Goal: Transaction & Acquisition: Purchase product/service

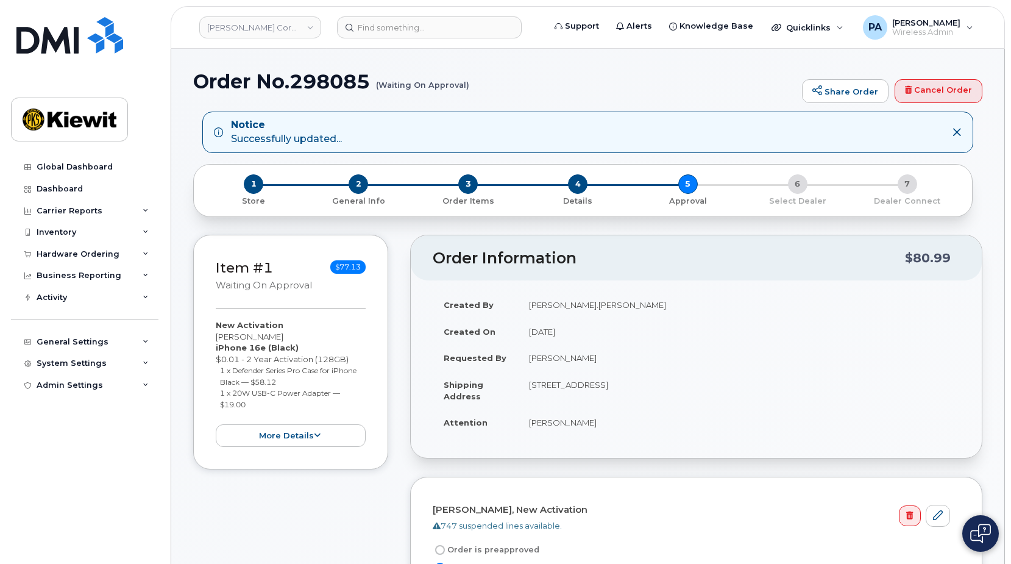
scroll to position [366, 0]
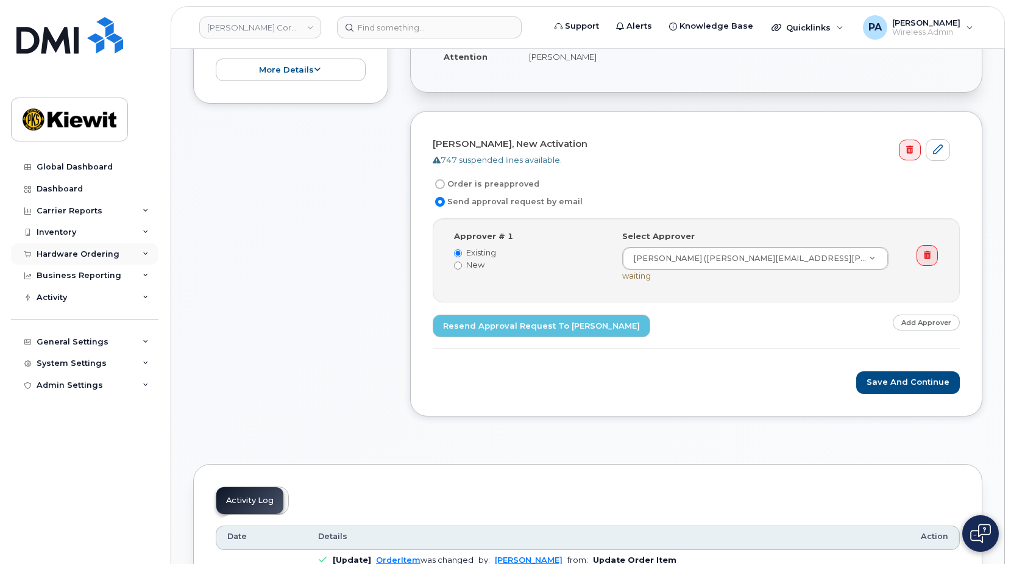
click at [150, 247] on div "Hardware Ordering" at bounding box center [84, 254] width 147 height 22
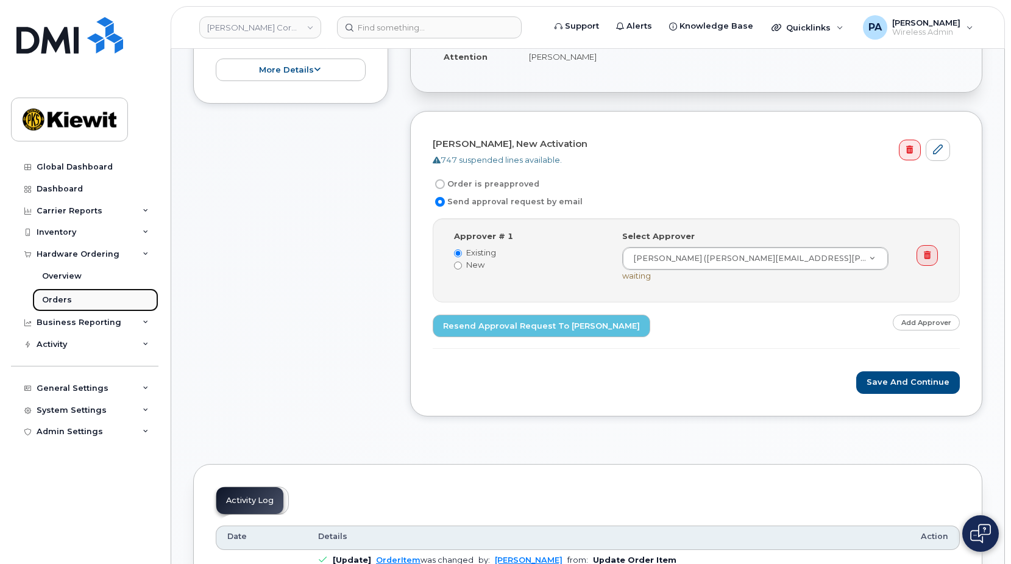
click at [57, 300] on div "Orders" at bounding box center [57, 299] width 30 height 11
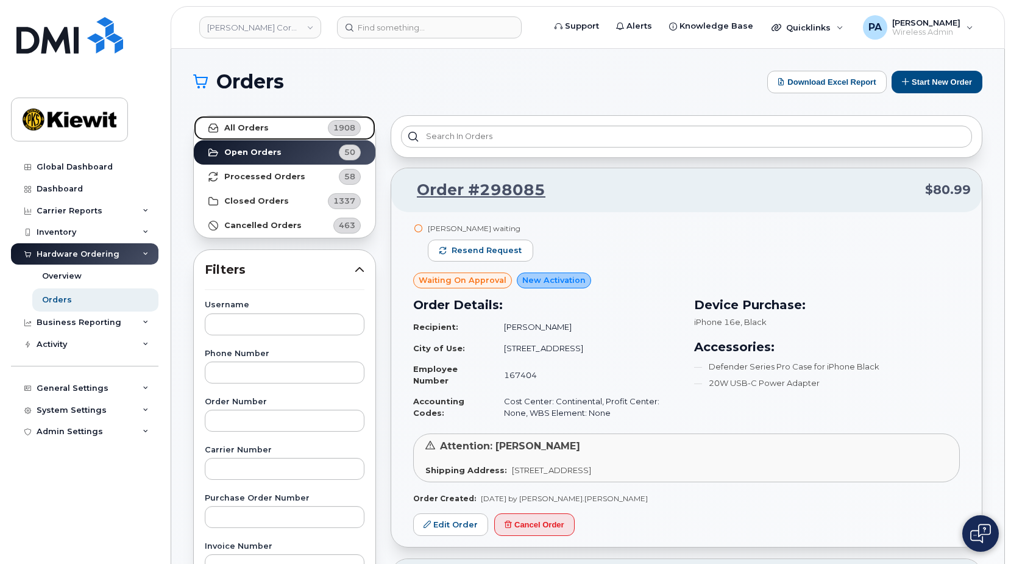
click at [260, 129] on strong "All Orders" at bounding box center [246, 128] width 44 height 10
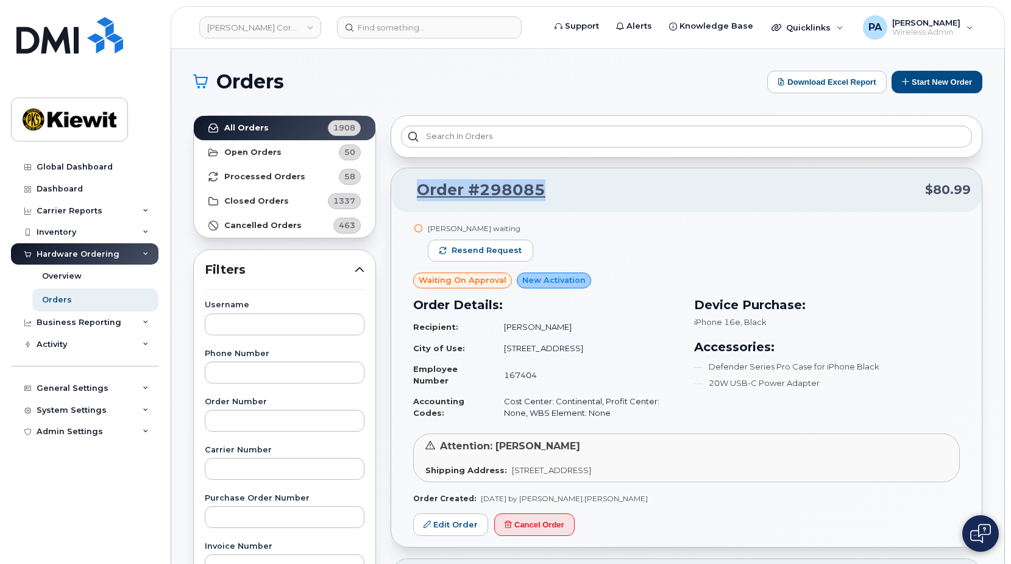
drag, startPoint x: 561, startPoint y: 194, endPoint x: 408, endPoint y: 201, distance: 153.1
click at [408, 201] on p "Order #298085 $80.99" at bounding box center [686, 190] width 569 height 22
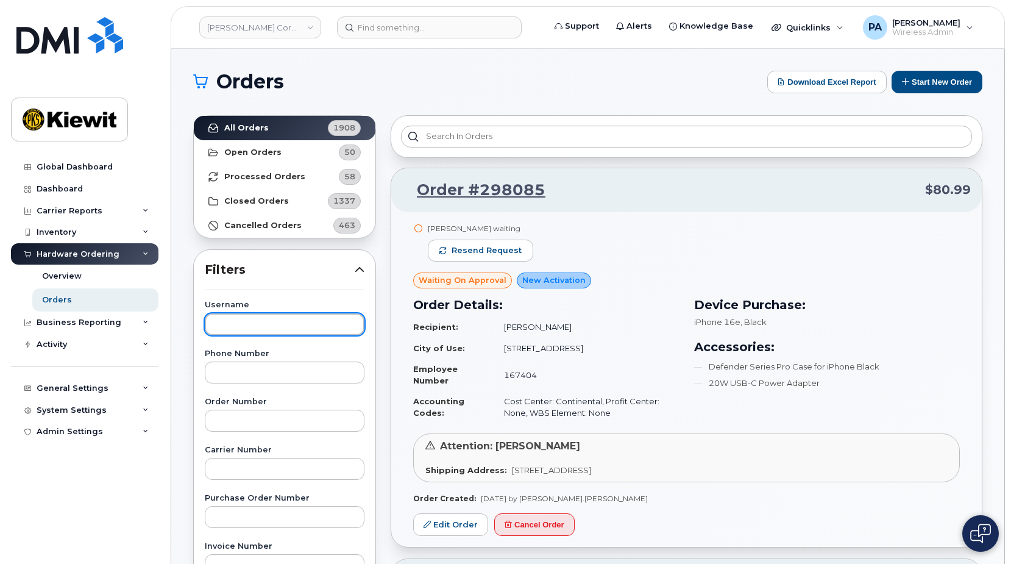
click at [255, 326] on input "text" at bounding box center [285, 324] width 160 height 22
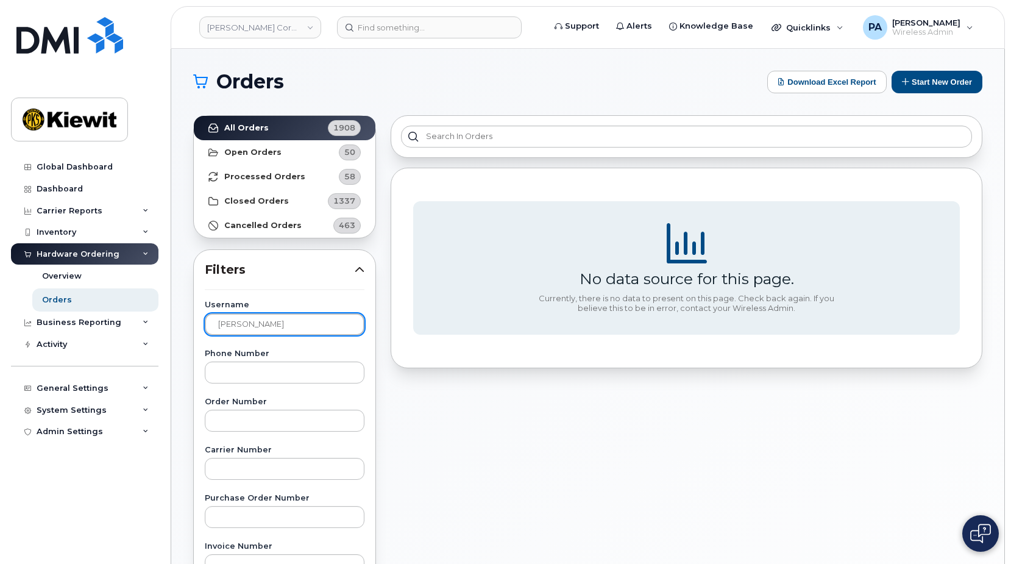
click at [282, 322] on input "james mcgrl" at bounding box center [285, 324] width 160 height 22
type input "j"
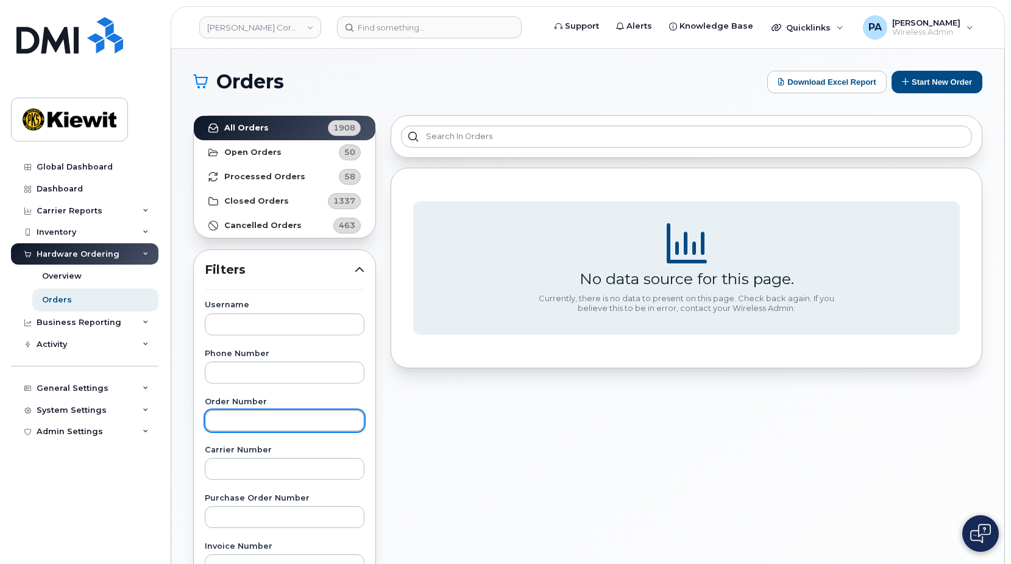
click at [244, 420] on input "text" at bounding box center [285, 421] width 160 height 22
type input "296798"
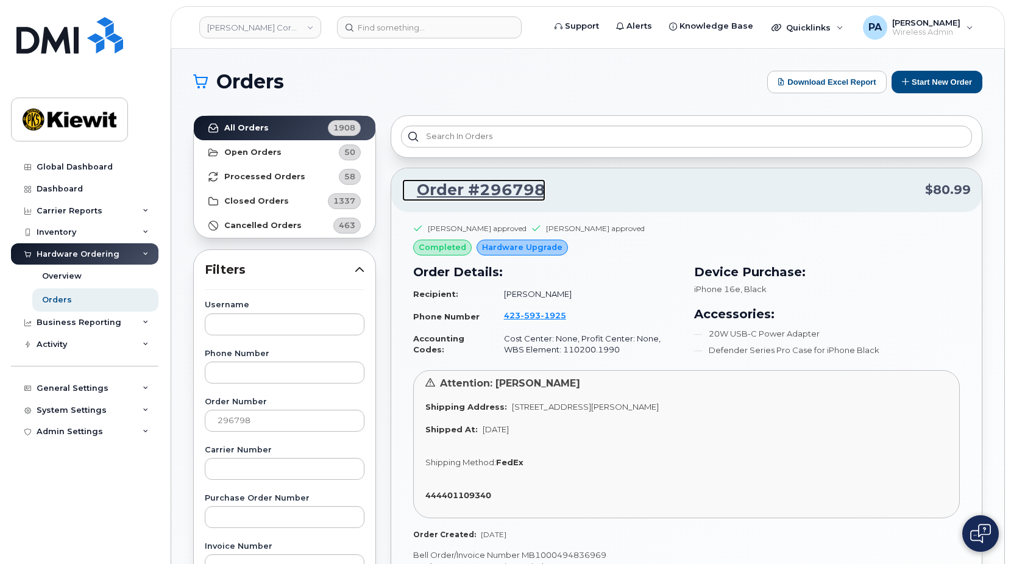
click at [483, 189] on link "Order #296798" at bounding box center [473, 190] width 143 height 22
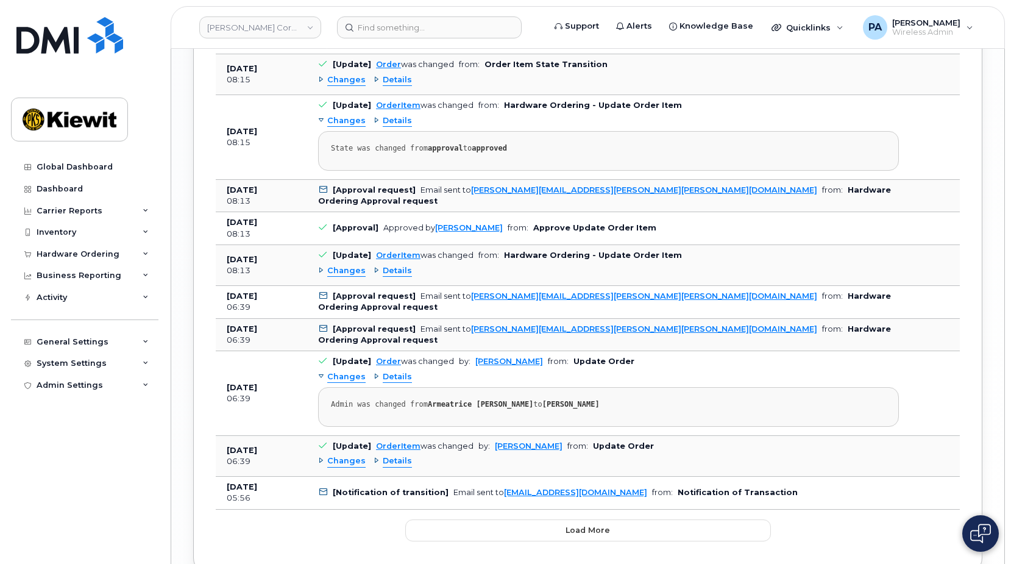
scroll to position [1657, 0]
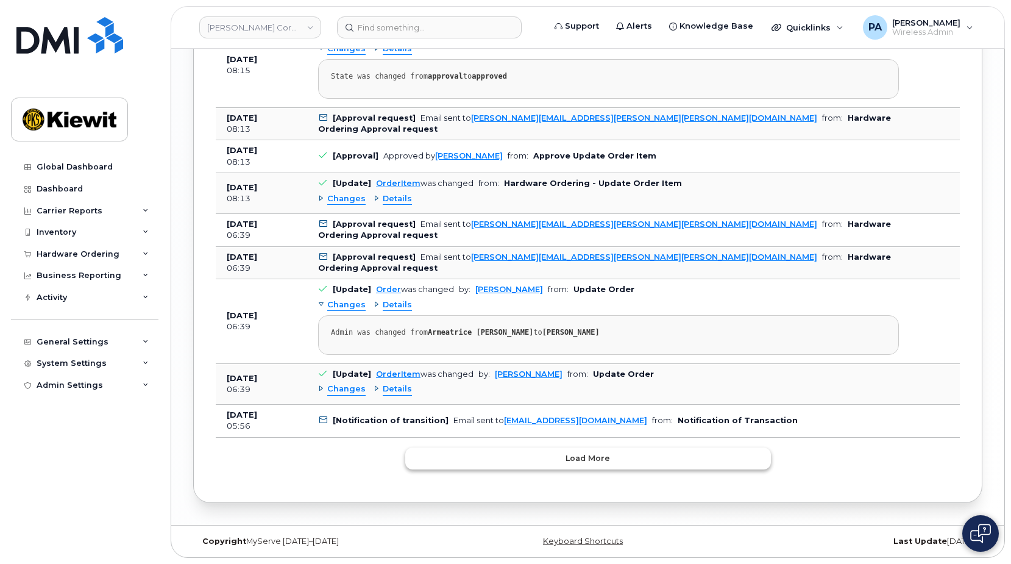
click at [550, 447] on button "Load more" at bounding box center [588, 458] width 366 height 22
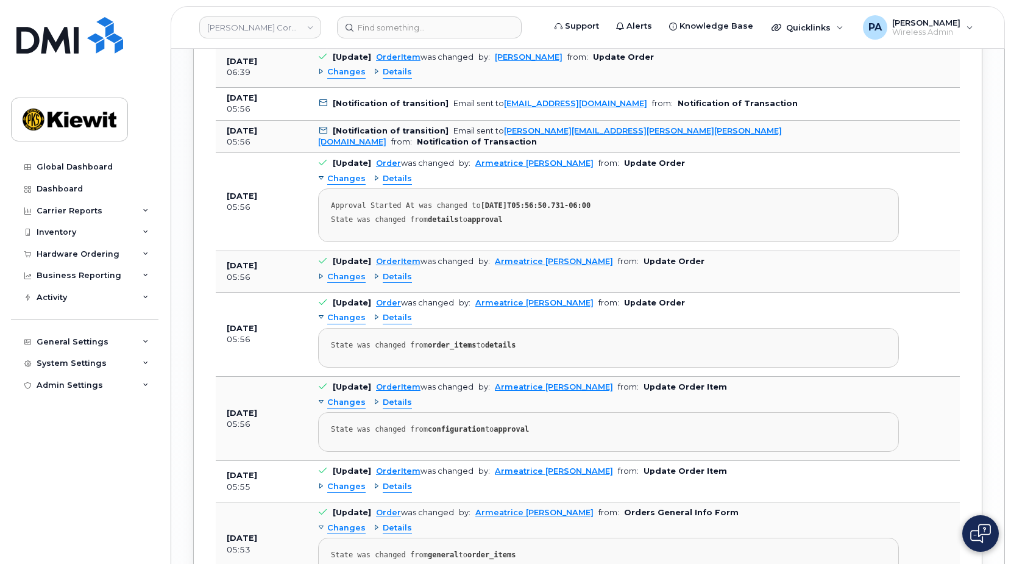
scroll to position [1852, 0]
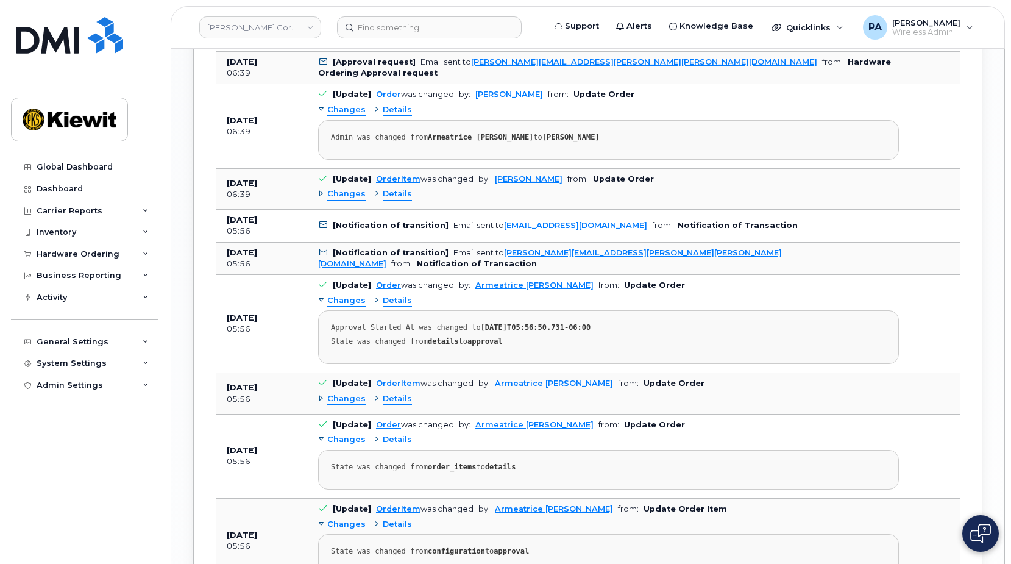
click at [529, 202] on div "Changes Details" at bounding box center [608, 195] width 581 height 20
click at [347, 194] on span "Changes" at bounding box center [346, 194] width 38 height 12
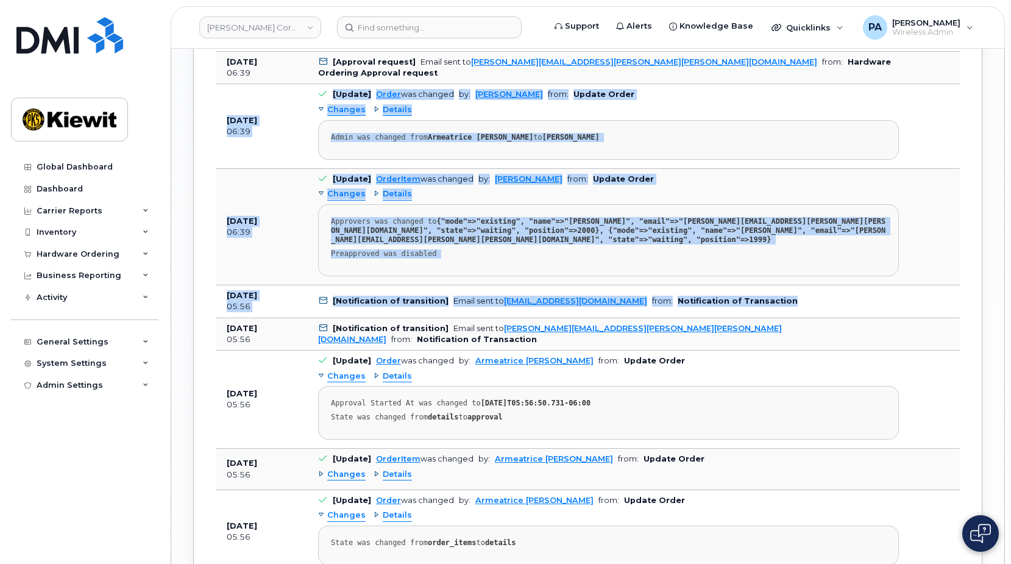
drag, startPoint x: 740, startPoint y: 291, endPoint x: 217, endPoint y: 122, distance: 549.7
click at [217, 122] on tbody "Aug 06, 2025 17:53 [Notification of transition] Email sent to JAMES.MCGIRL@KIEW…" at bounding box center [588, 186] width 744 height 1933
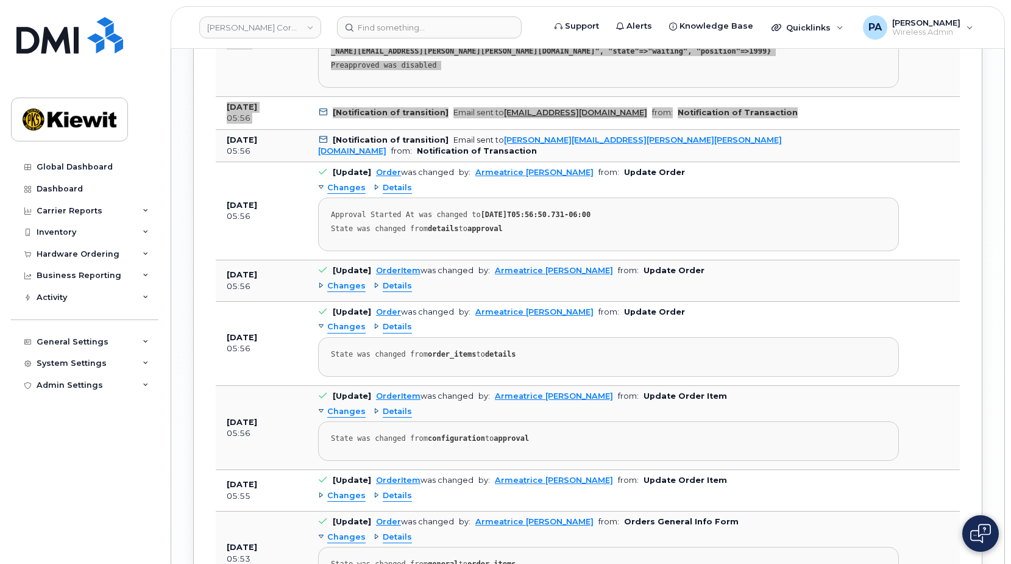
scroll to position [1918, 0]
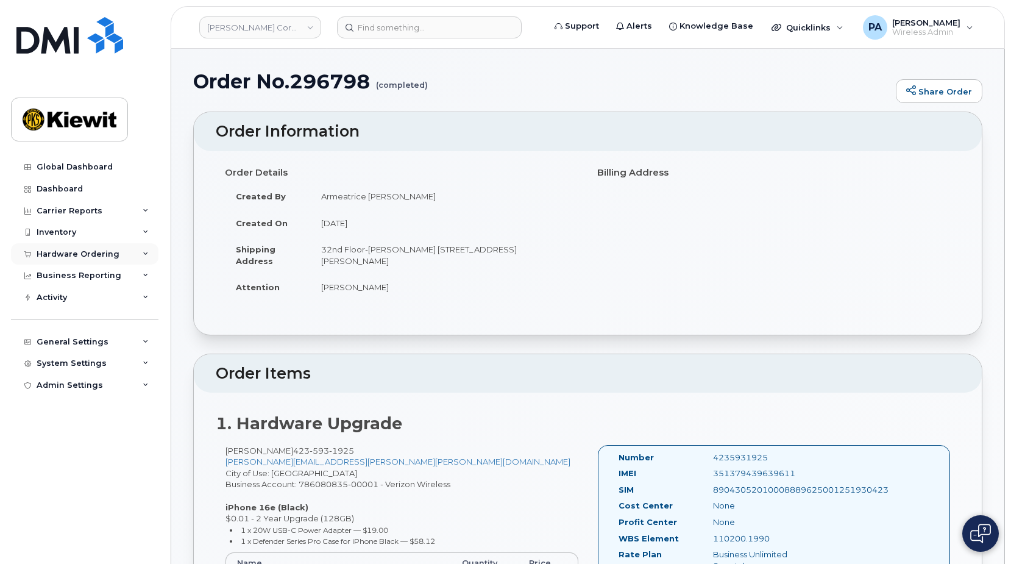
click at [76, 251] on div "Hardware Ordering" at bounding box center [78, 254] width 83 height 10
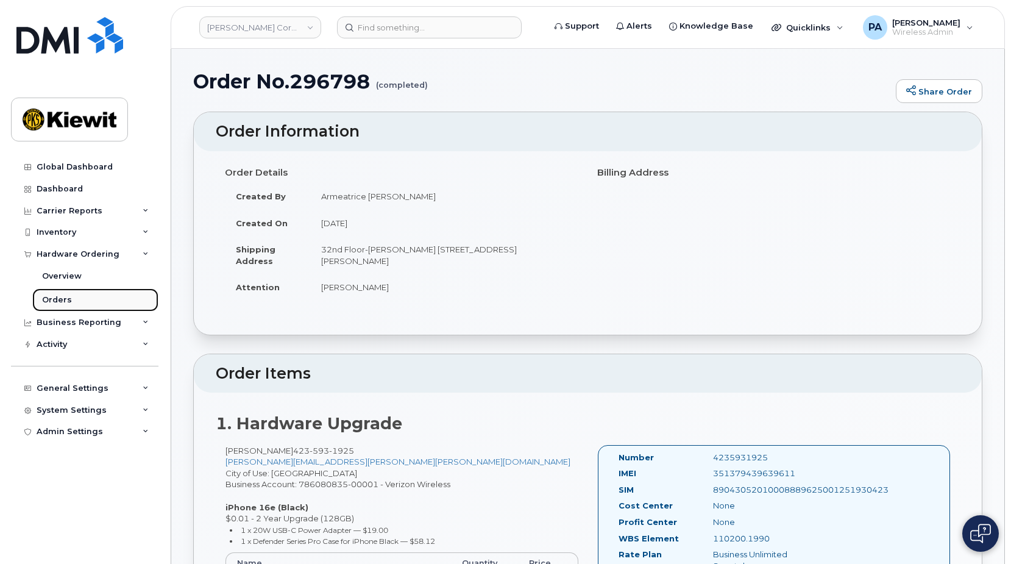
click at [55, 300] on div "Orders" at bounding box center [57, 299] width 30 height 11
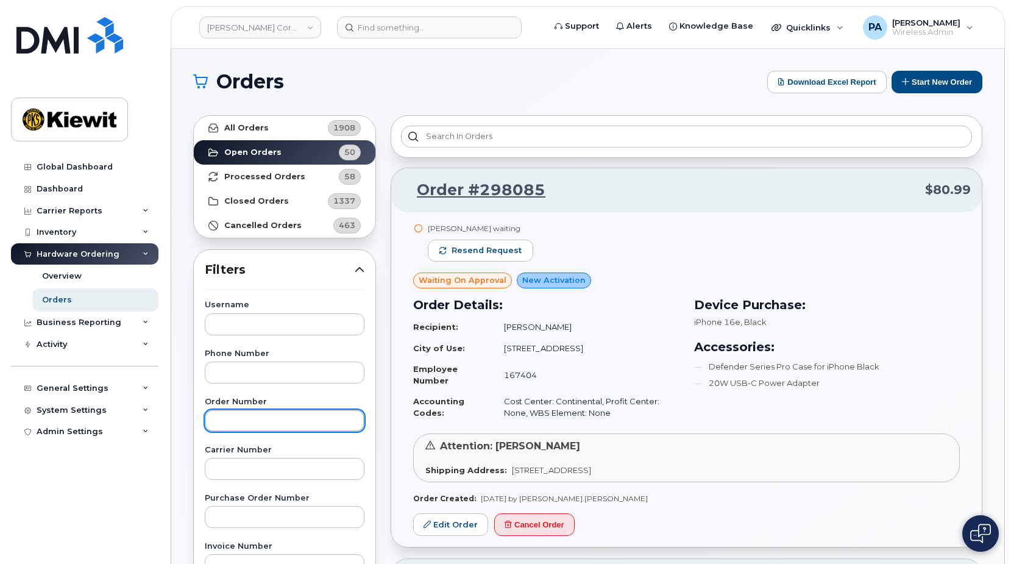
click at [256, 415] on input "text" at bounding box center [285, 421] width 160 height 22
type input "2"
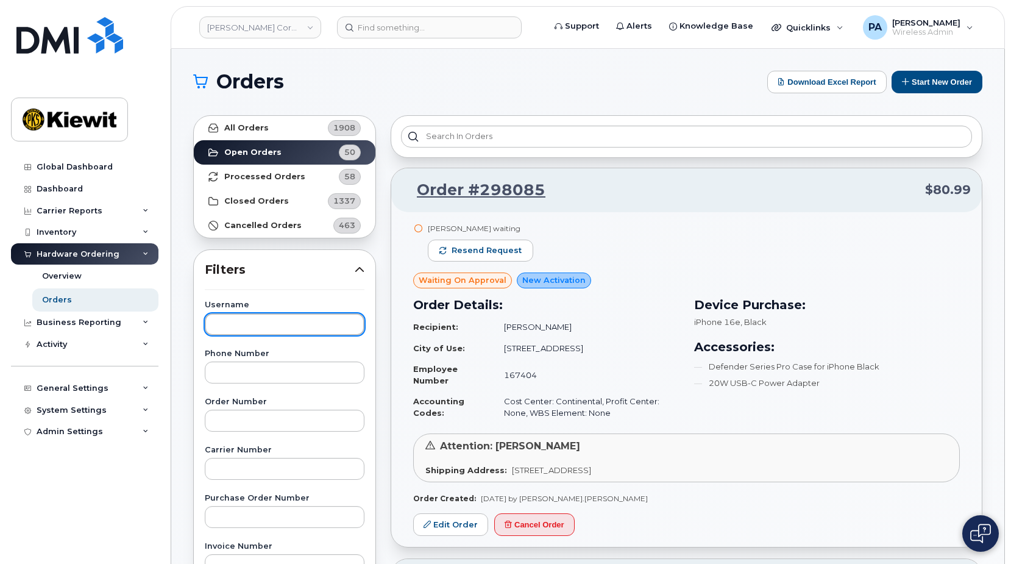
click at [271, 327] on input "text" at bounding box center [285, 324] width 160 height 22
type input "thomas Mousel"
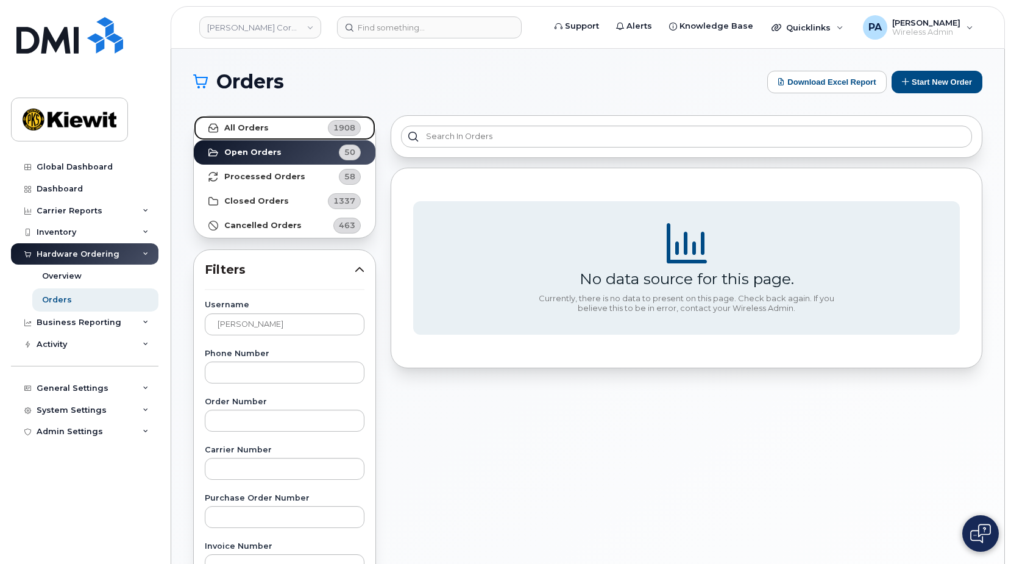
click at [325, 129] on span "1908" at bounding box center [342, 128] width 37 height 16
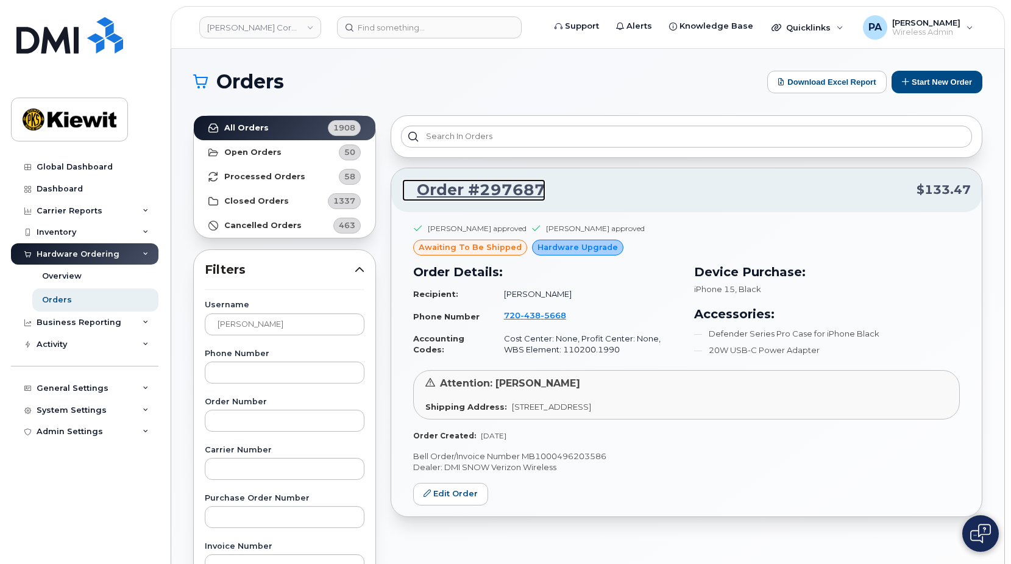
click at [489, 180] on link "Order #297687" at bounding box center [473, 190] width 143 height 22
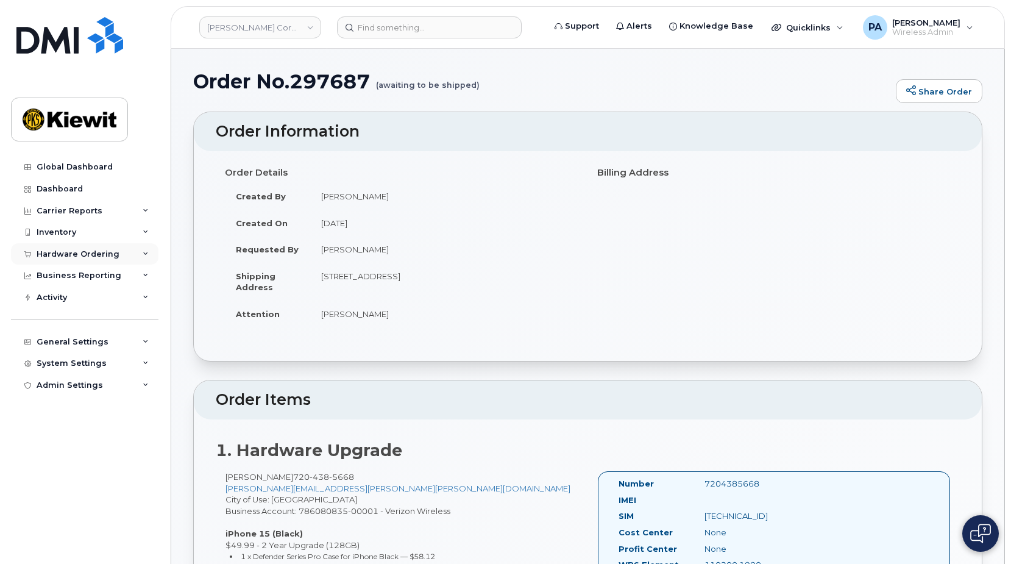
click at [107, 258] on div "Hardware Ordering" at bounding box center [78, 254] width 83 height 10
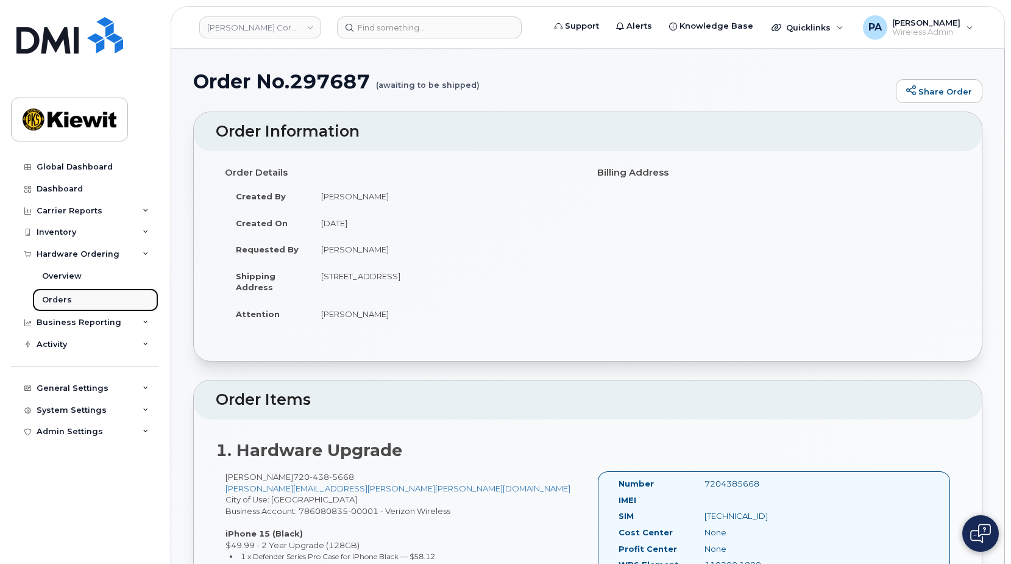
click at [59, 300] on div "Orders" at bounding box center [57, 299] width 30 height 11
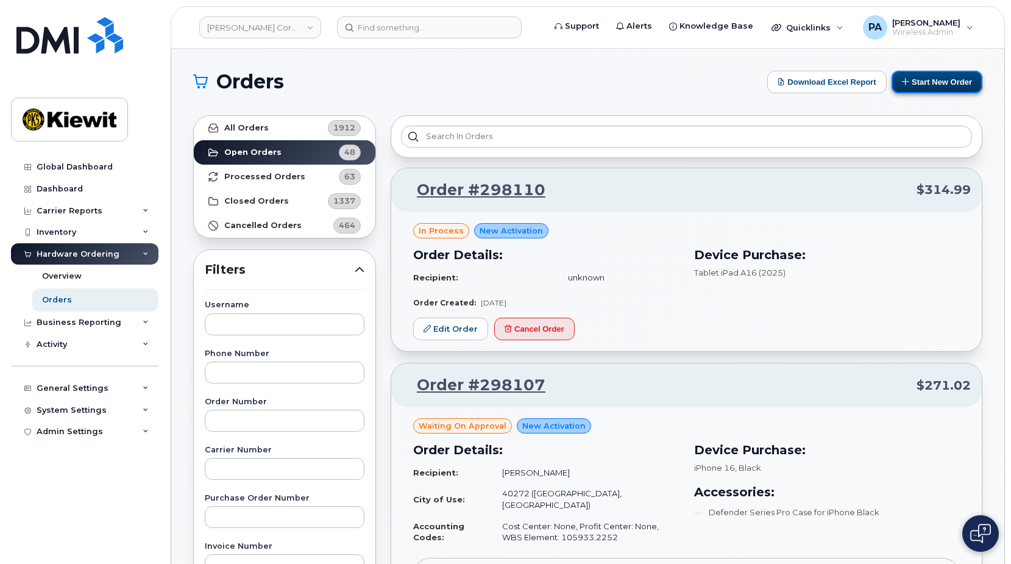
click at [934, 83] on button "Start New Order" at bounding box center [937, 82] width 91 height 23
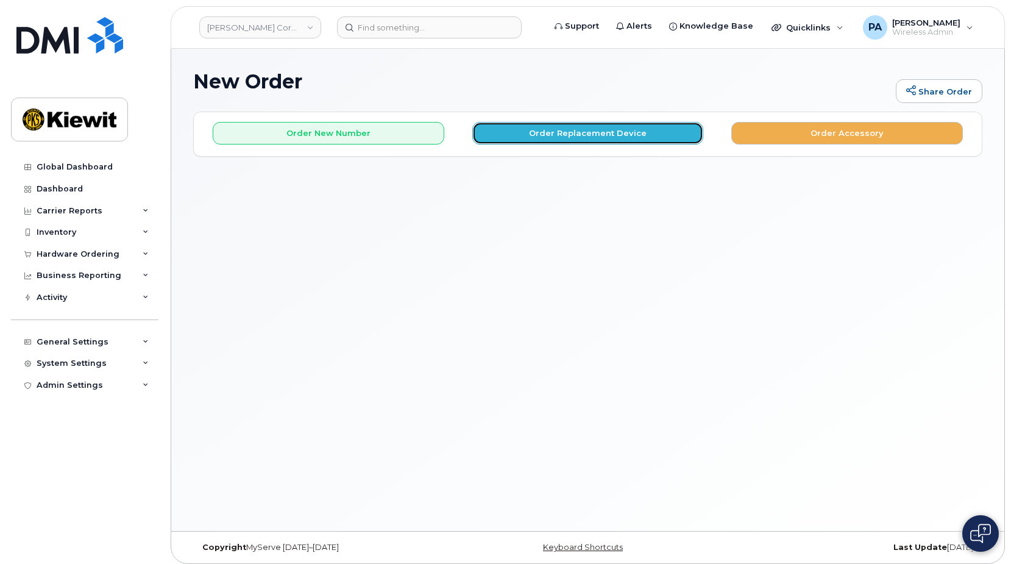
click at [584, 135] on button "Order Replacement Device" at bounding box center [588, 133] width 232 height 23
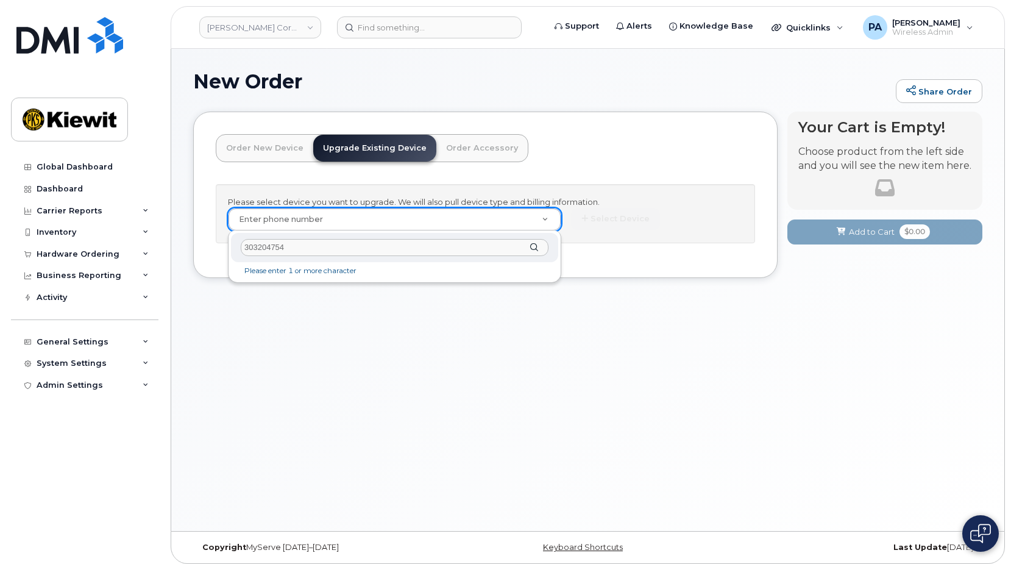
type input "3032047548"
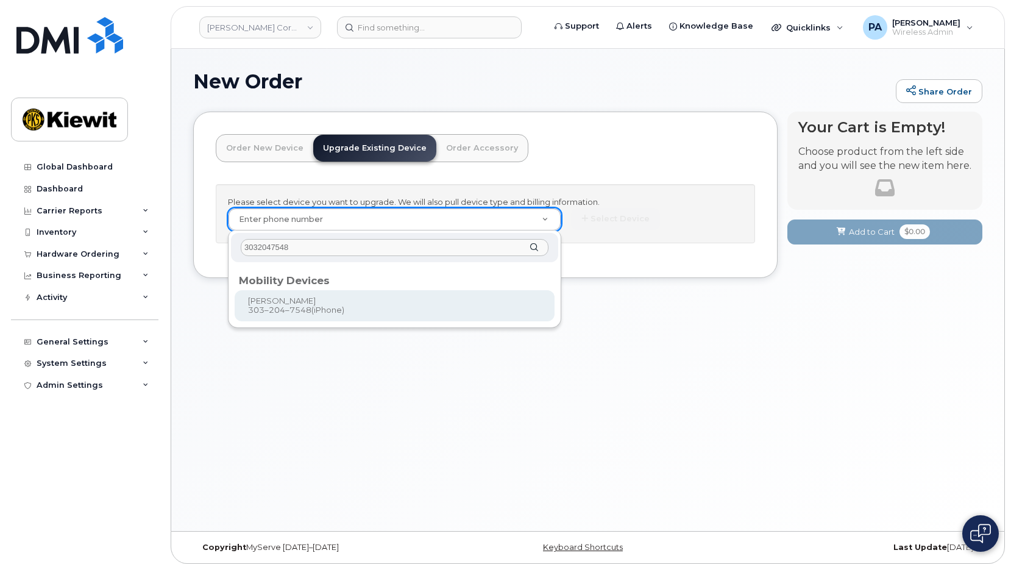
type input "1165987"
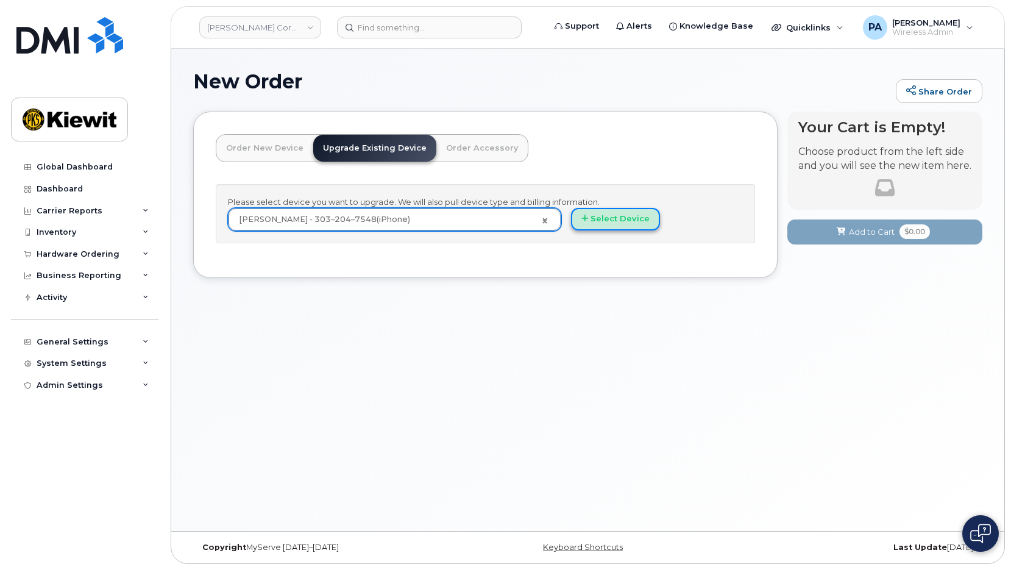
click at [628, 219] on button "Select Device" at bounding box center [615, 219] width 89 height 23
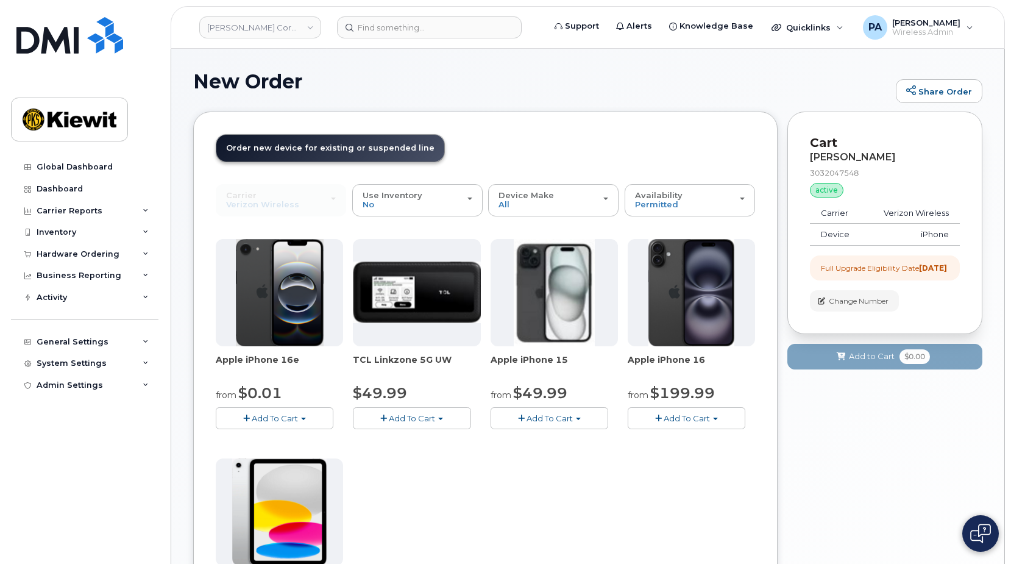
click at [261, 316] on img at bounding box center [280, 292] width 88 height 107
click at [292, 425] on button "Add To Cart" at bounding box center [275, 417] width 118 height 21
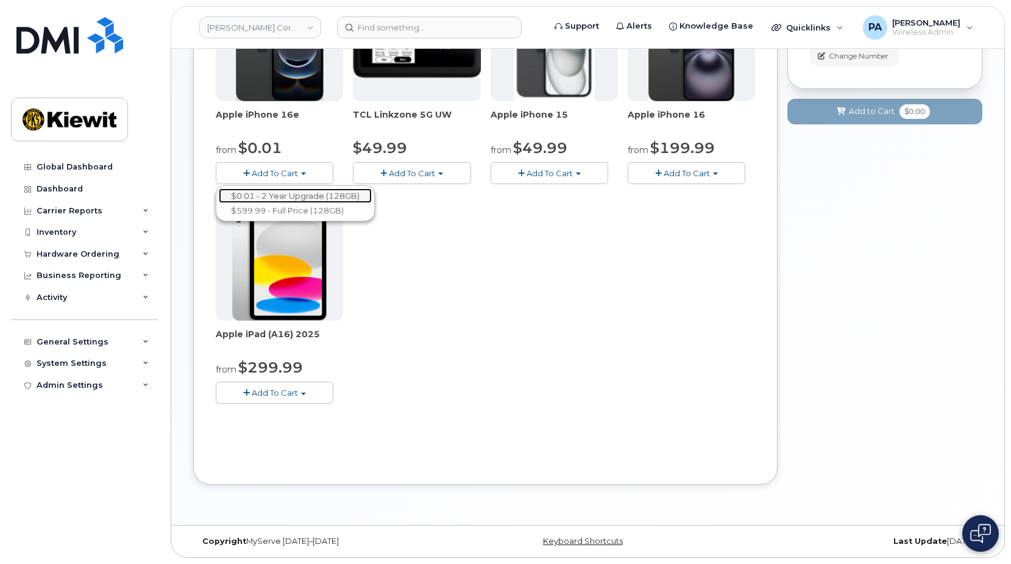
click at [276, 196] on link "$0.01 - 2 Year Upgrade (128GB)" at bounding box center [295, 195] width 153 height 15
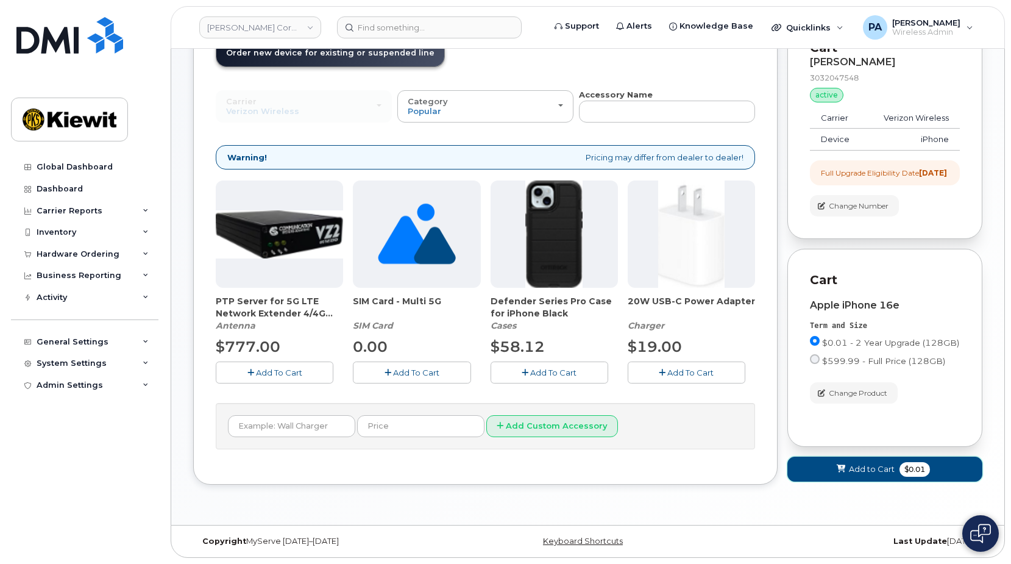
click at [859, 474] on span "Add to Cart" at bounding box center [872, 469] width 46 height 12
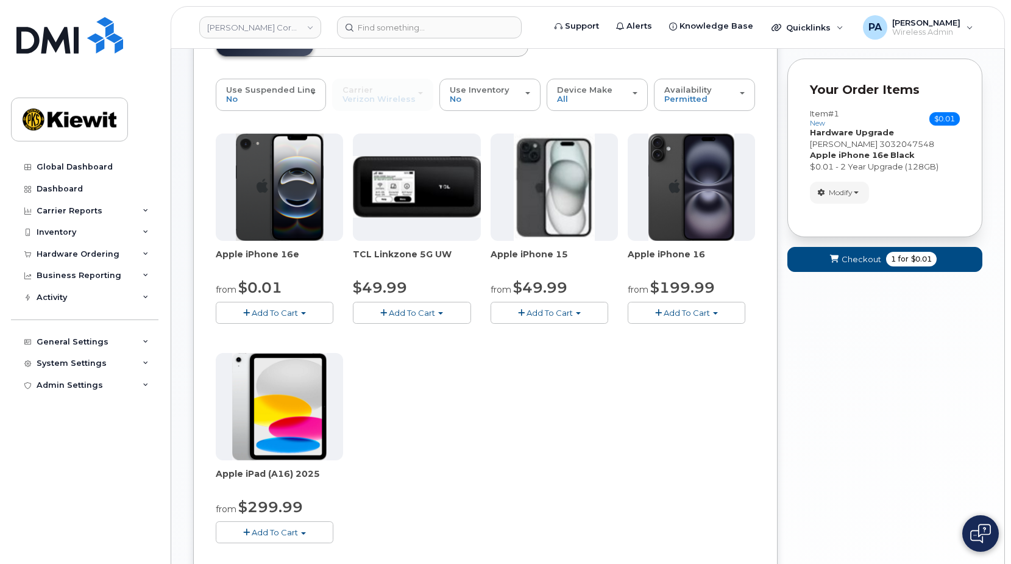
scroll to position [245, 0]
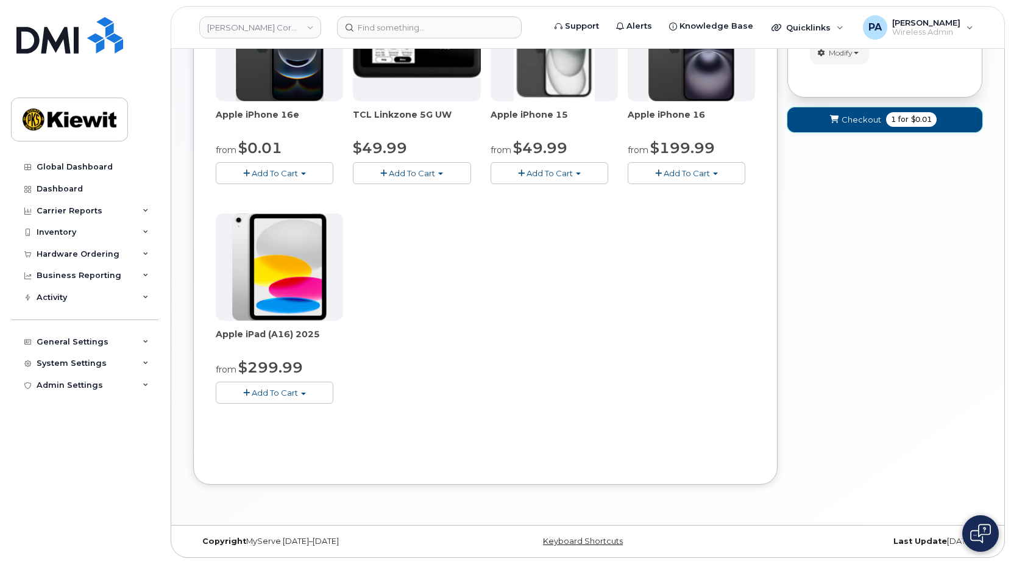
click at [859, 109] on button "Checkout 1 for $0.01" at bounding box center [884, 119] width 195 height 25
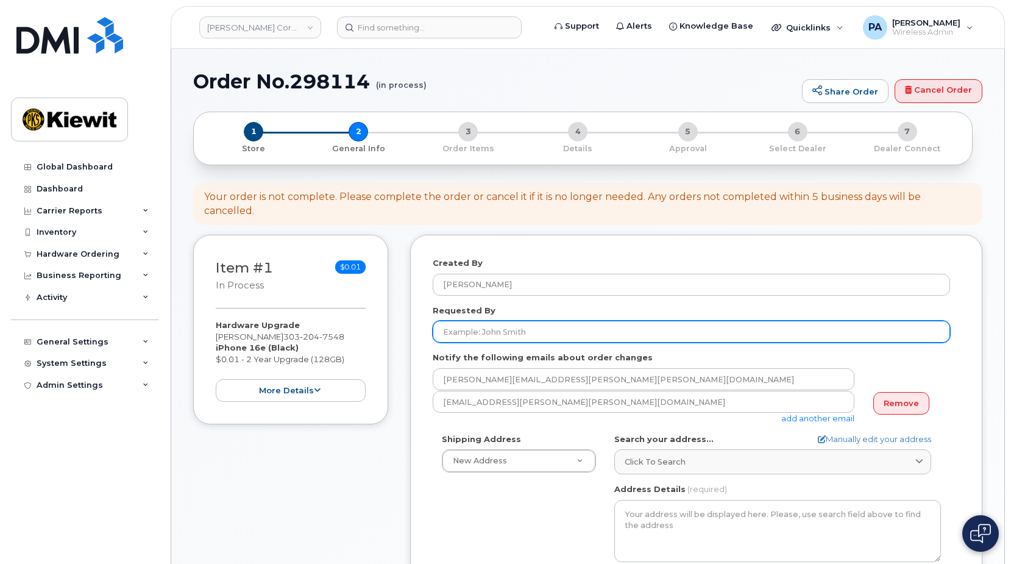
click at [493, 321] on input "Requested By" at bounding box center [691, 332] width 517 height 22
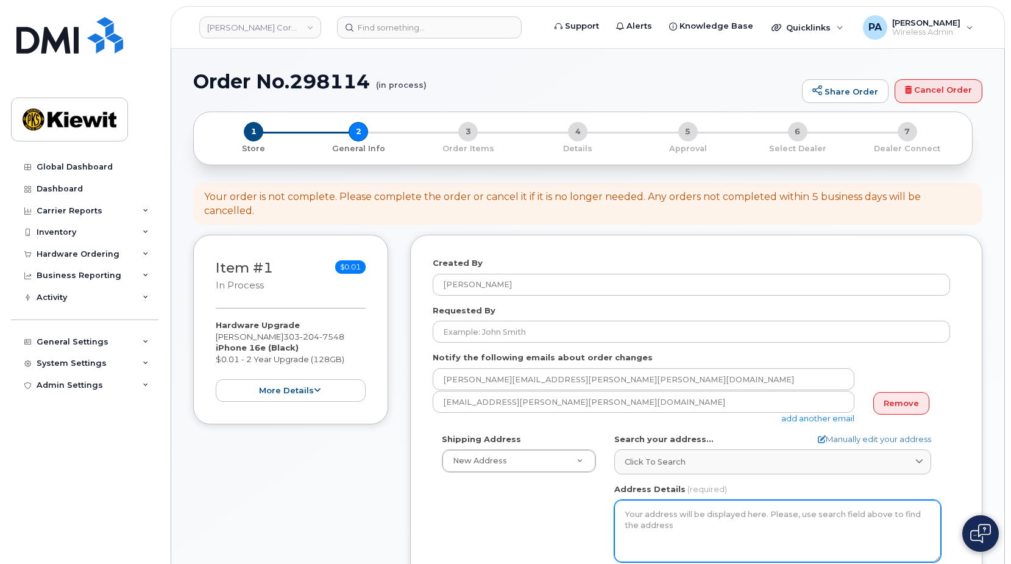
click at [650, 506] on textarea "Address Details" at bounding box center [777, 531] width 327 height 62
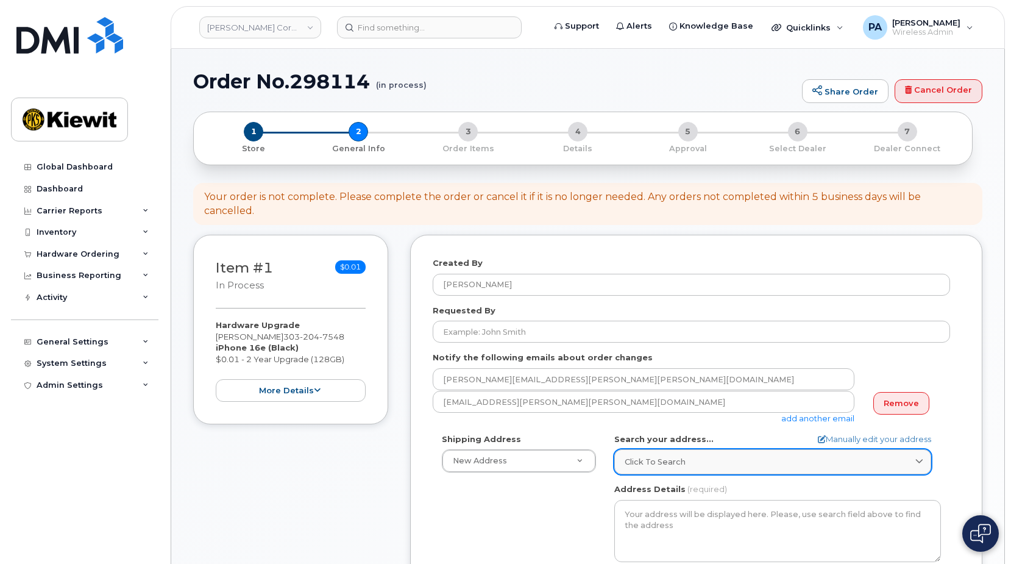
click at [670, 456] on span "Click to search" at bounding box center [655, 462] width 61 height 12
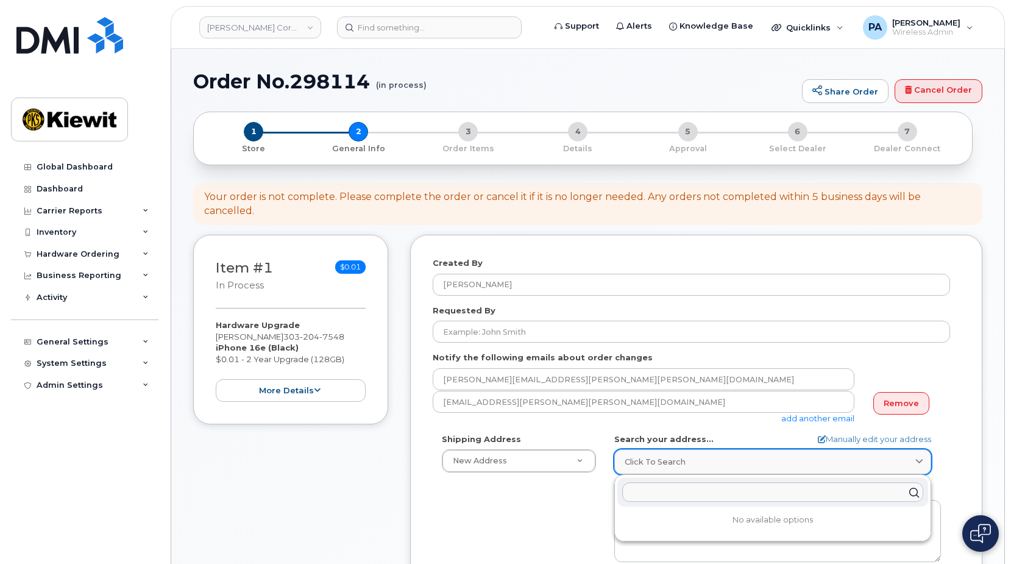
click at [670, 456] on span "Click to search" at bounding box center [655, 462] width 61 height 12
click at [570, 527] on div "Shipping Address New Address New Address 123 Main ST. 10055 Trainstation Cir 12…" at bounding box center [691, 573] width 517 height 280
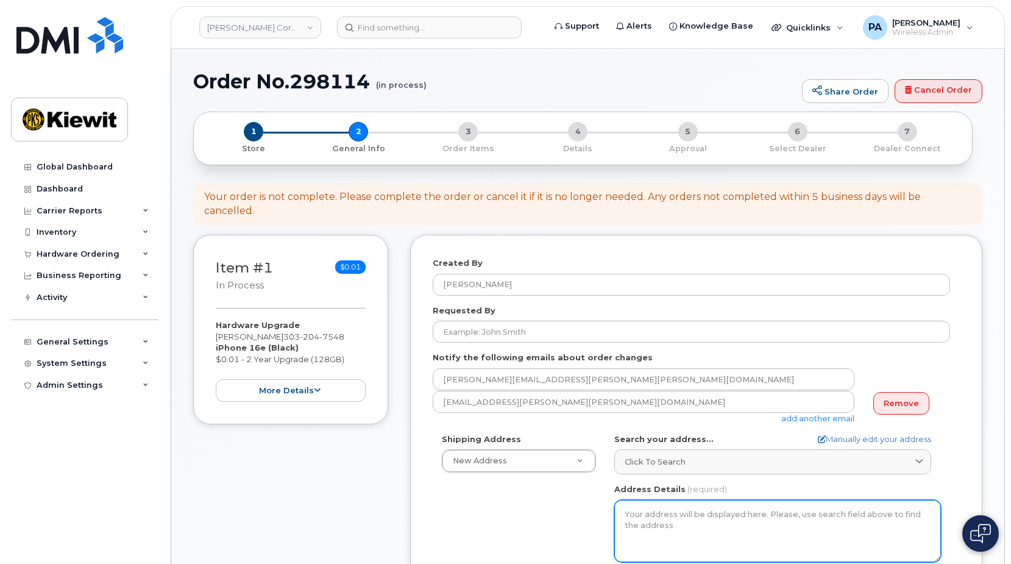
click at [660, 514] on textarea "Address Details" at bounding box center [777, 531] width 327 height 62
click at [662, 500] on textarea "Address Details" at bounding box center [777, 531] width 327 height 62
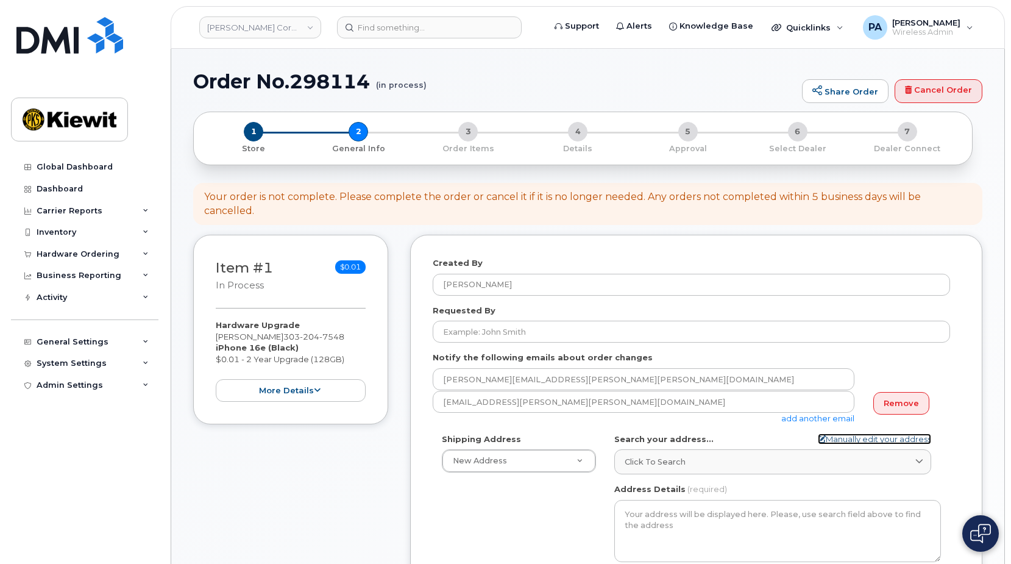
click at [822, 433] on link "Manually edit your address" at bounding box center [874, 439] width 113 height 12
select select
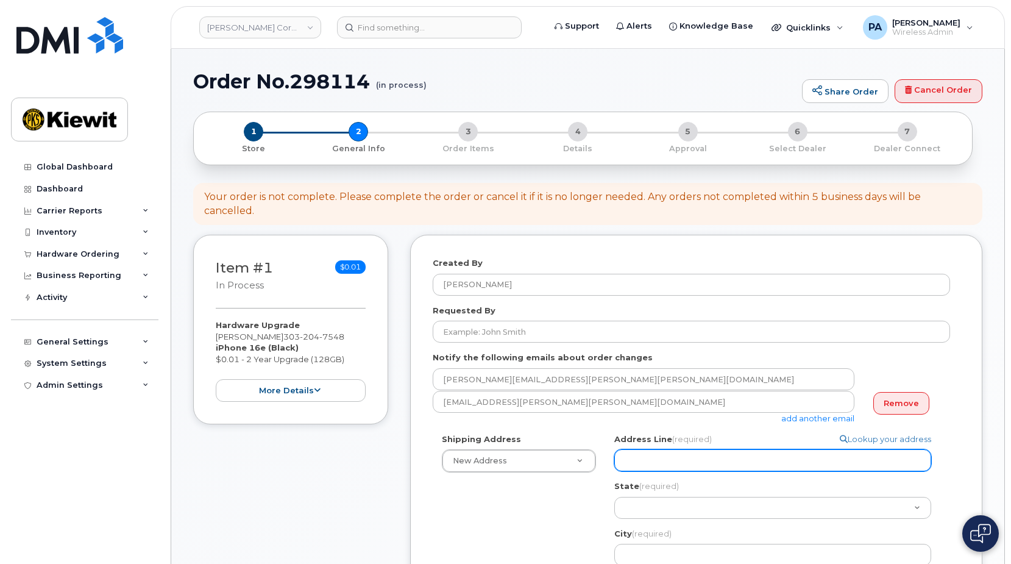
click at [686, 449] on input "Address Line (required)" at bounding box center [772, 460] width 317 height 22
select select
type input "8"
select select
type input "88"
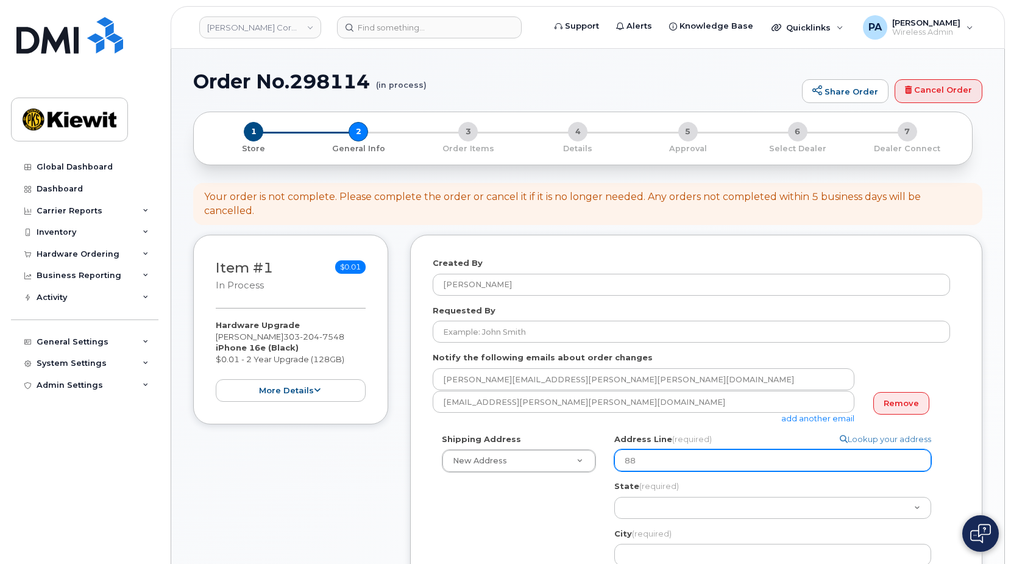
select select
type input "880"
select select
type input "8807"
select select
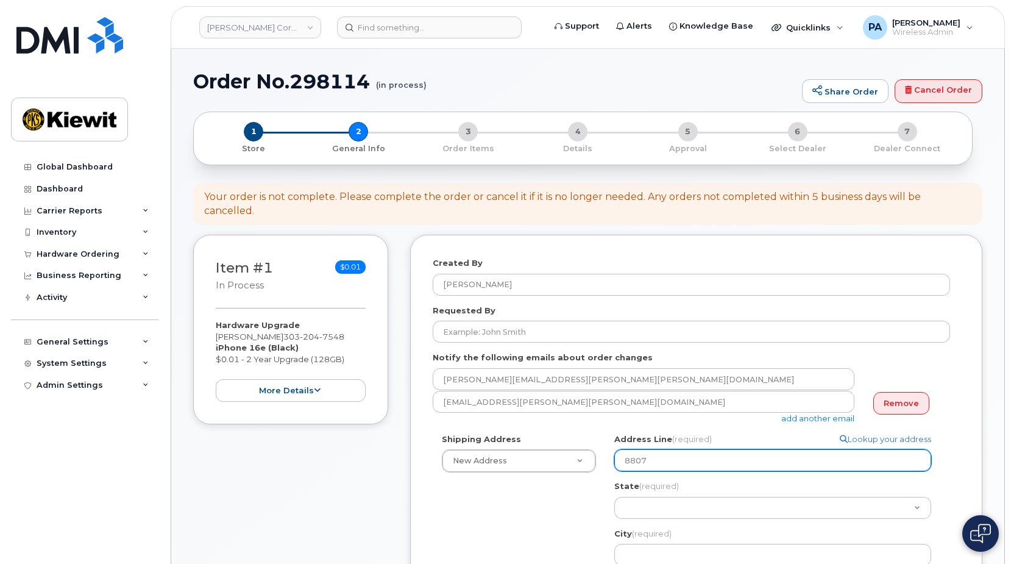
type input "8807 2"
select select
type input "8807 21"
select select
type input "8807 217"
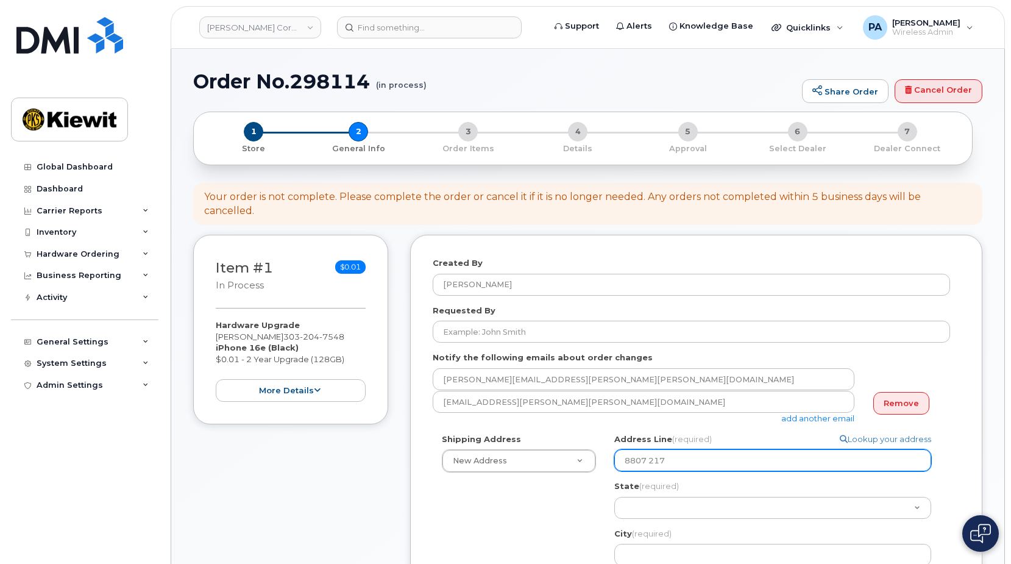
select select
type input "8807 217 S"
select select
type input "8807 217 ST"
select select
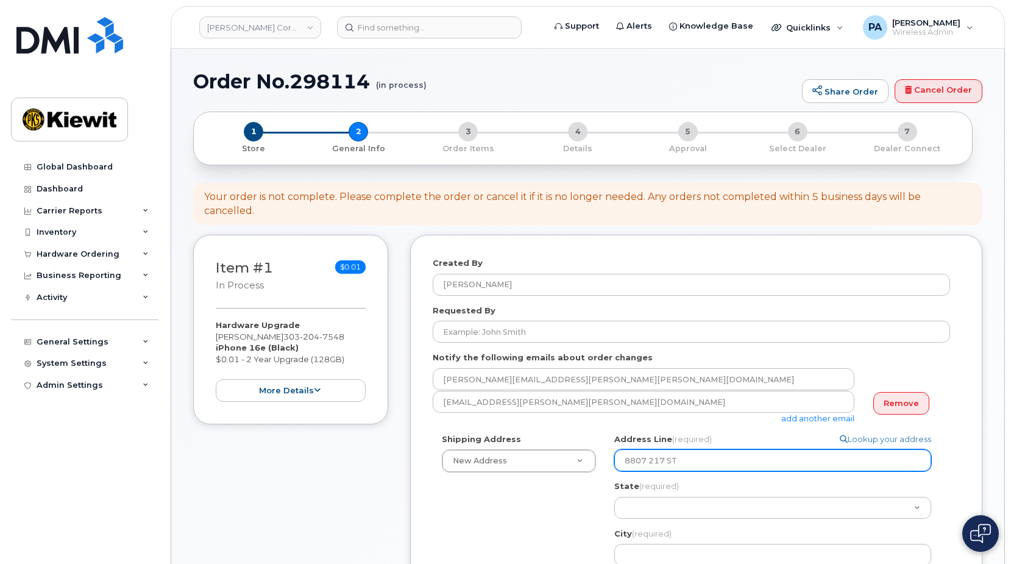
type input "8807 217 ST N"
select select
type input "8807 217 ST NW"
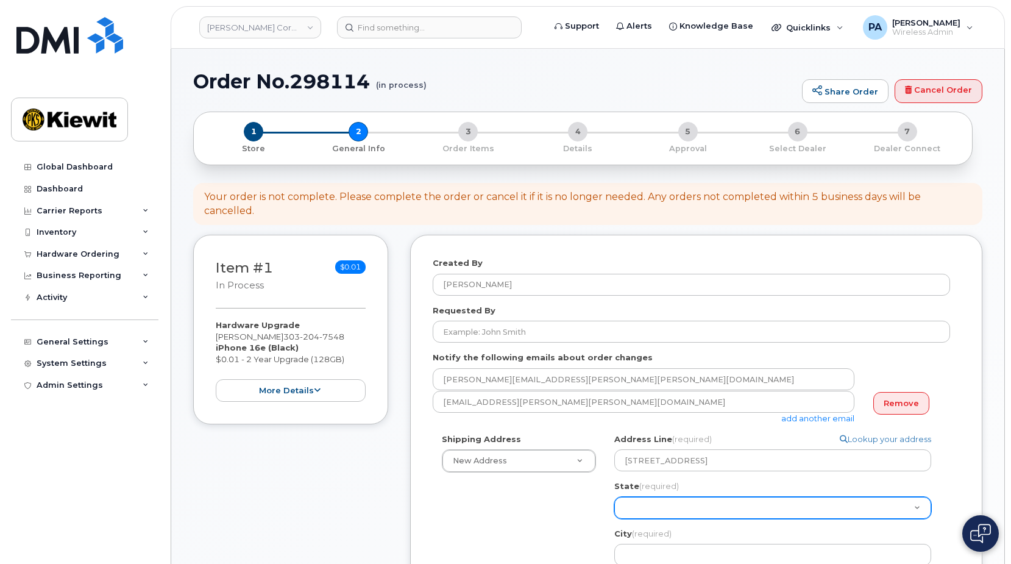
click at [662, 499] on select "Alabama Alaska American Samoa Arizona Arkansas California Colorado Connecticut …" at bounding box center [772, 508] width 317 height 22
select select "WY"
click at [614, 497] on select "Alabama Alaska American Samoa Arizona Arkansas California Colorado Connecticut …" at bounding box center [772, 508] width 317 height 22
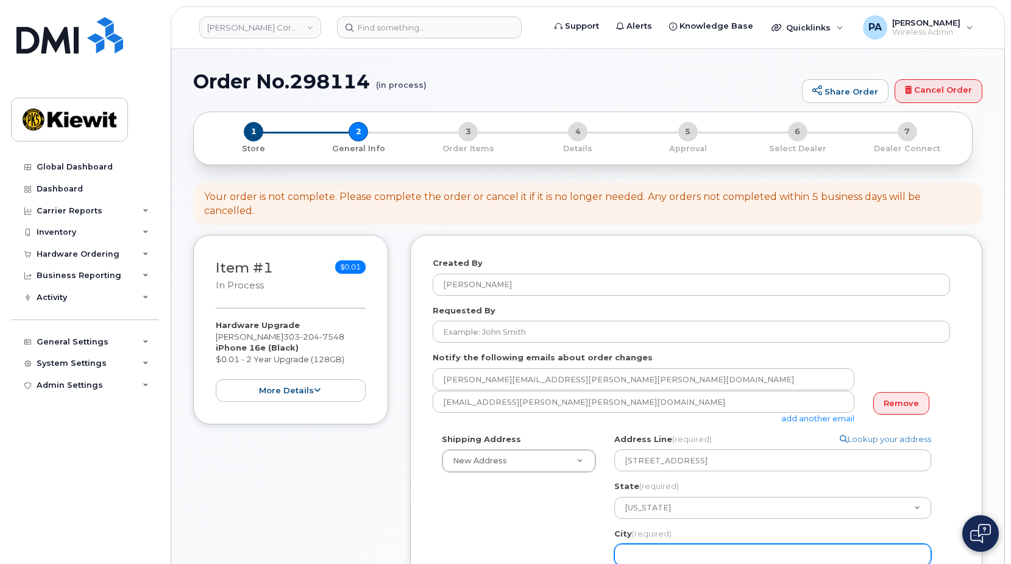
click at [649, 545] on input "City (required)" at bounding box center [772, 555] width 317 height 22
select select
type input "S"
select select
type input "She"
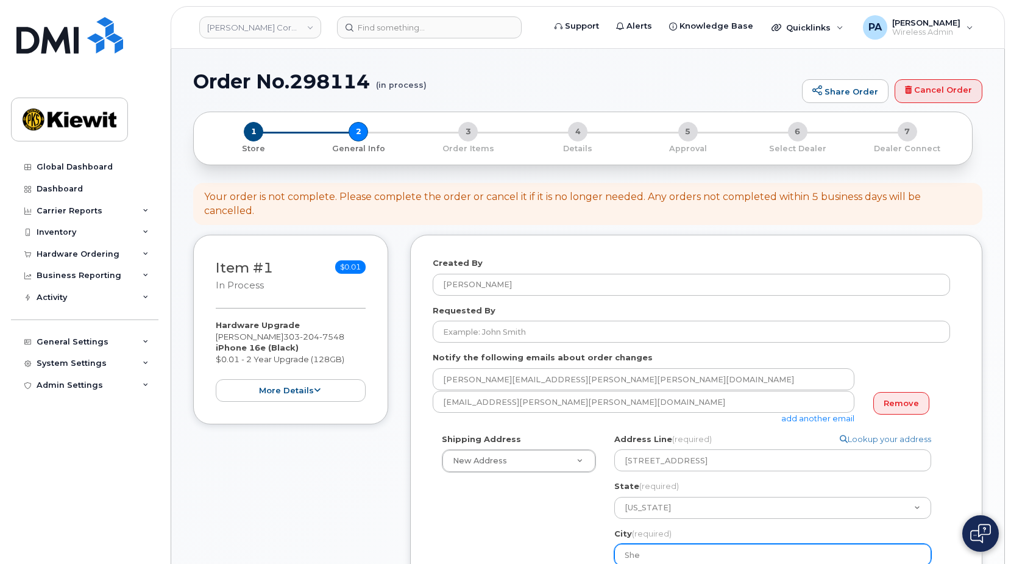
select select
type input "Sher"
select select
type input "Sheri"
select select
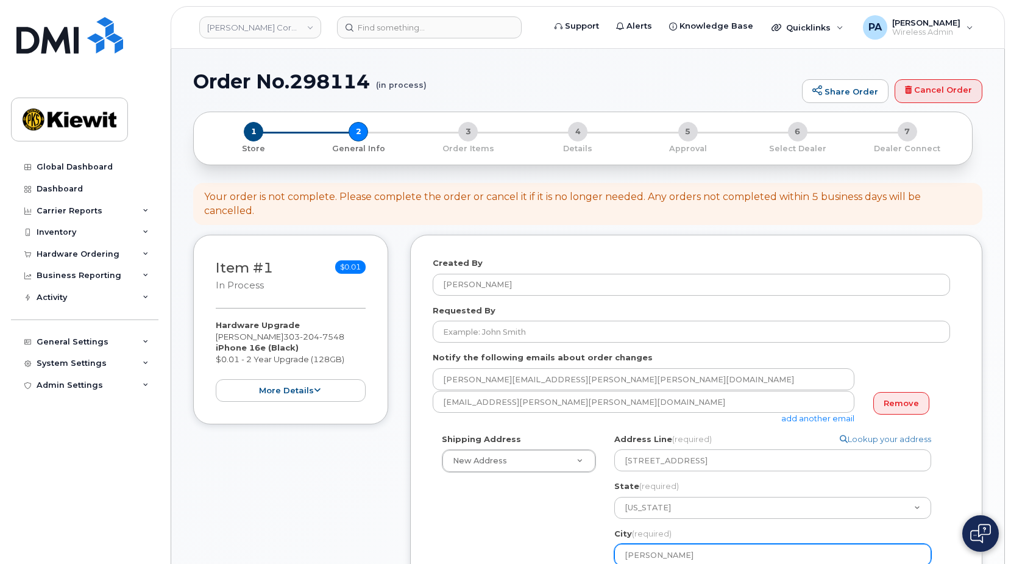
type input "Sherid"
select select
type input "Sherida"
select select
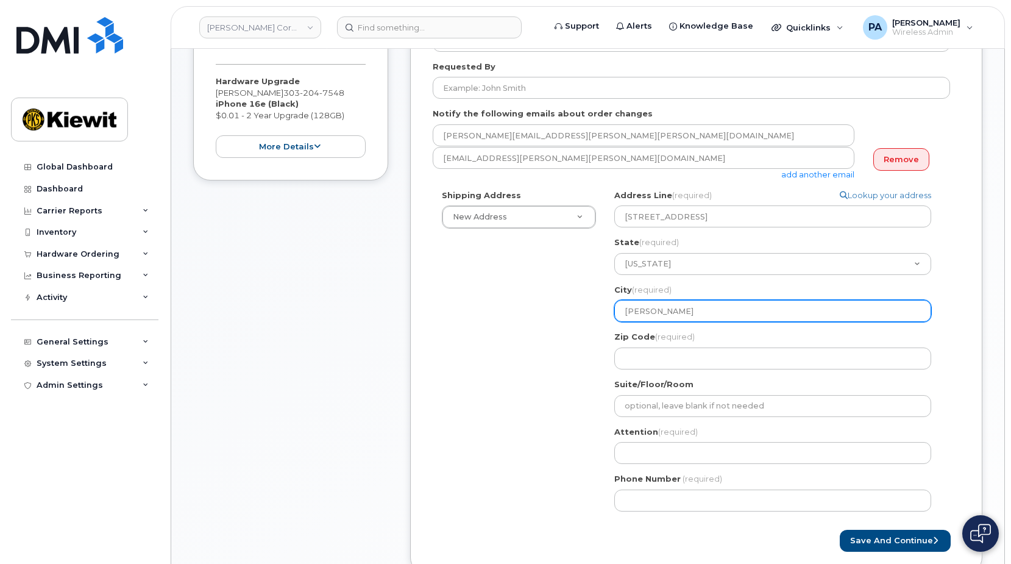
scroll to position [305, 0]
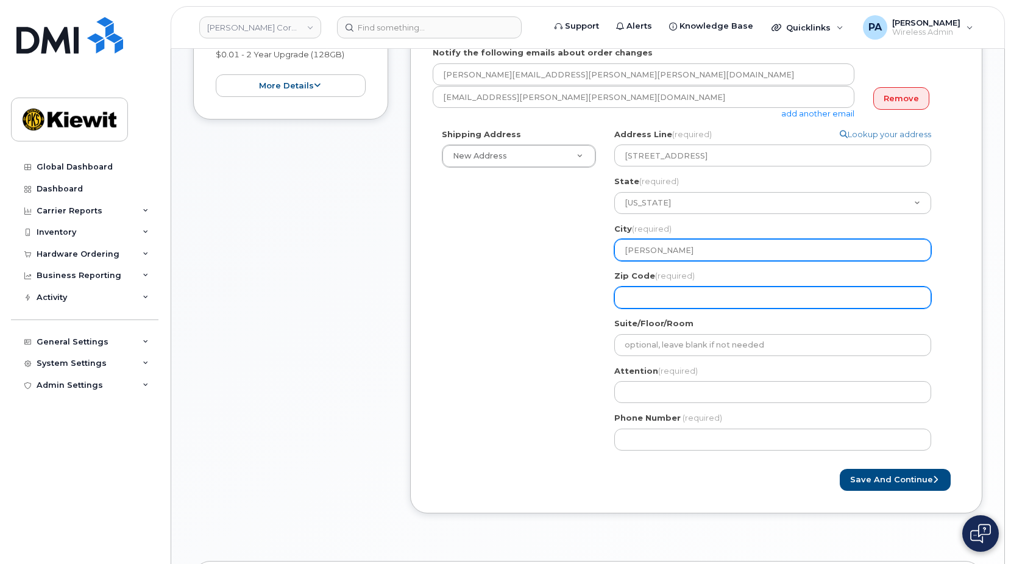
type input "Sheridan"
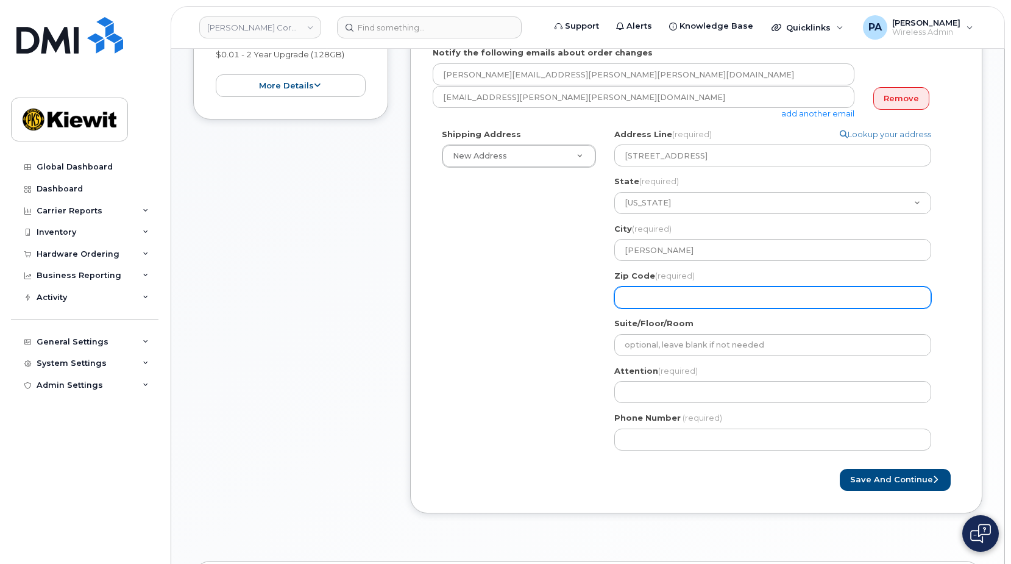
click at [644, 286] on input "Zip Code (required)" at bounding box center [772, 297] width 317 height 22
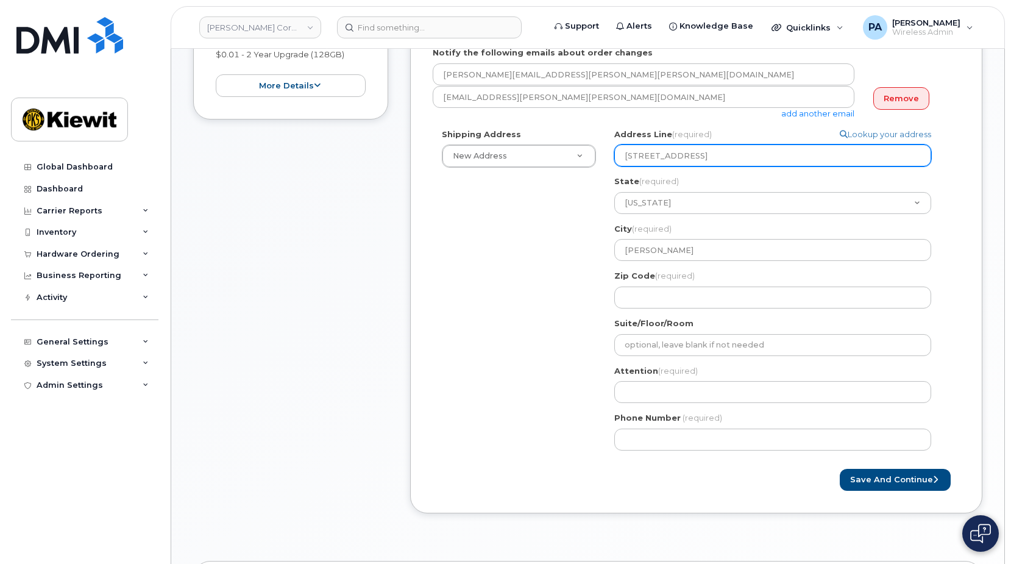
click at [683, 144] on input "8807 217 ST NW" at bounding box center [772, 155] width 317 height 22
drag, startPoint x: 729, startPoint y: 146, endPoint x: 447, endPoint y: 132, distance: 281.9
click at [447, 132] on div "Shipping Address New Address New Address 123 Main ST. 10055 Trainstation Cir 12…" at bounding box center [691, 294] width 517 height 331
select select
type input "1"
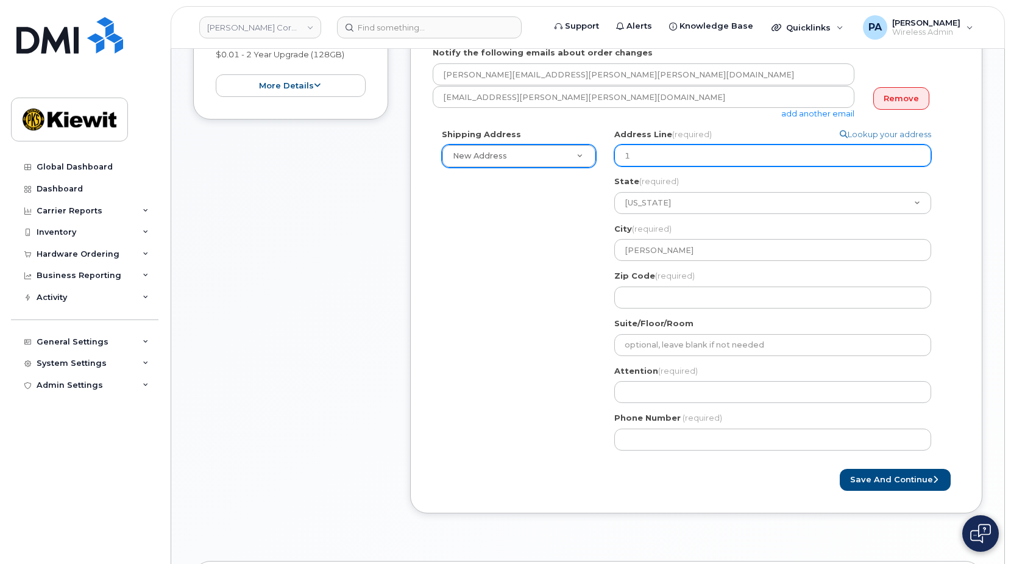
select select
type input "12"
select select
type input "123"
select select
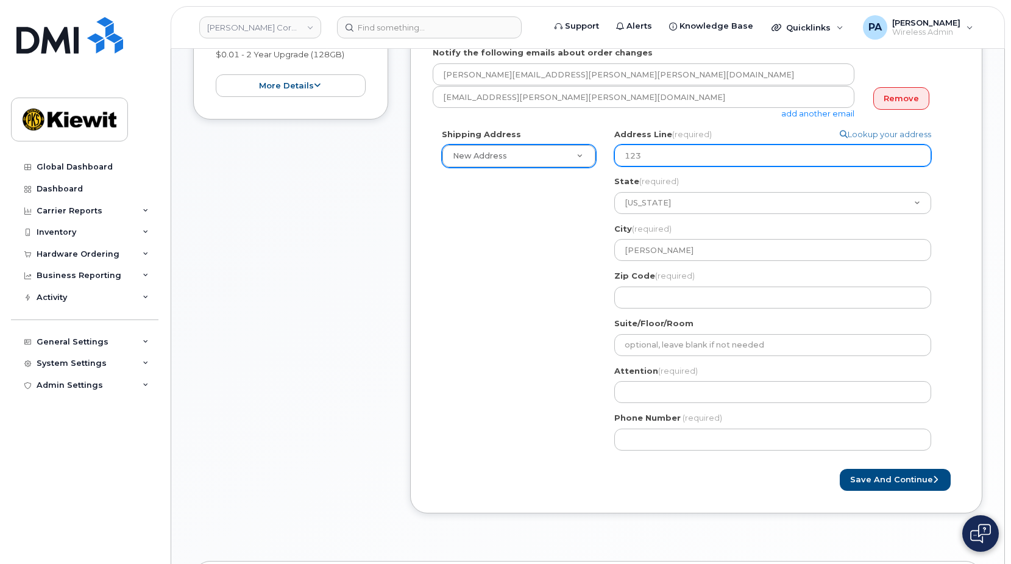
type input "123 M"
select select
type input "123 Ma"
select select
type input "123 Mai"
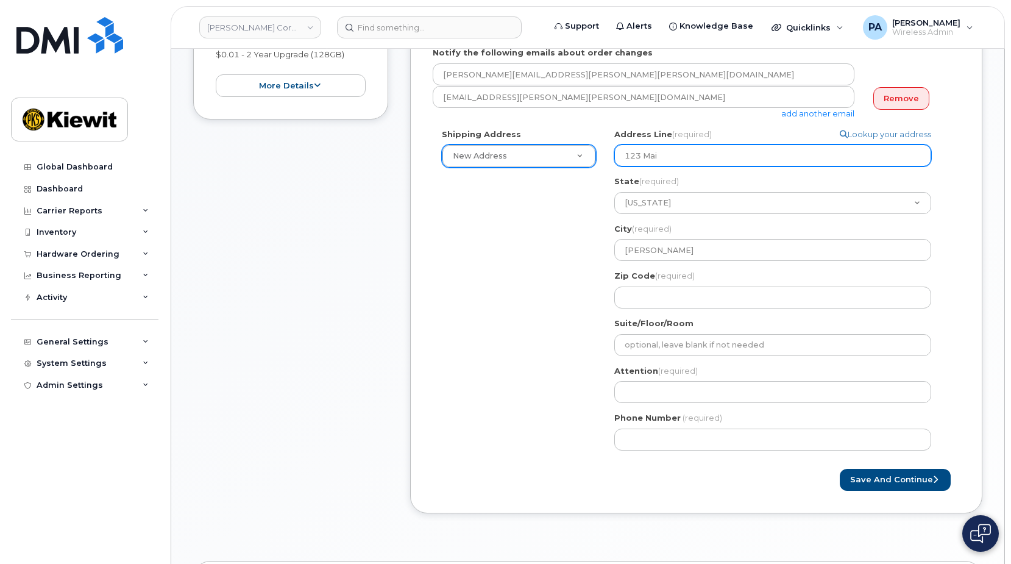
select select
type input "123 Main"
select select
type input "123 Main S"
select select
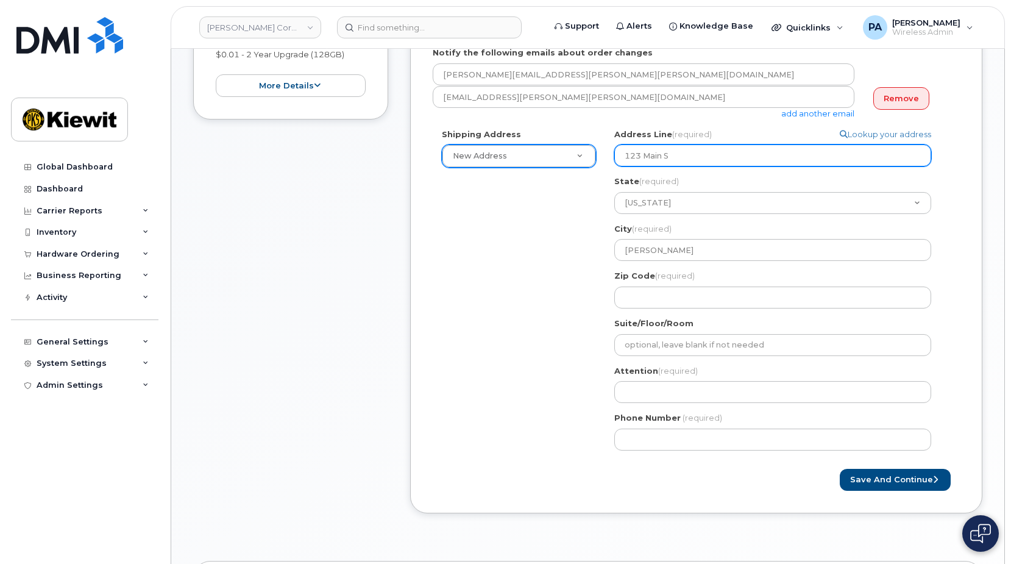
type input "123 Main St"
select select
type input "123 Main Str"
select select
type input "123 Main Stre"
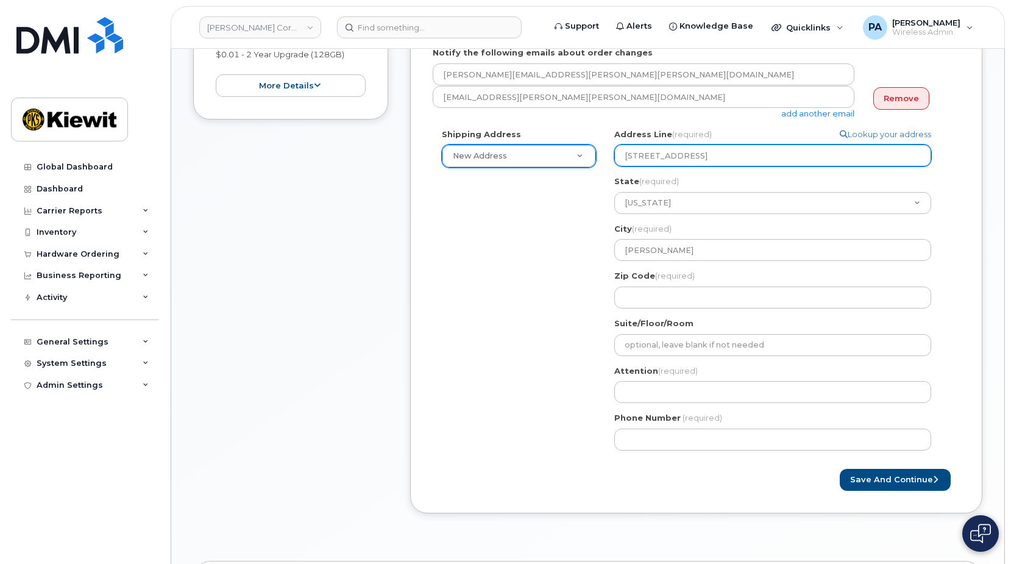
select select
type input "123 Main Stree"
select select
type input "123 Main Street"
select select
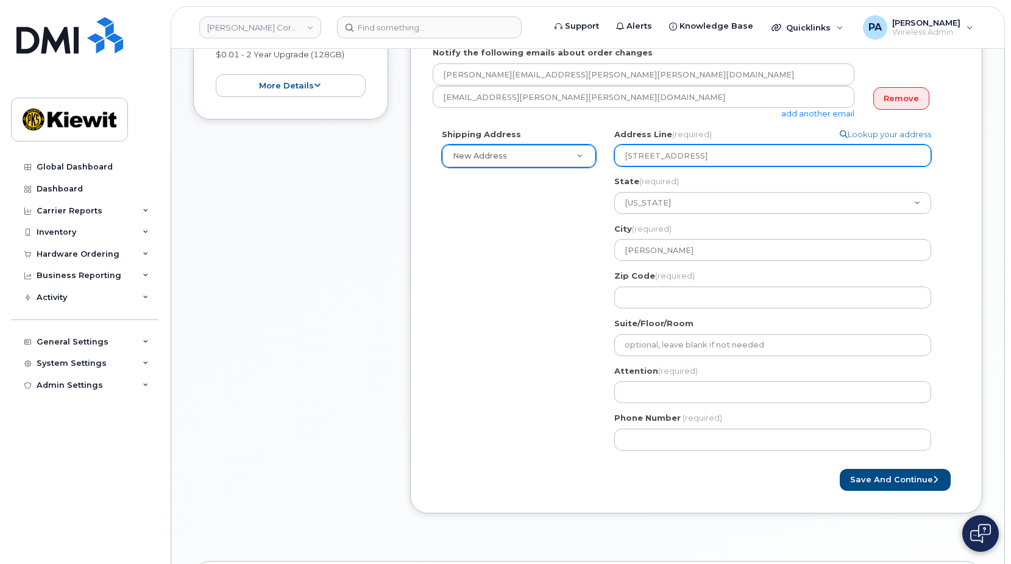
type input "123 Main Street US"
select select
type input "123 Main Street USA"
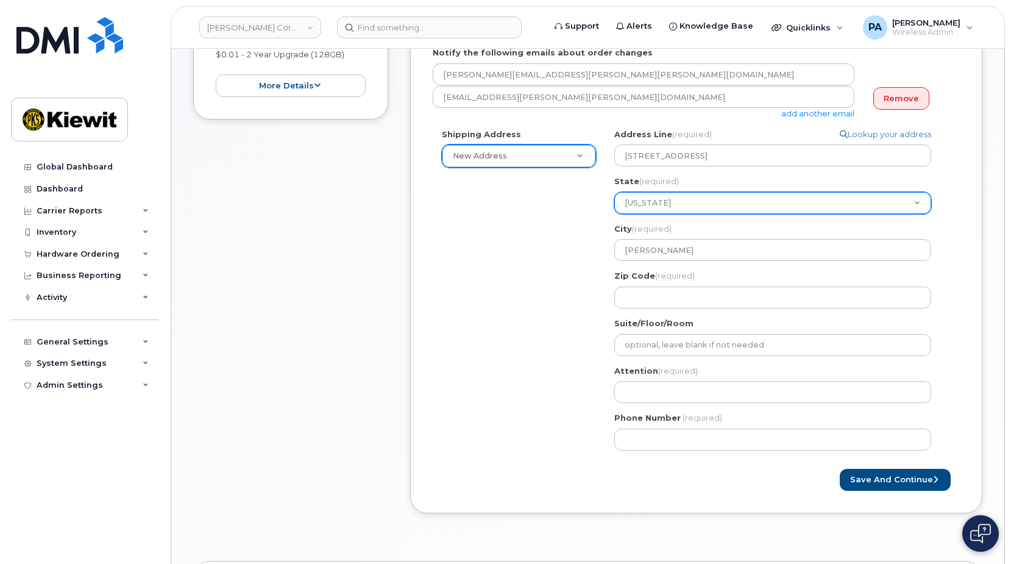
select select "AL"
select select
select select "CA"
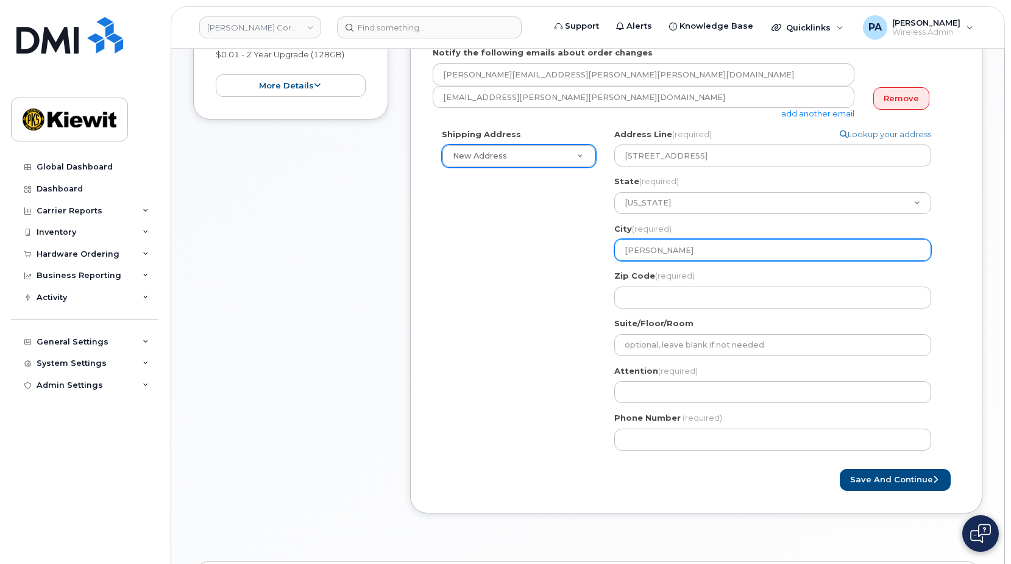
select select
type input "A"
select select
type input "An"
select select
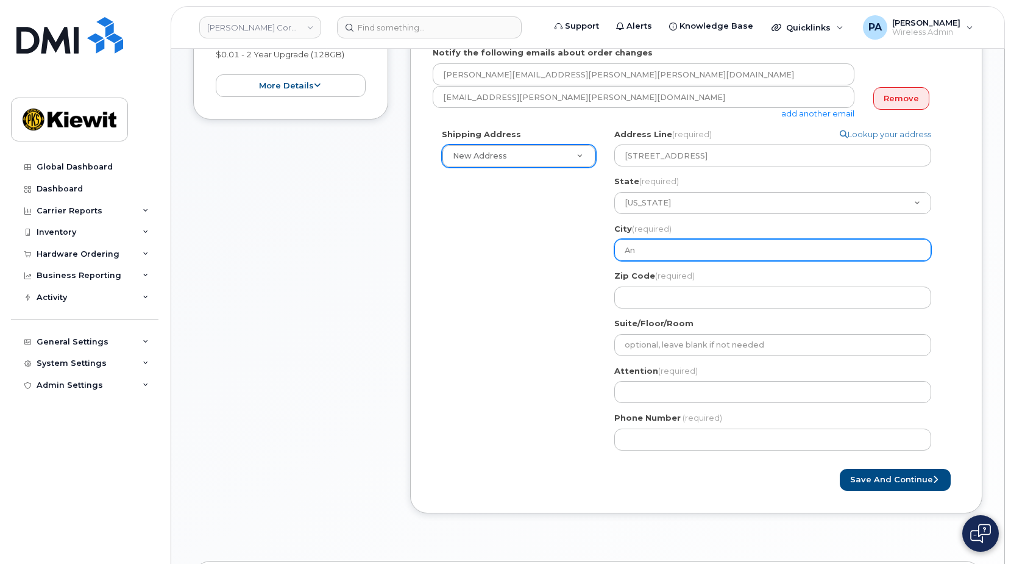
type input "Anm"
select select
type input "An"
select select
type input "Ani"
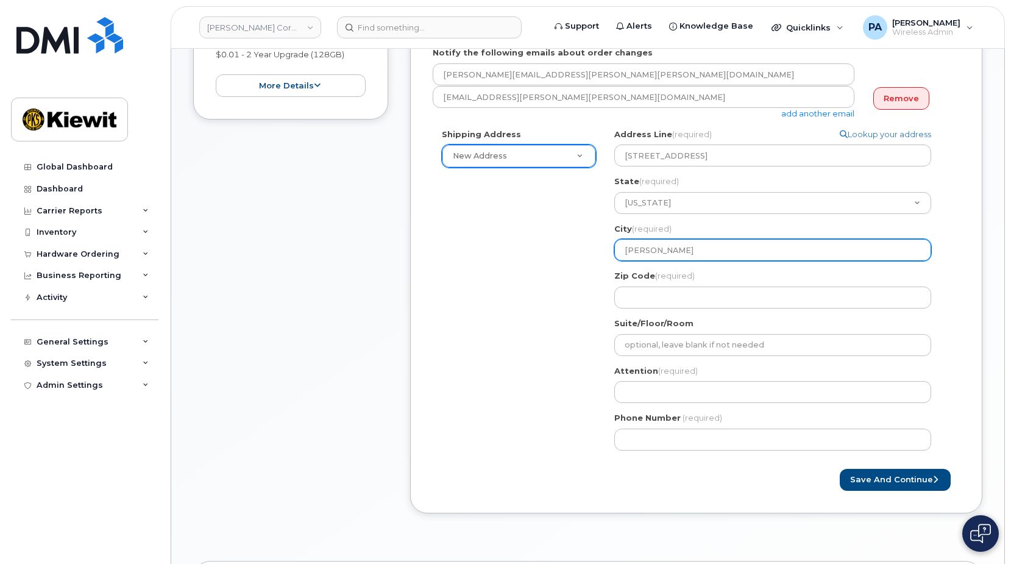
select select
type input "Anih"
select select
type input "Anihe"
select select
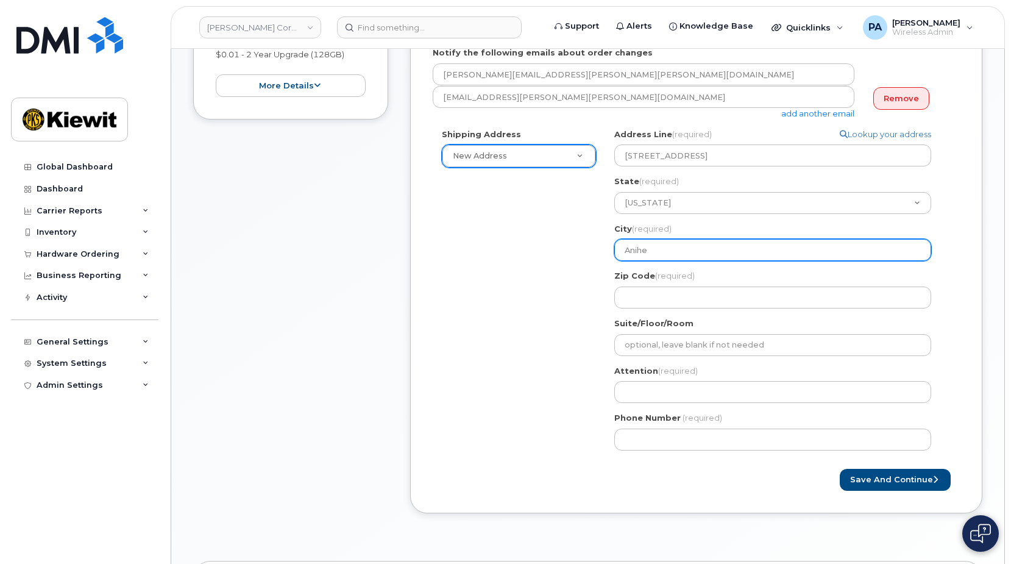
type input "Anih"
select select
type input "Ani"
select select
type input "An"
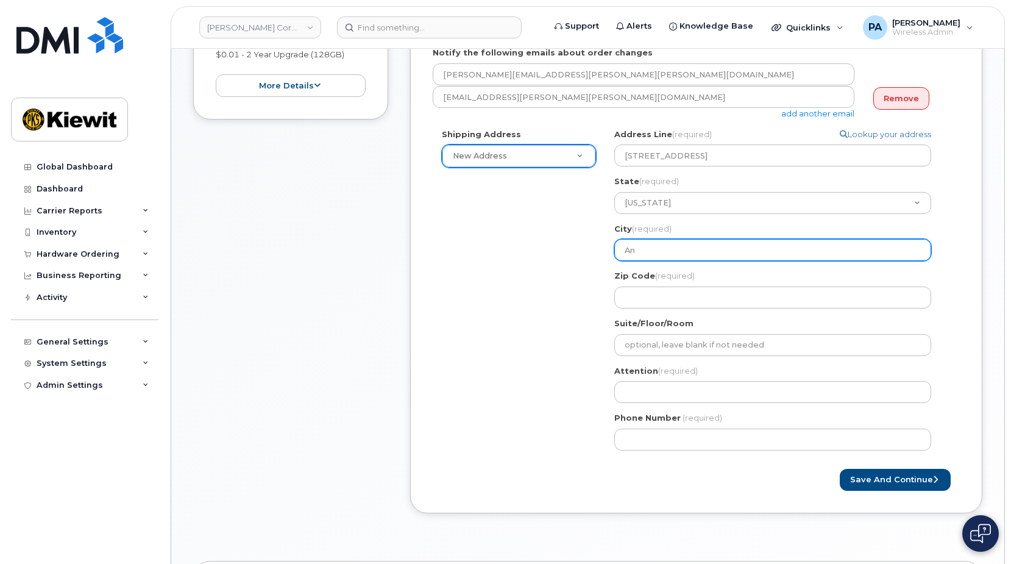
select select
type input "A"
select select
type input "An"
select select
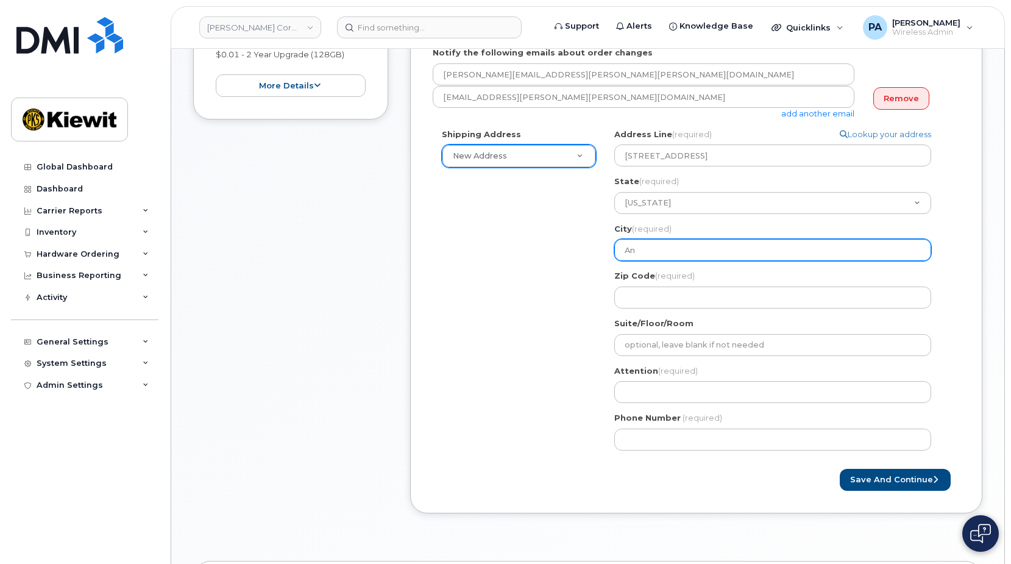
type input "Ann"
select select
type input "Anni"
select select
type input "Annih"
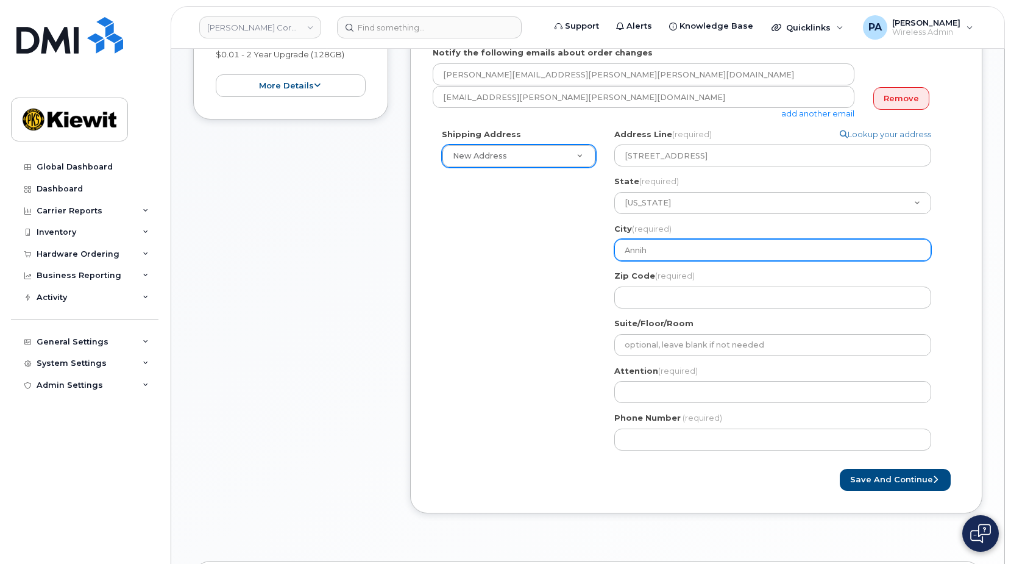
select select
type input "Annihi"
select select
type input "Annih"
select select
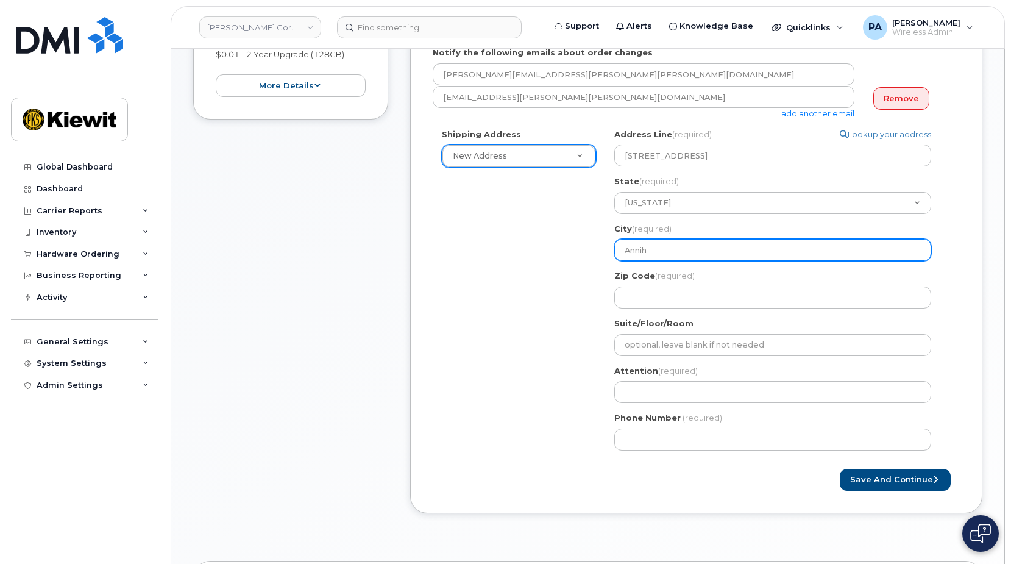
type input "Anni"
select select
type input "Ann"
select select
type input "An"
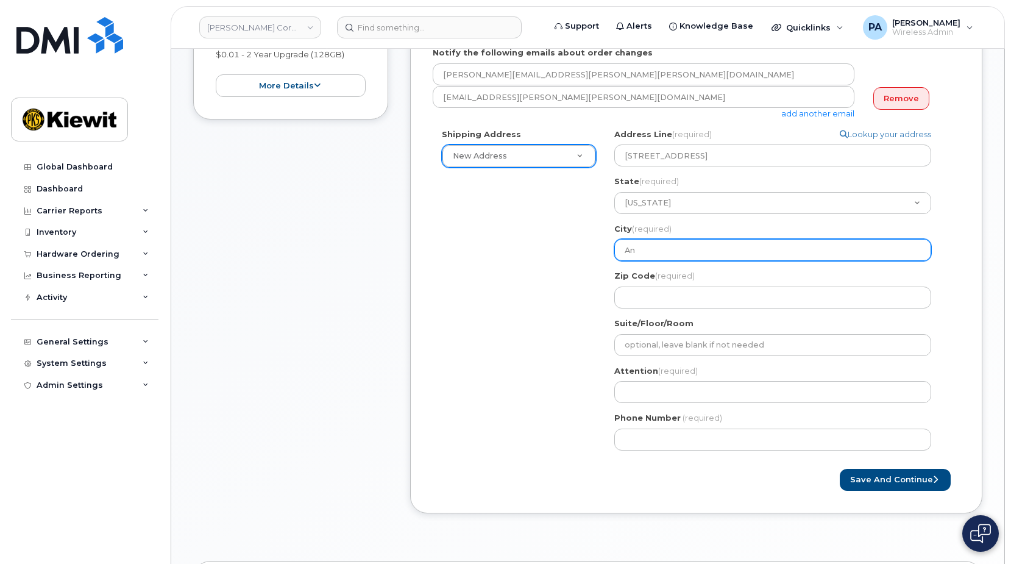
select select
type input "A"
select select
type input "An"
select select
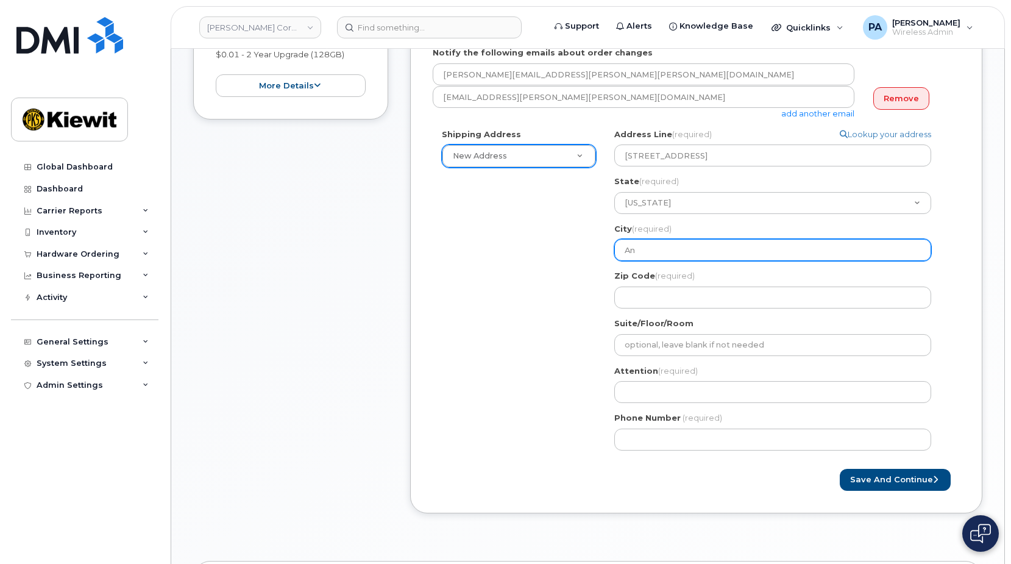
type input "Ani"
select select
type input "Anih"
select select
type input "Anihi"
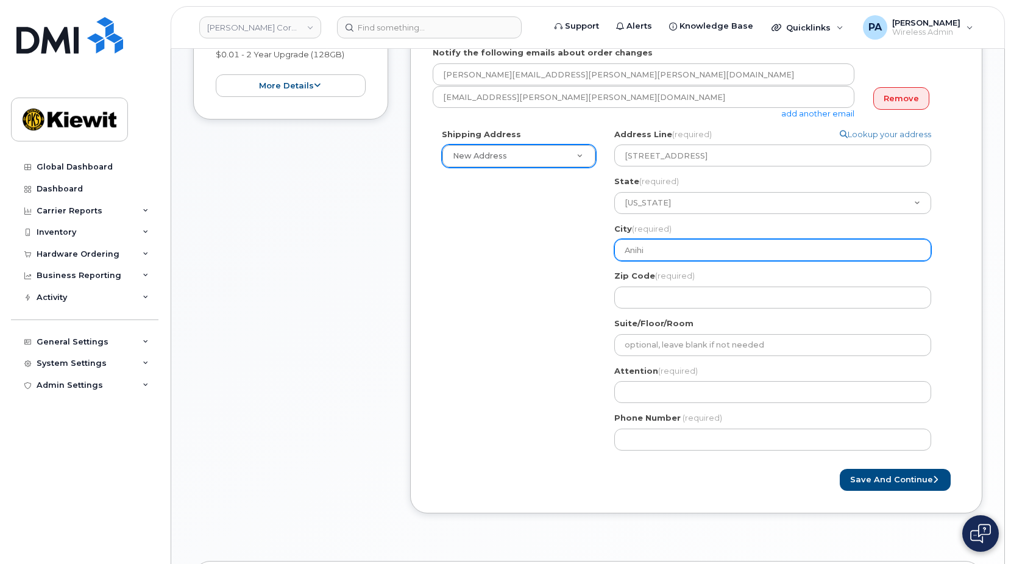
select select
type input "Anihie"
select select
type input "Anihiem"
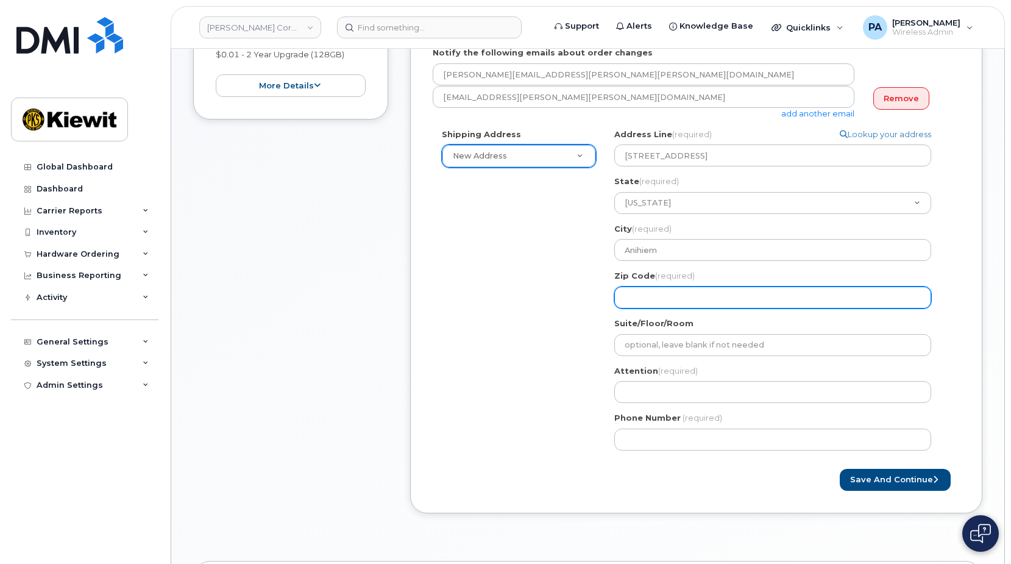
select select
type input "9"
select select
type input "90"
select select
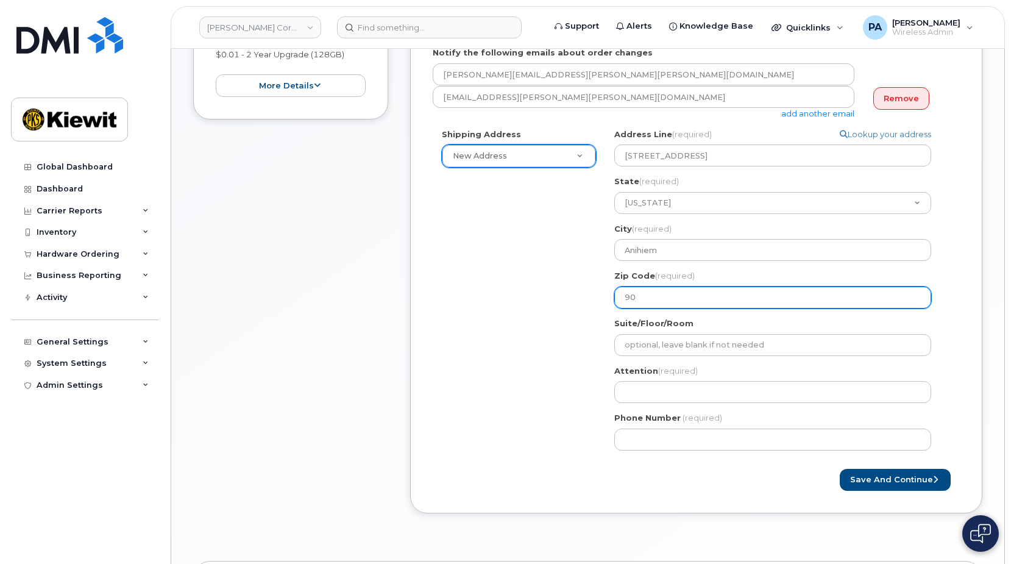
type input "902"
select select
type input "9021"
select select
type input "90210"
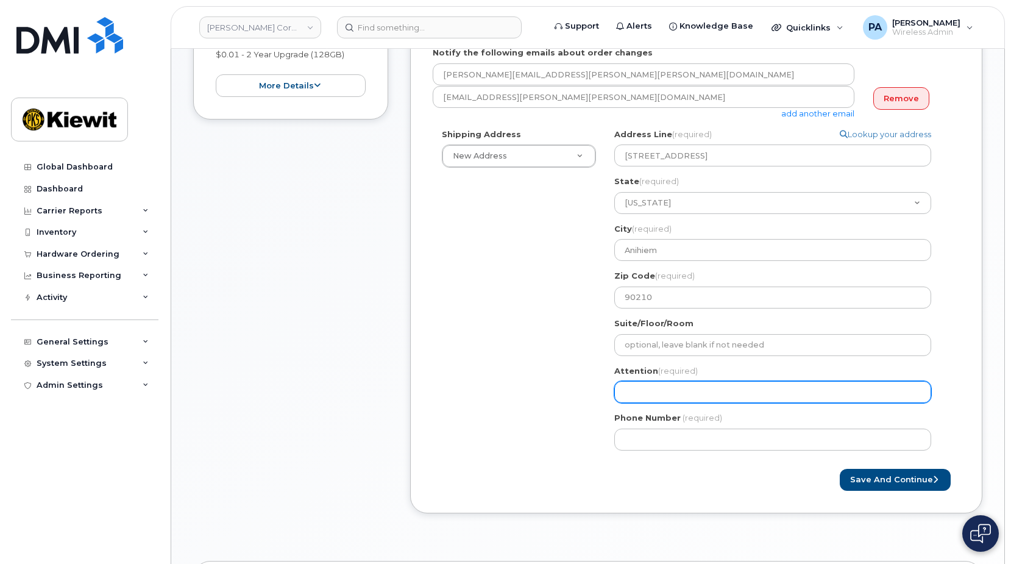
click at [681, 381] on input "Attention (required)" at bounding box center [772, 392] width 317 height 22
select select
type input "P"
select select
type input "Pa"
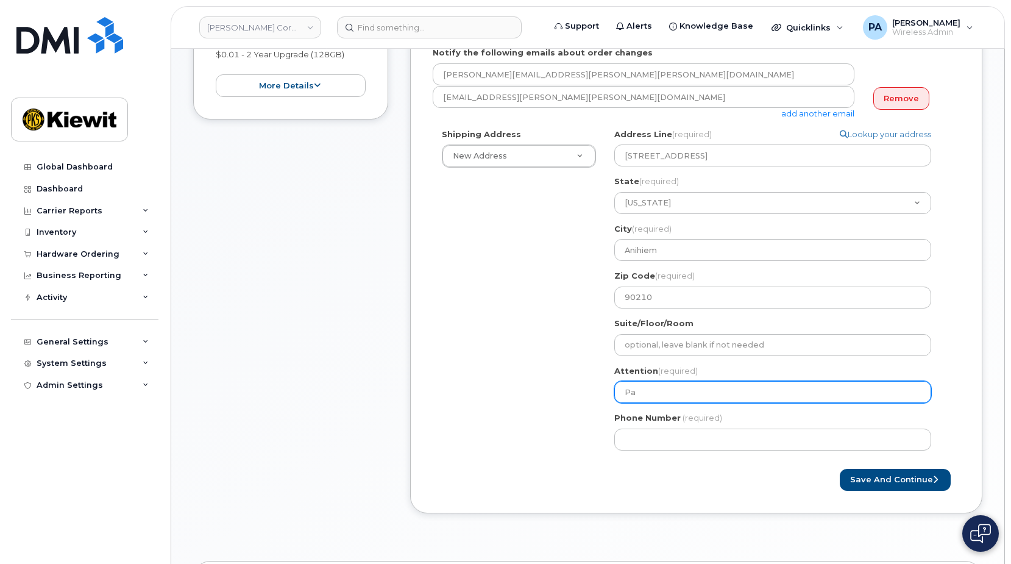
select select
type input "Pau"
select select
type input "Paul"
select select
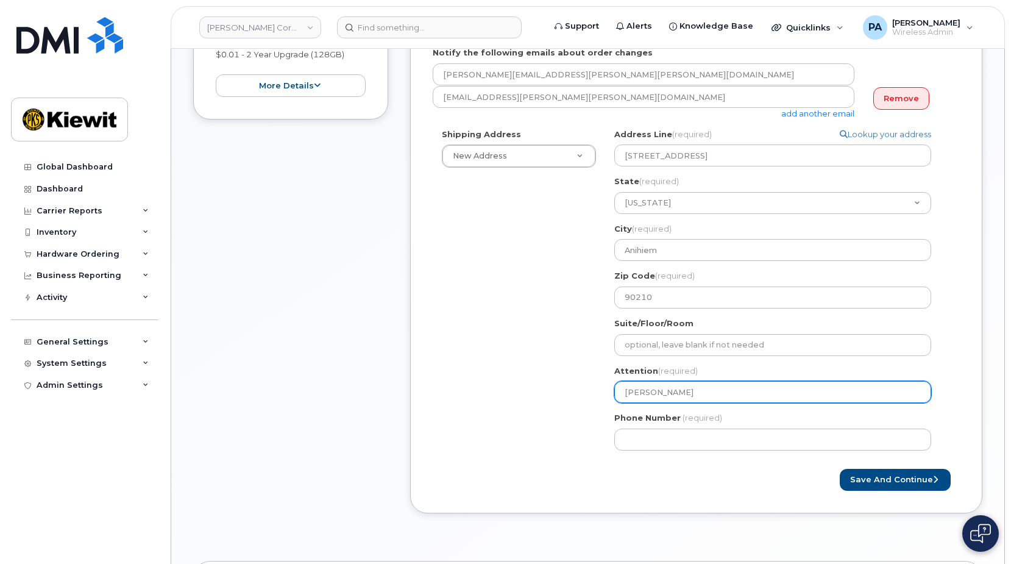
type input "Paul A"
select select
type input "Paul And"
select select
type input "Paul Andr"
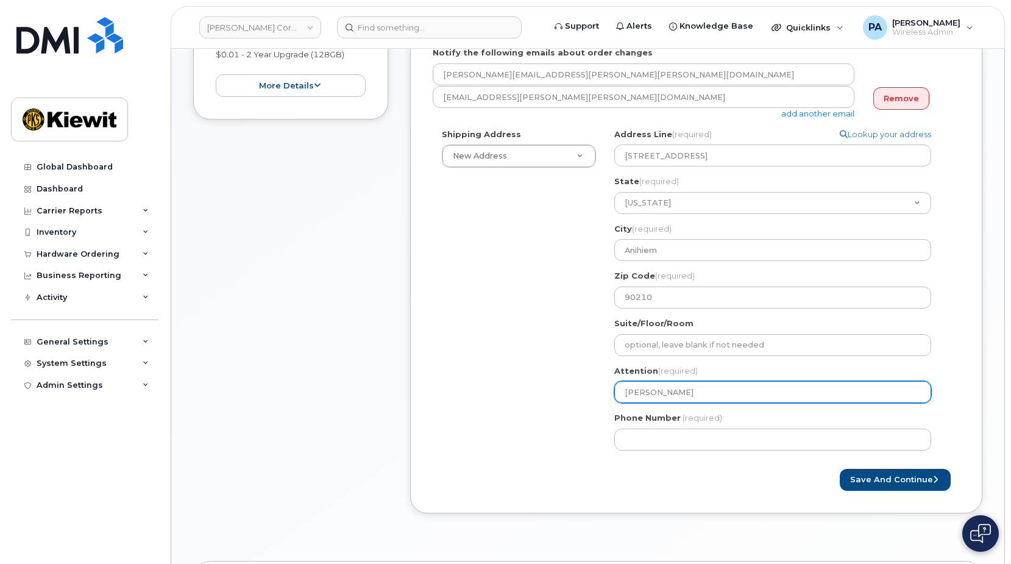
select select
type input "Paul Andre"
select select
type input "Paul Andrew"
select select
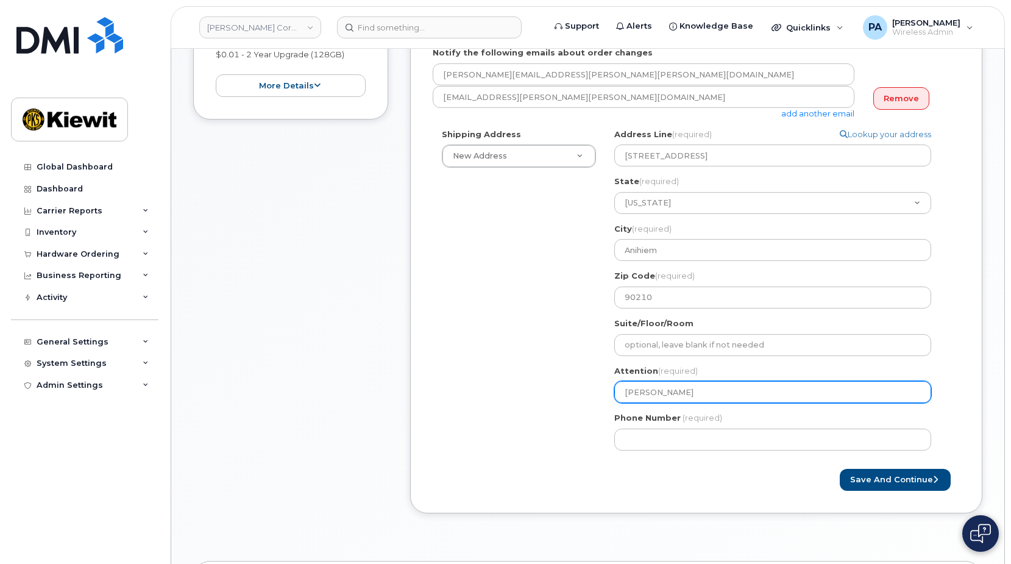
type input "[PERSON_NAME]"
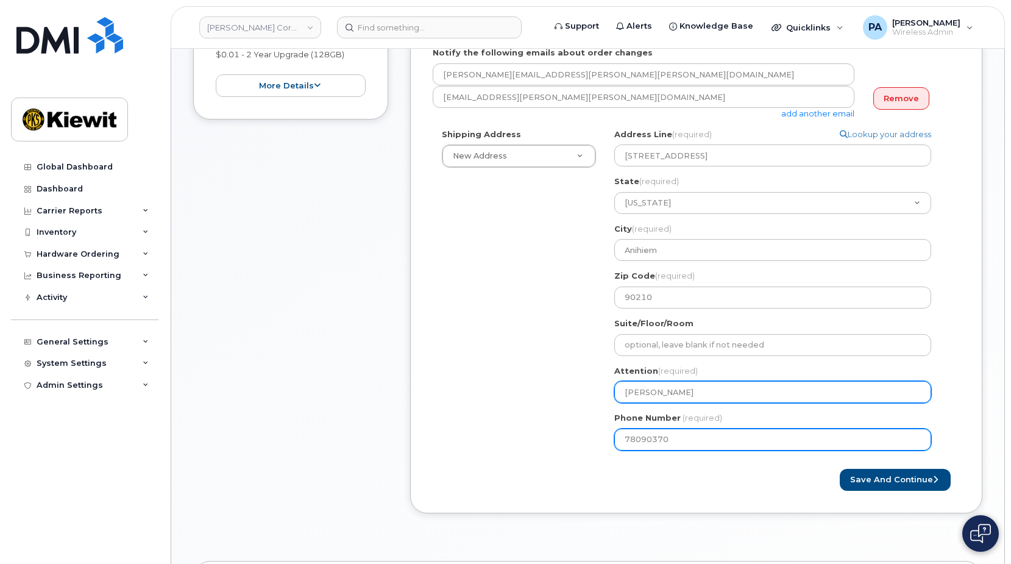
type input "780903701"
select select
type input "7809037019"
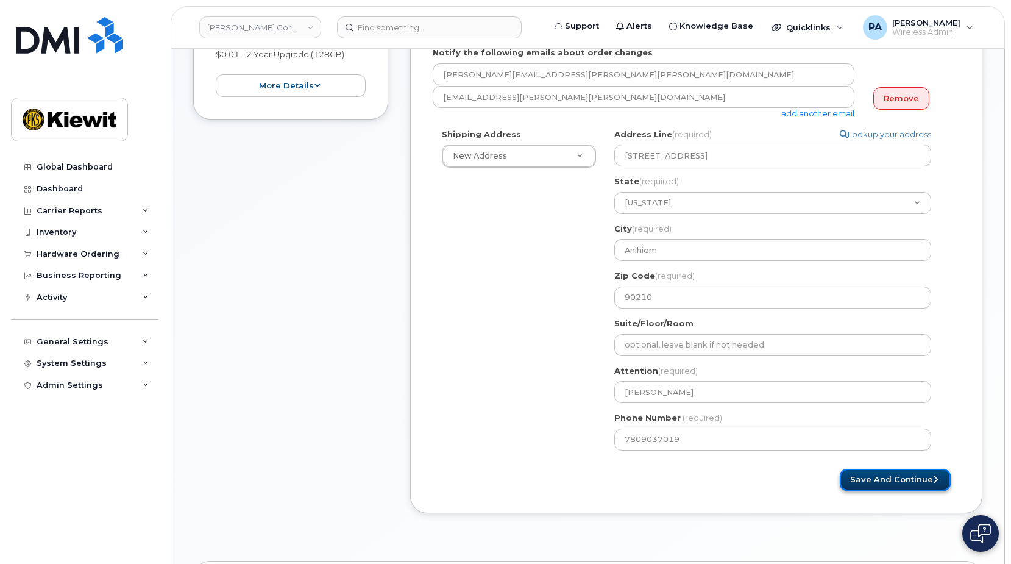
click at [918, 469] on button "Save and Continue" at bounding box center [895, 480] width 111 height 23
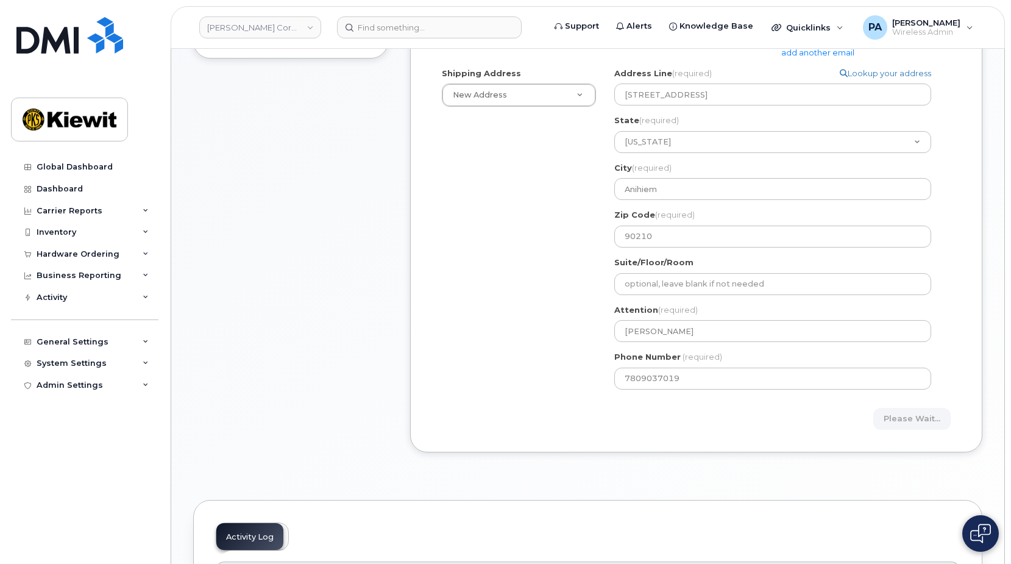
scroll to position [427, 0]
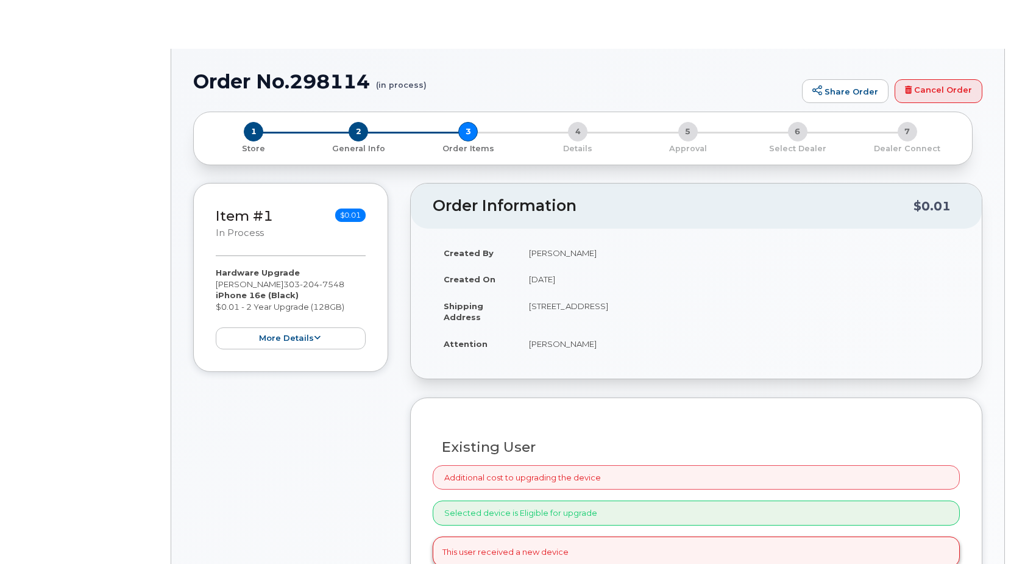
type input "[PERSON_NAME]"
radio input "true"
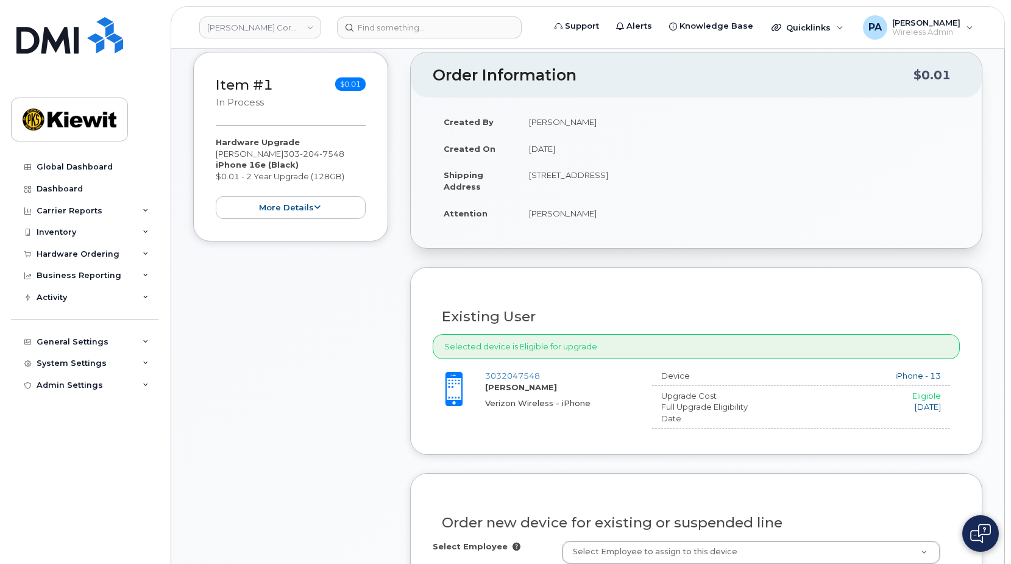
scroll to position [244, 0]
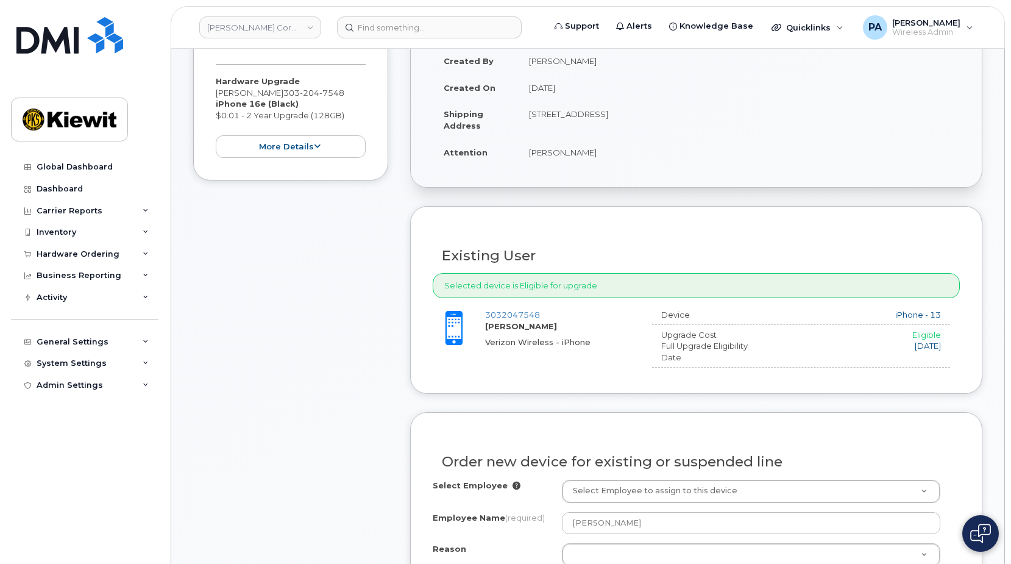
click at [296, 236] on div "Item #1 in process $0.01 Hardware Upgrade [PERSON_NAME] [PHONE_NUMBER] iPhone 1…" at bounding box center [290, 554] width 195 height 1126
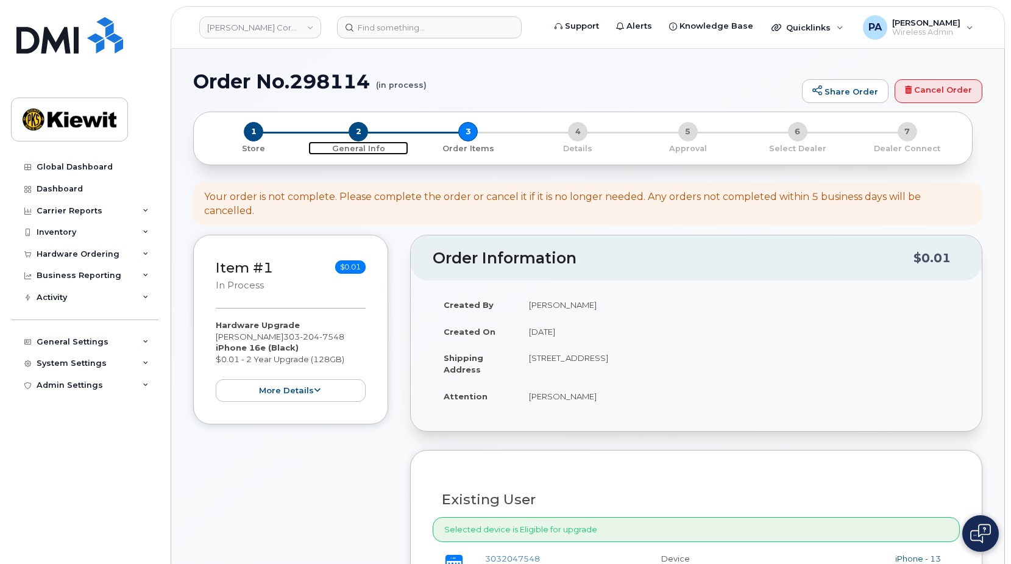
click at [360, 132] on span "2" at bounding box center [359, 132] width 20 height 20
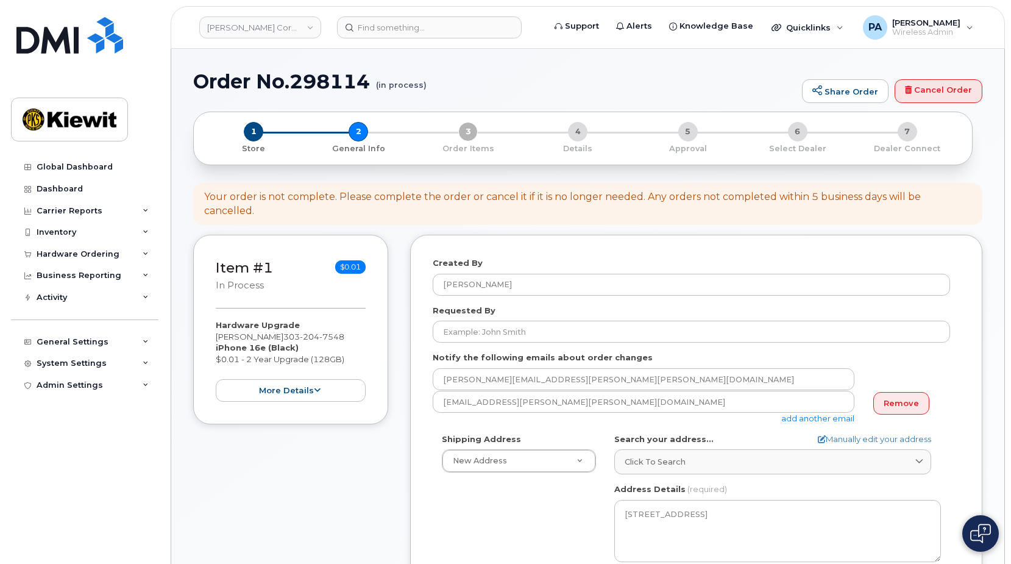
select select
click at [248, 138] on span "1" at bounding box center [254, 132] width 20 height 20
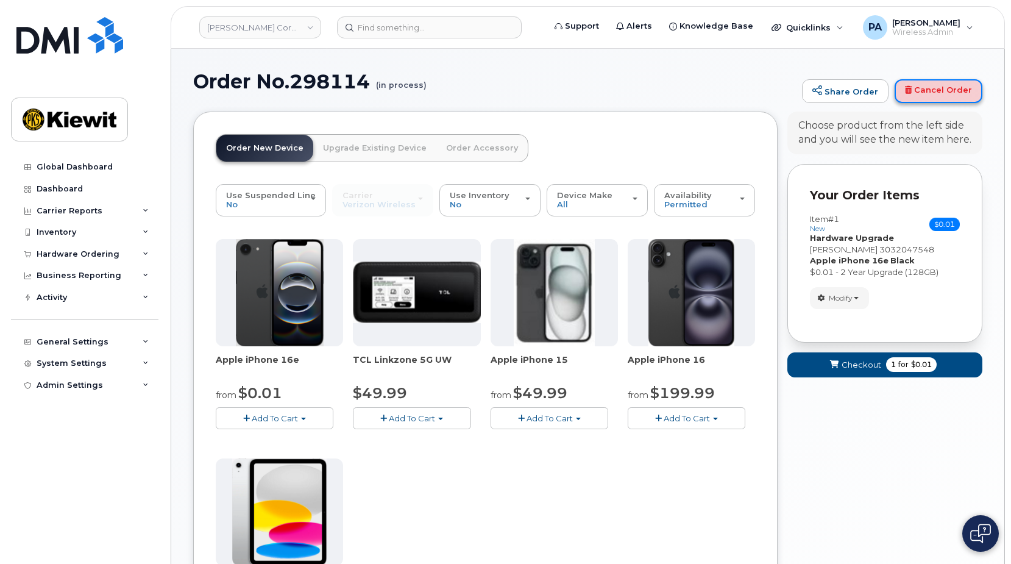
click at [929, 95] on link "Cancel Order" at bounding box center [939, 91] width 88 height 24
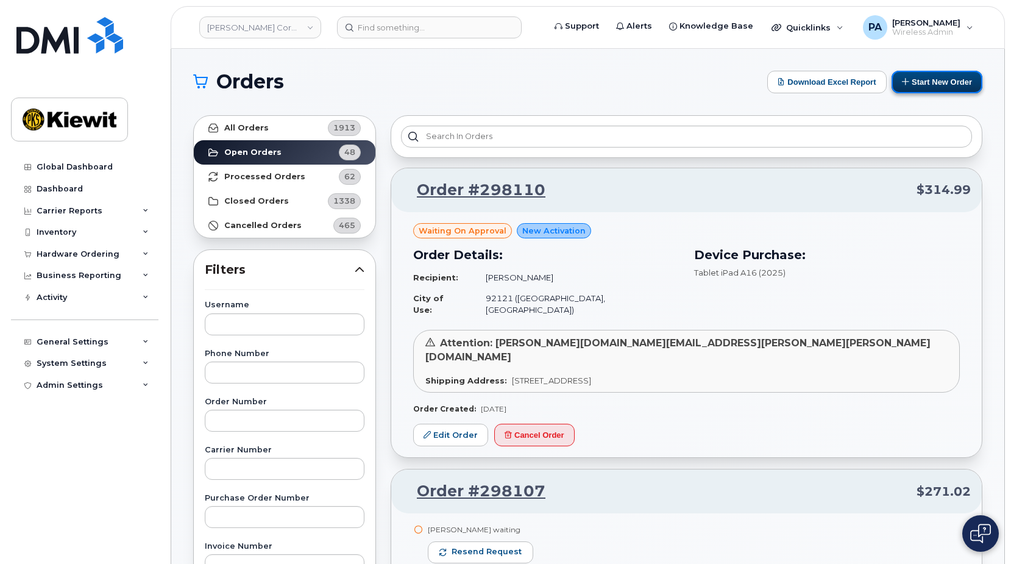
click at [917, 77] on button "Start New Order" at bounding box center [937, 82] width 91 height 23
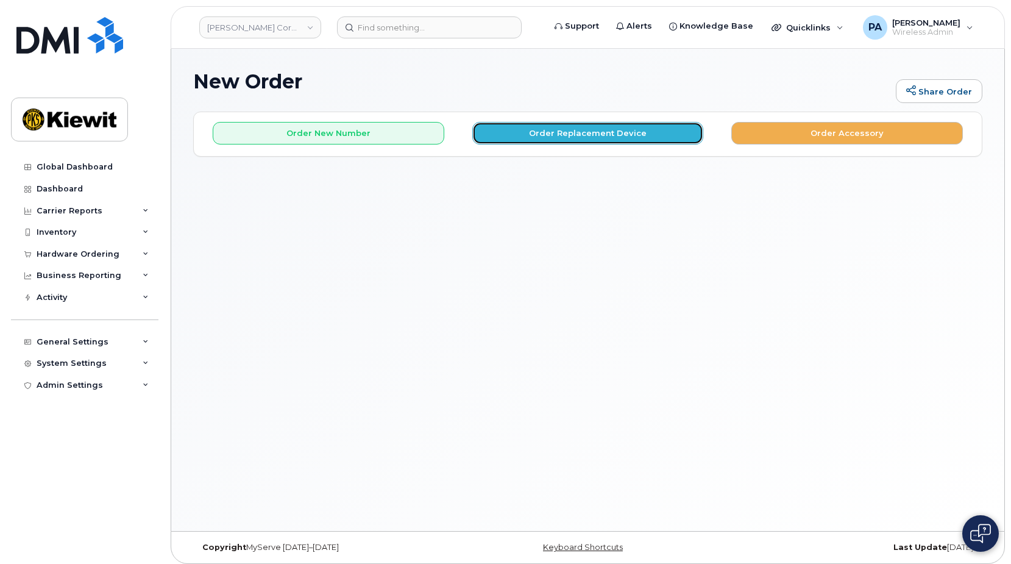
click at [518, 137] on button "Order Replacement Device" at bounding box center [588, 133] width 232 height 23
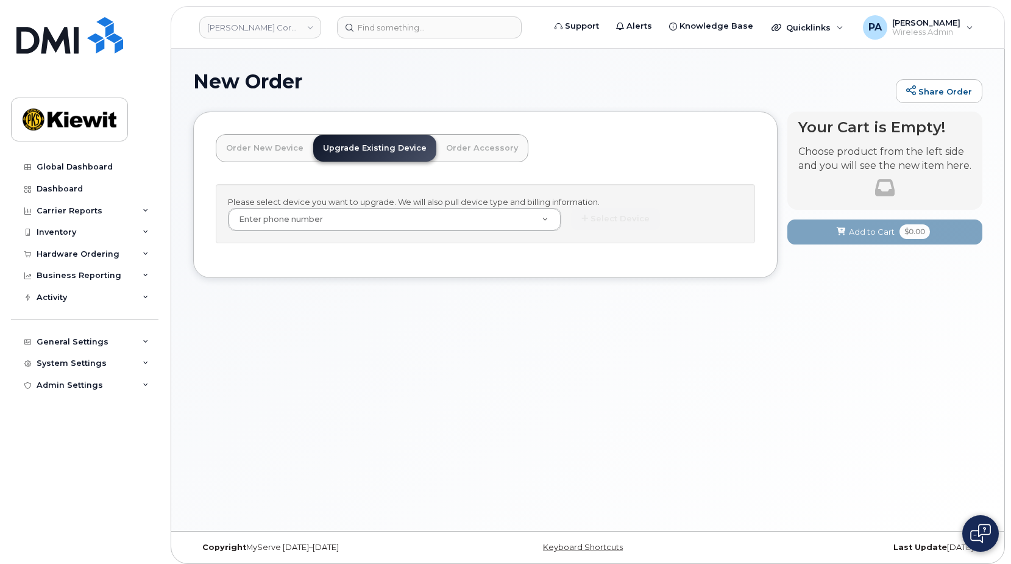
click at [333, 232] on div "Please select device you want to upgrade. We will also pull device type and bil…" at bounding box center [485, 213] width 539 height 59
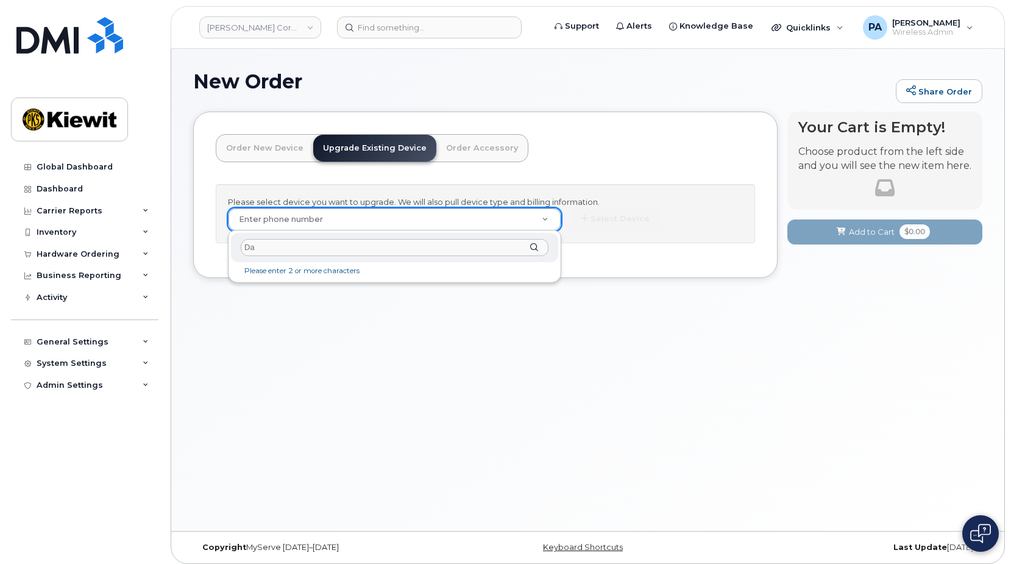
type input "D"
drag, startPoint x: 277, startPoint y: 252, endPoint x: 305, endPoint y: 251, distance: 28.1
click at [277, 252] on input "text" at bounding box center [395, 248] width 308 height 18
paste input "[PHONE_NUMBER]"
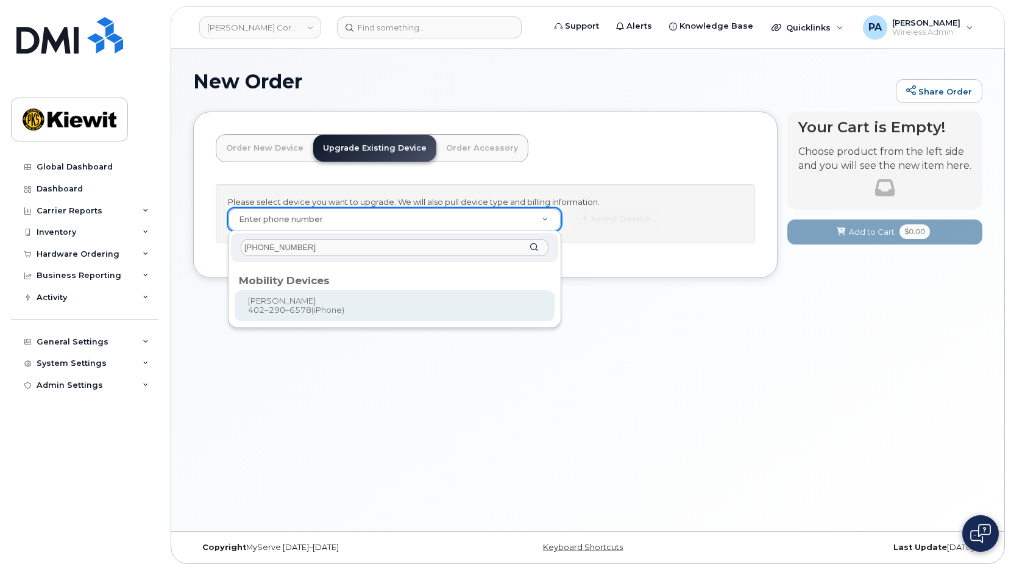
type input "[PHONE_NUMBER]"
type input "1117922"
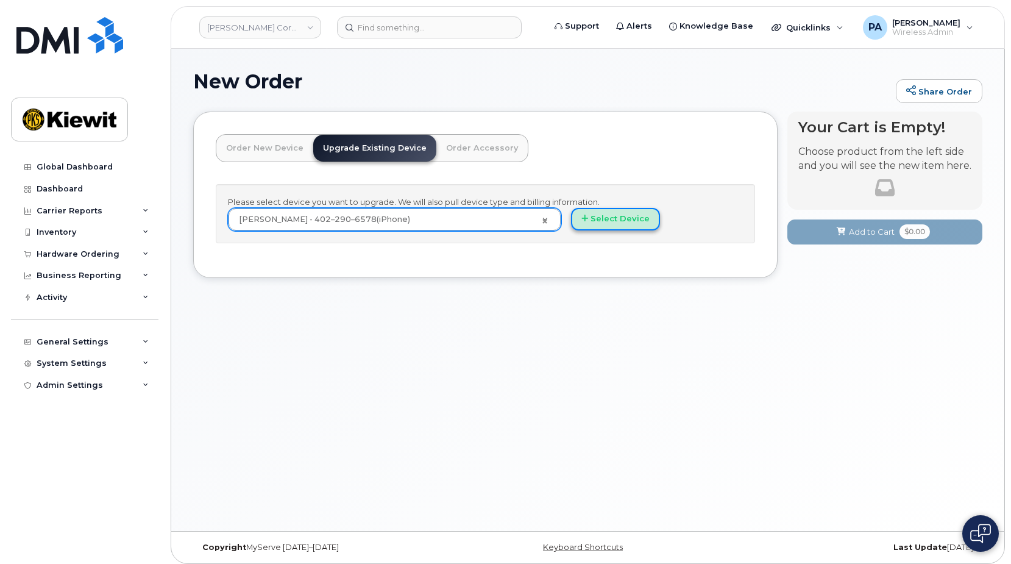
click at [616, 219] on button "Select Device" at bounding box center [615, 219] width 89 height 23
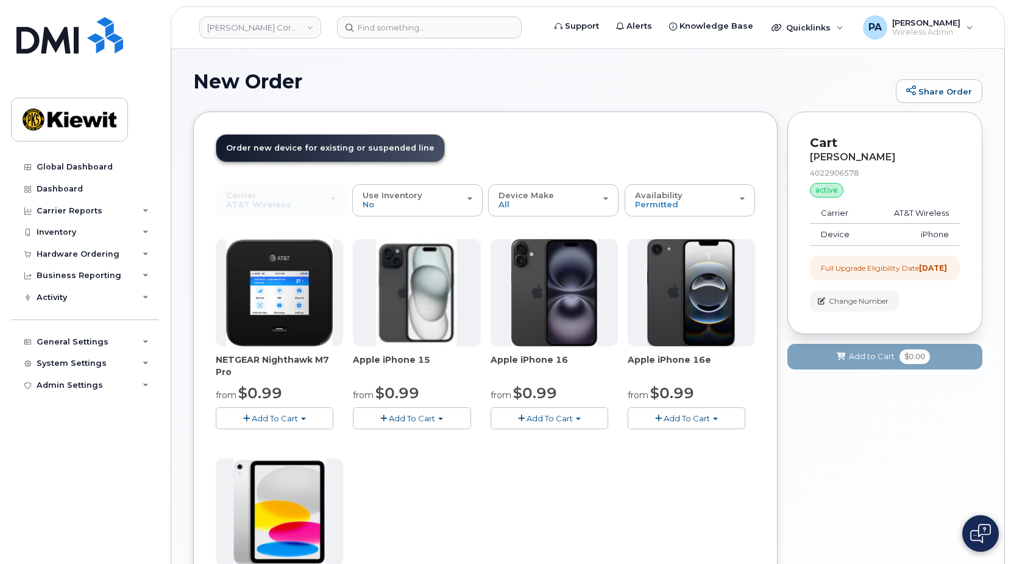
click at [443, 417] on span "button" at bounding box center [440, 418] width 5 height 2
click at [443, 439] on link "$0.99 - 2 Year Upgrade (128GB)" at bounding box center [432, 440] width 153 height 15
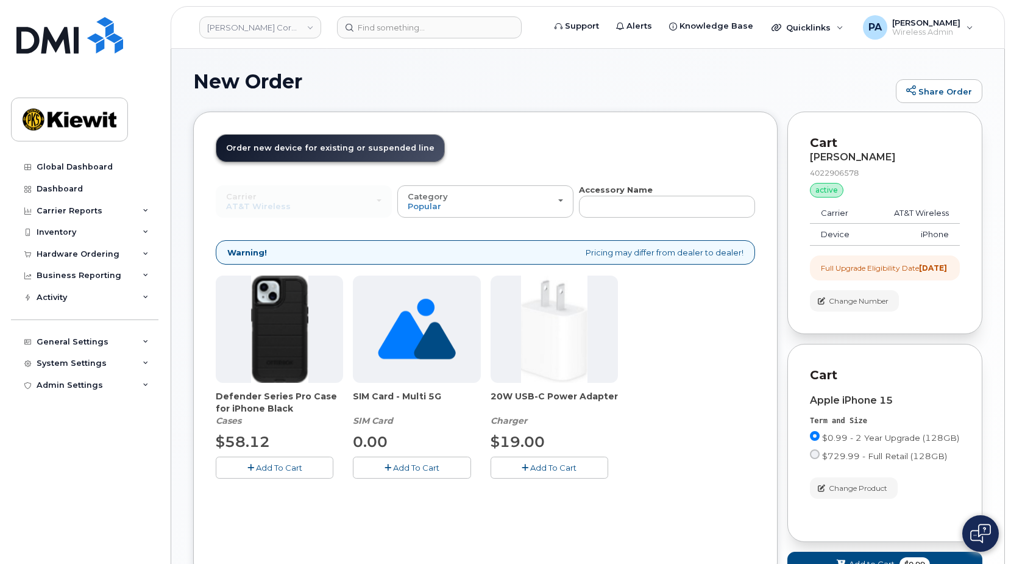
scroll to position [105, 0]
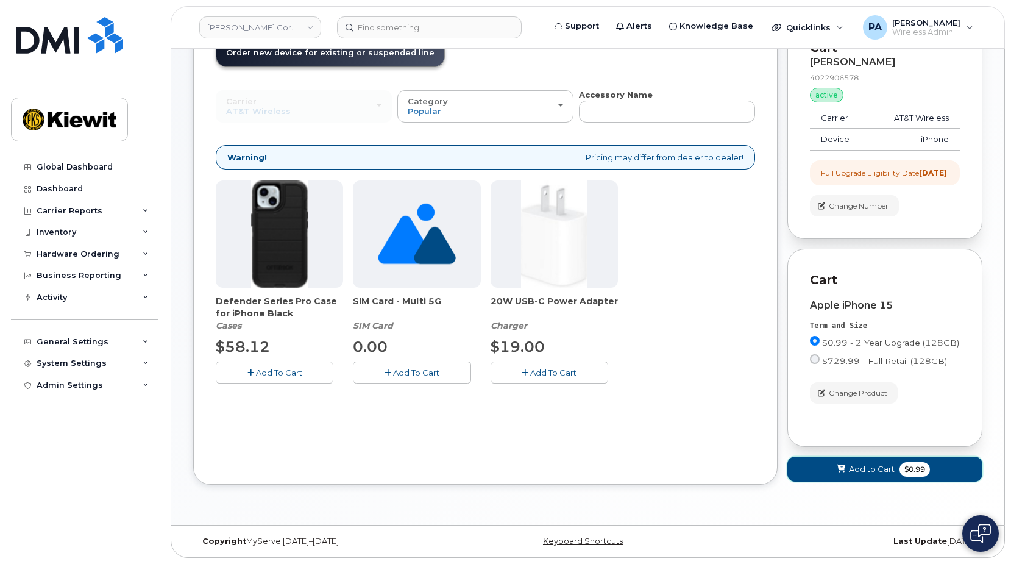
click at [882, 477] on button "Add to Cart $0.99" at bounding box center [884, 468] width 195 height 25
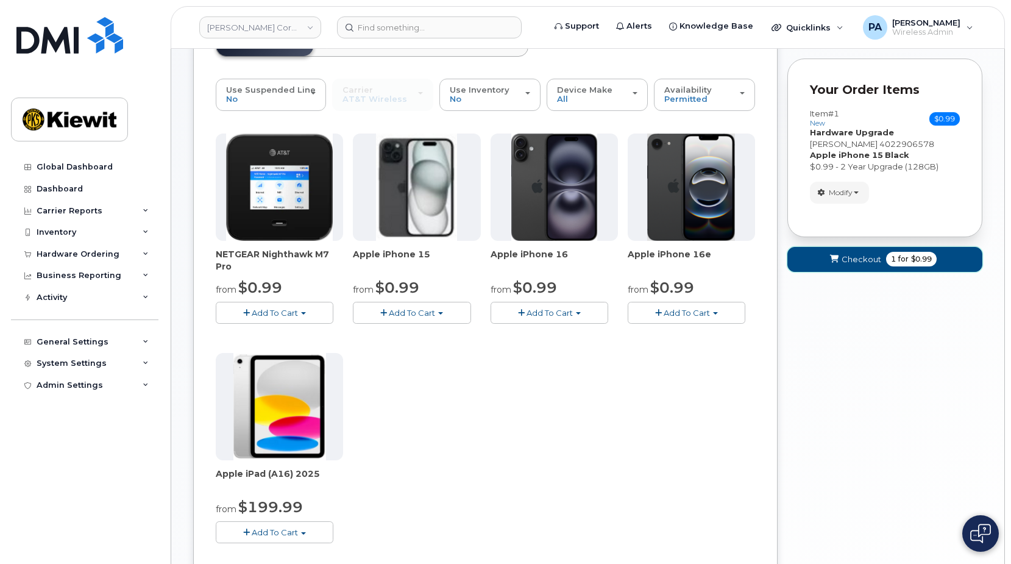
click at [865, 266] on button "Checkout 1 for $0.99" at bounding box center [884, 259] width 195 height 25
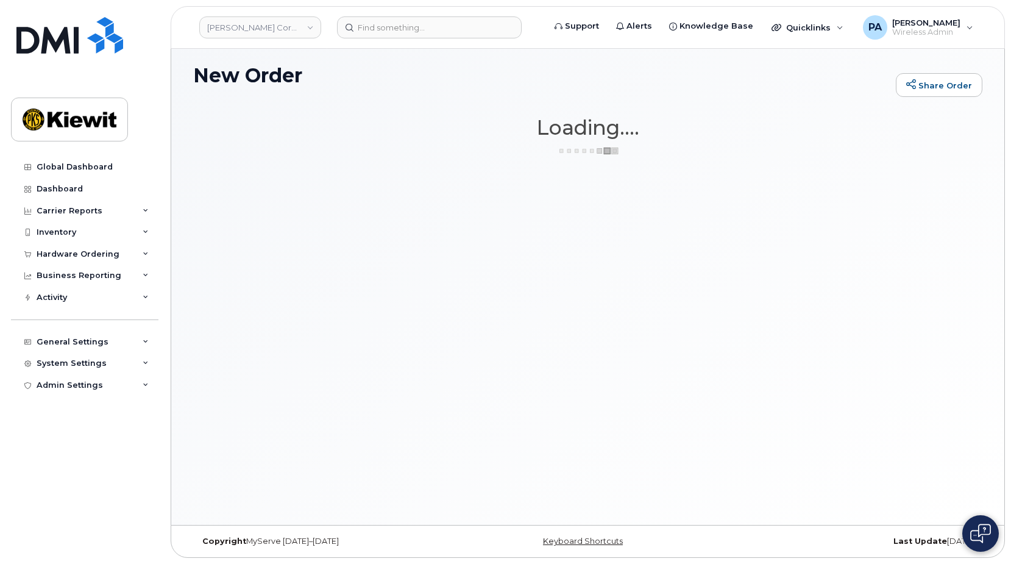
scroll to position [6, 0]
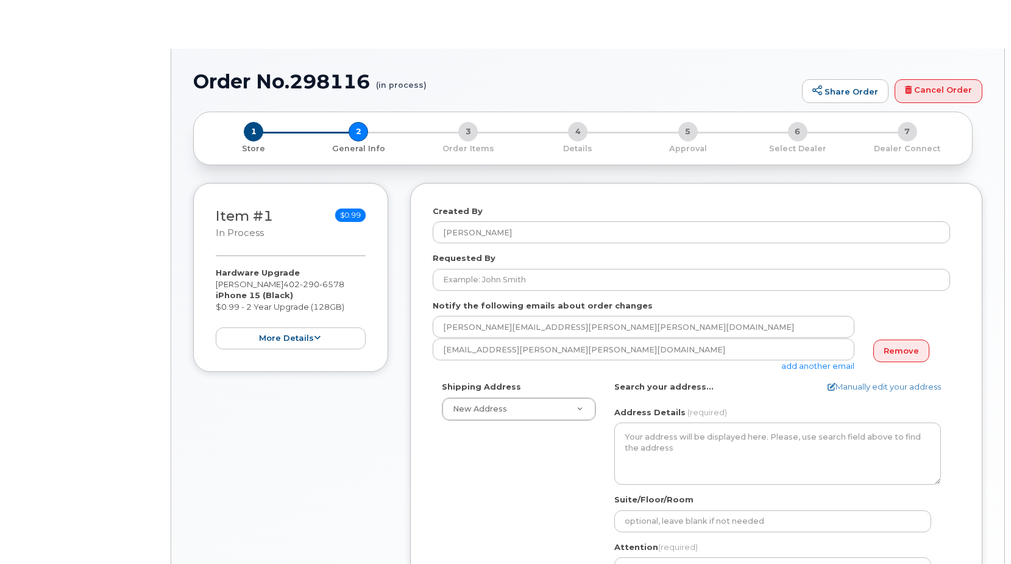
select select
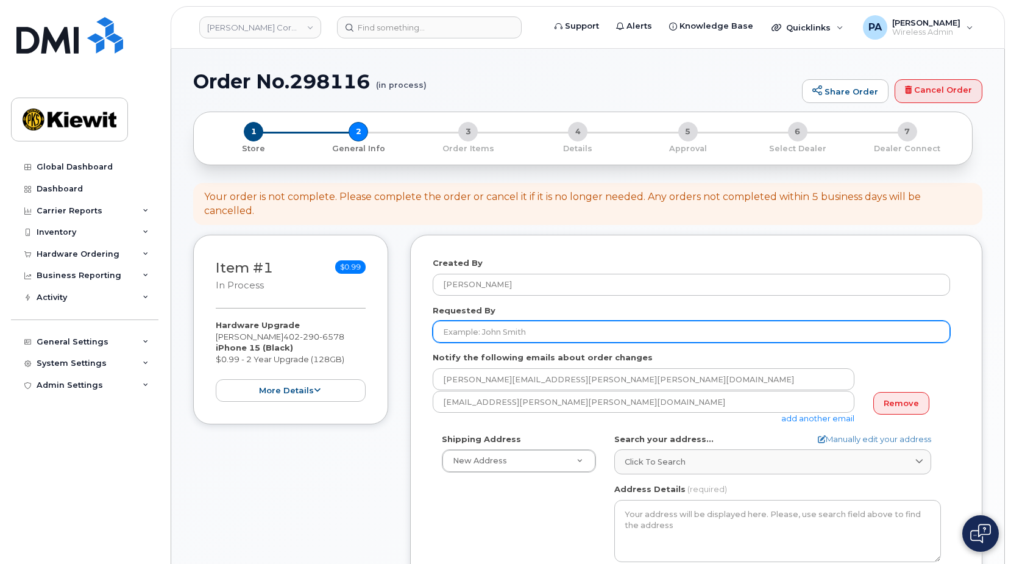
click at [519, 321] on input "Requested By" at bounding box center [691, 332] width 517 height 22
type input "P"
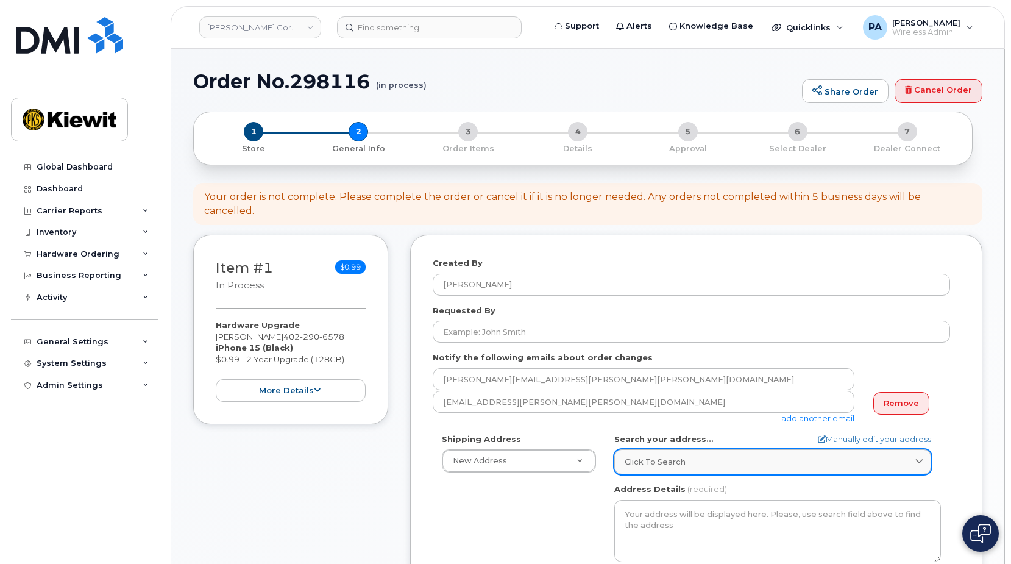
click at [676, 456] on span "Click to search" at bounding box center [655, 462] width 61 height 12
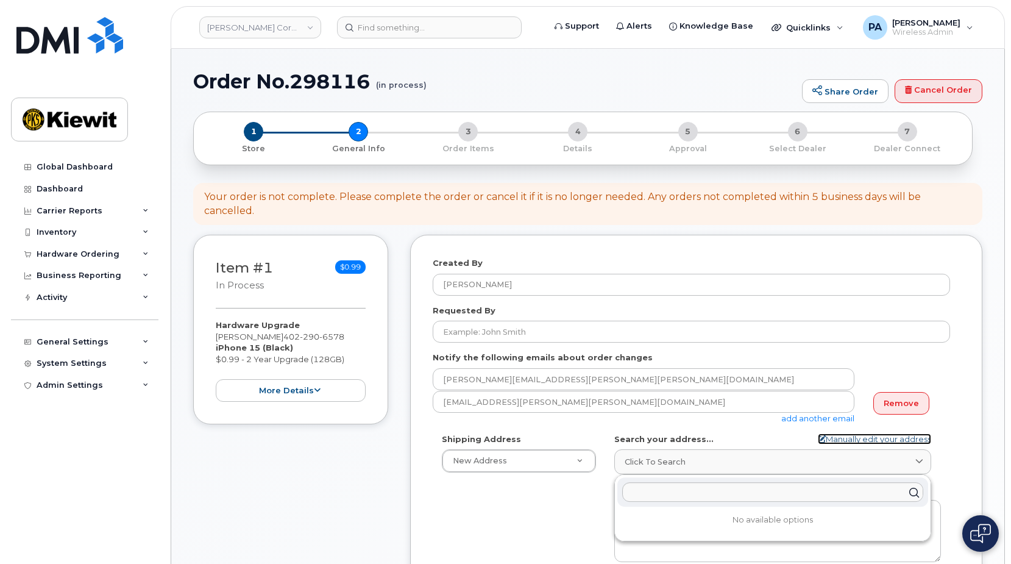
click at [819, 435] on icon at bounding box center [822, 439] width 8 height 8
select select
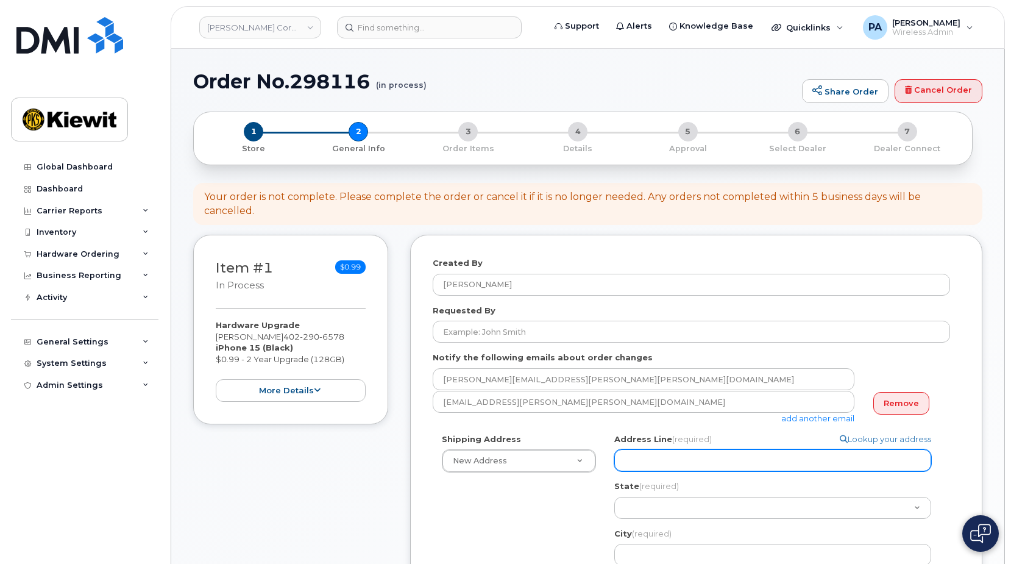
click at [686, 452] on input "Address Line (required)" at bounding box center [772, 460] width 317 height 22
select select
type input "1"
select select
type input "12"
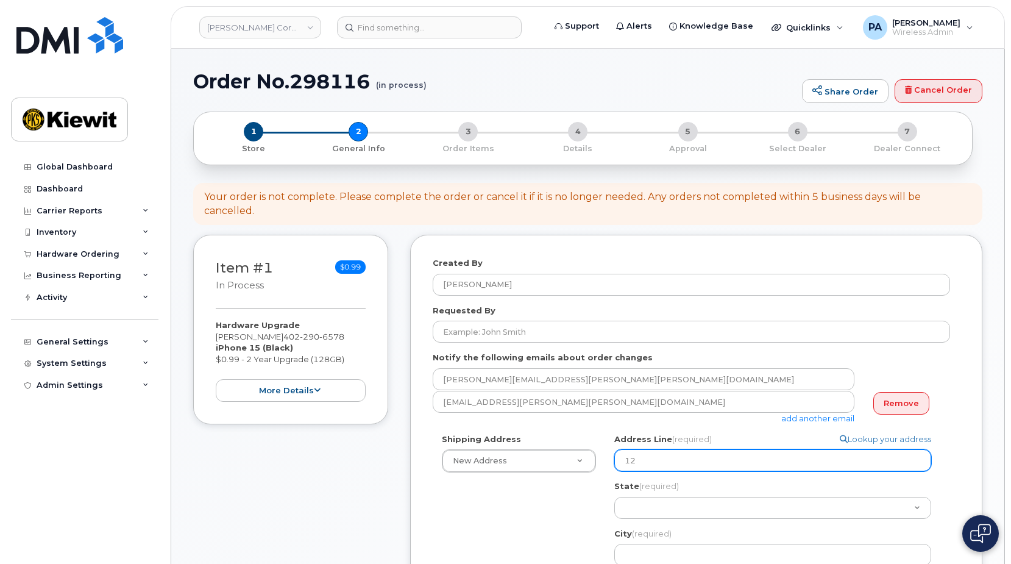
select select
type input "123"
select select
type input "123 <"
select select
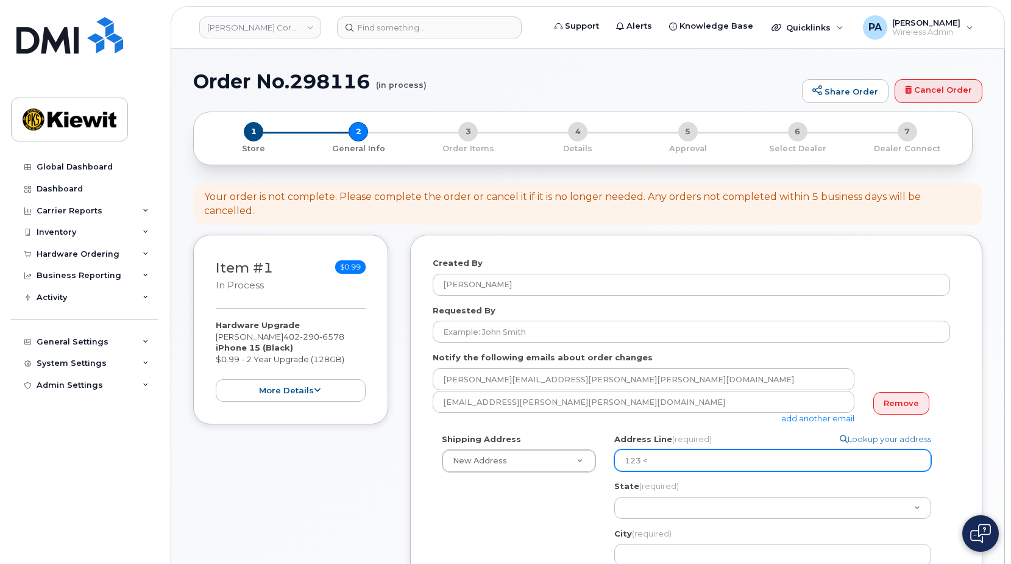
type input "123"
select select
type input "123 M"
select select
type input "123 Ma"
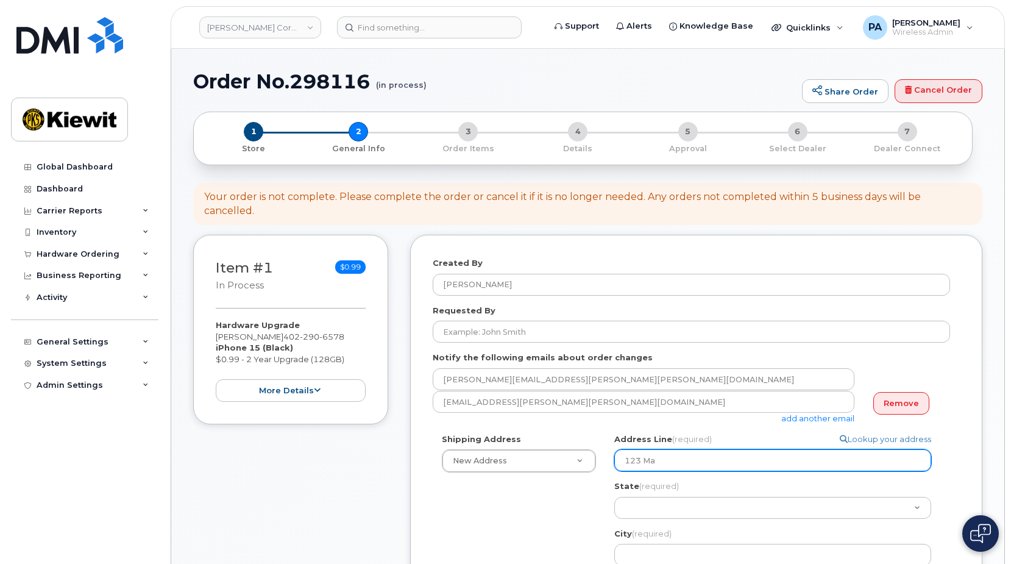
select select
type input "123 Mai"
select select
type input "123 Main"
select select
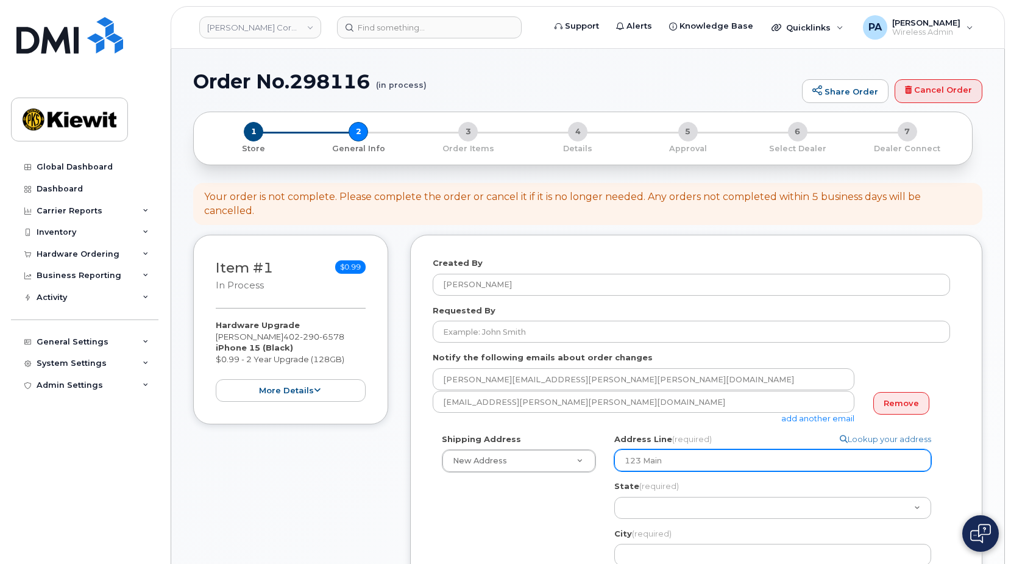
type input "123 Main S"
select select
type input "123 Main St"
select select
type input "123 Main Str"
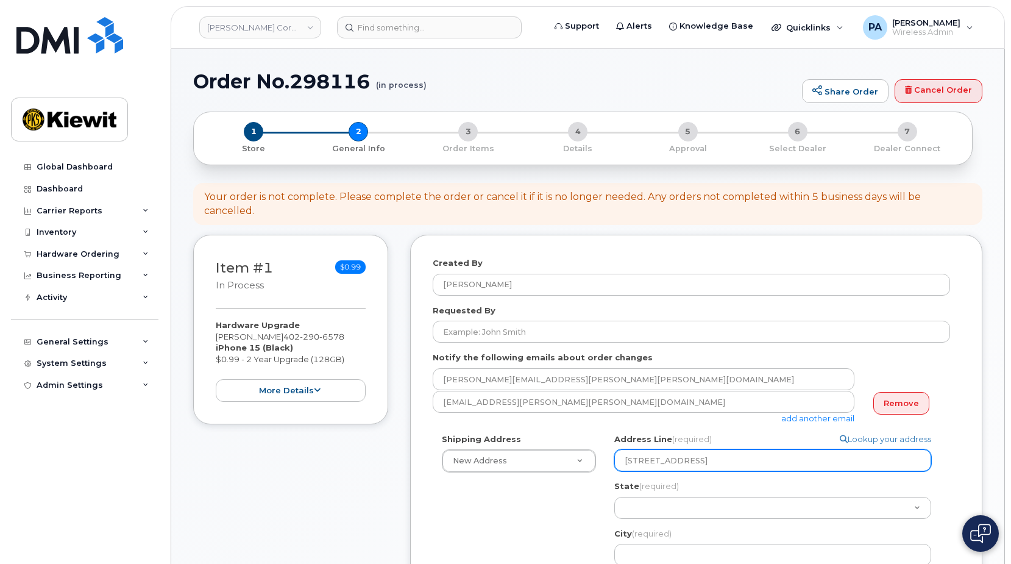
select select
type input "123 Main Stre"
select select
type input "123 Main Stree"
select select
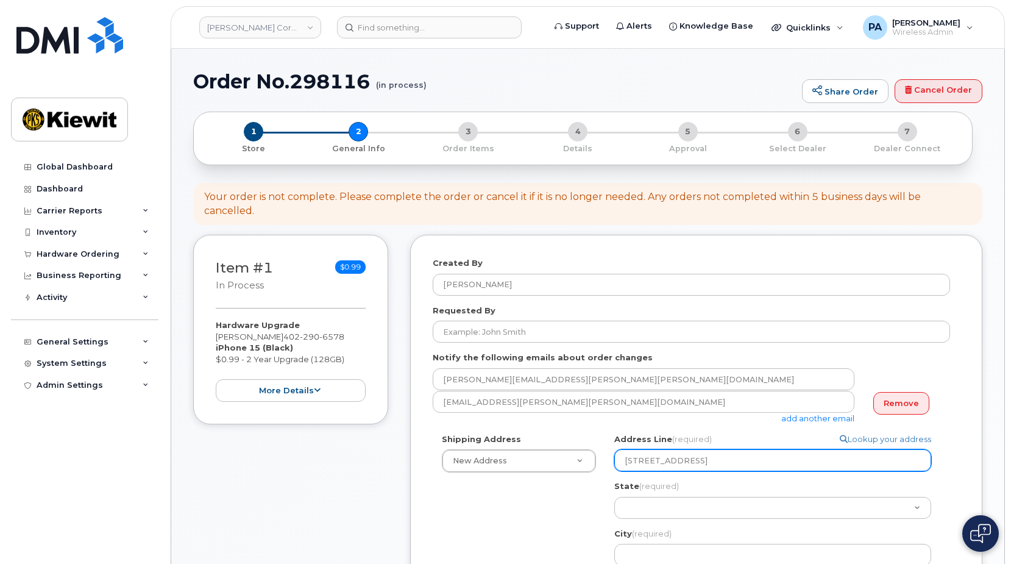
type input "123 Main Street"
select select
type input "123 Main Street U"
select select
type input "123 Main Street US"
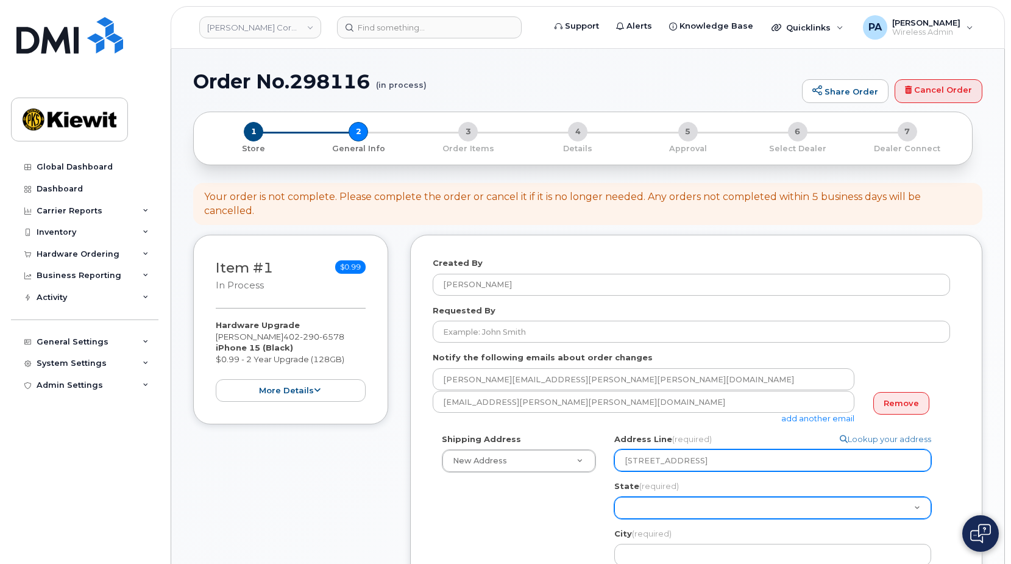
select select "CA"
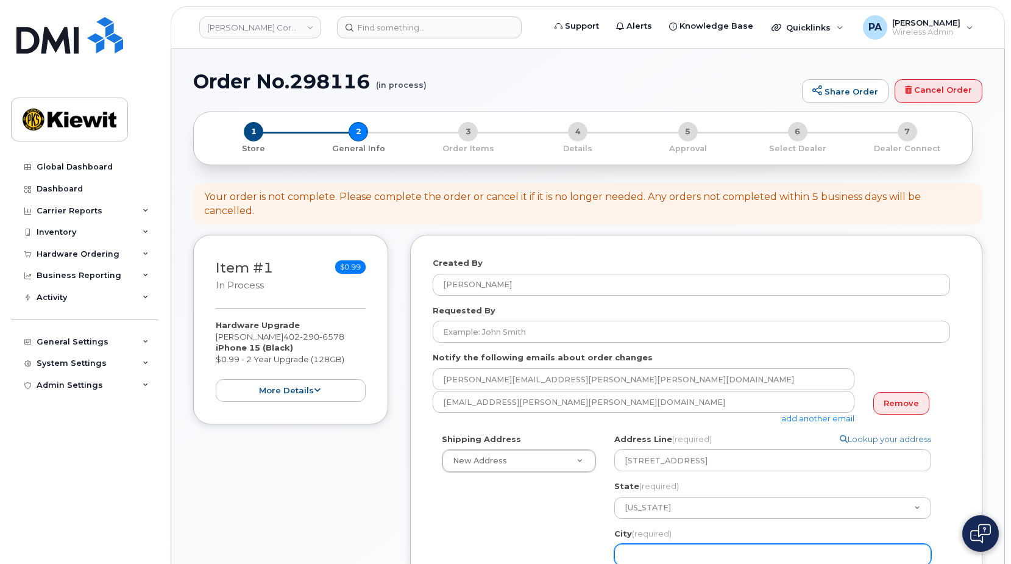
select select
type input "A"
select select
type input "An"
select select
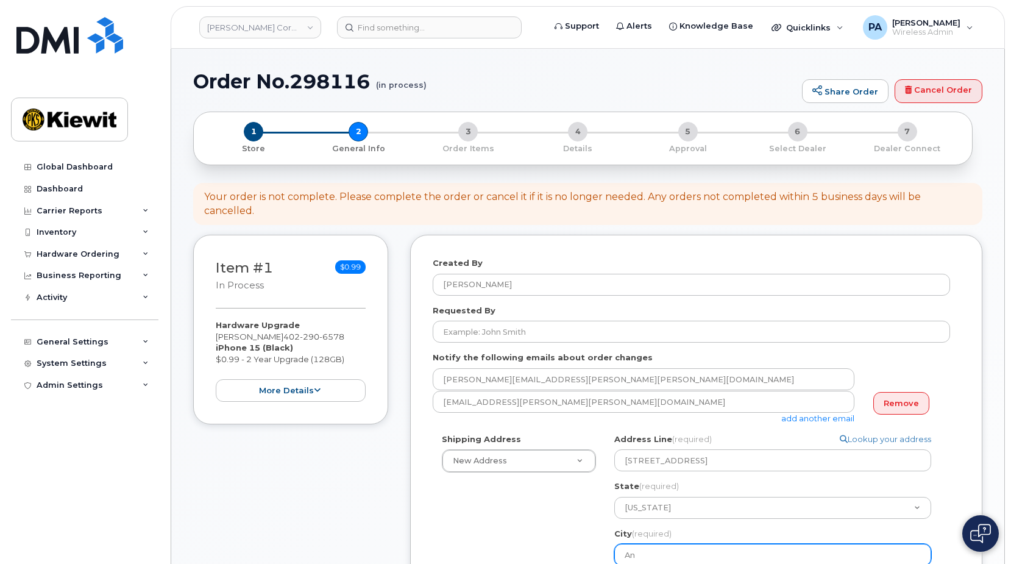
type input "Ani"
select select
type input "Anih"
select select
type input "Anihe"
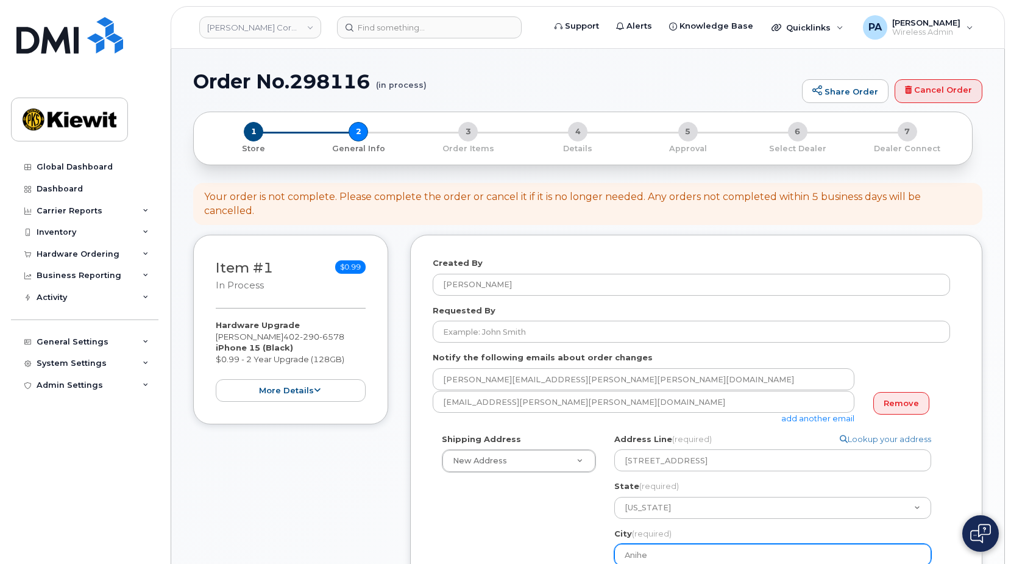
select select
type input "Anihem"
select select
type input "Anihemin"
select select
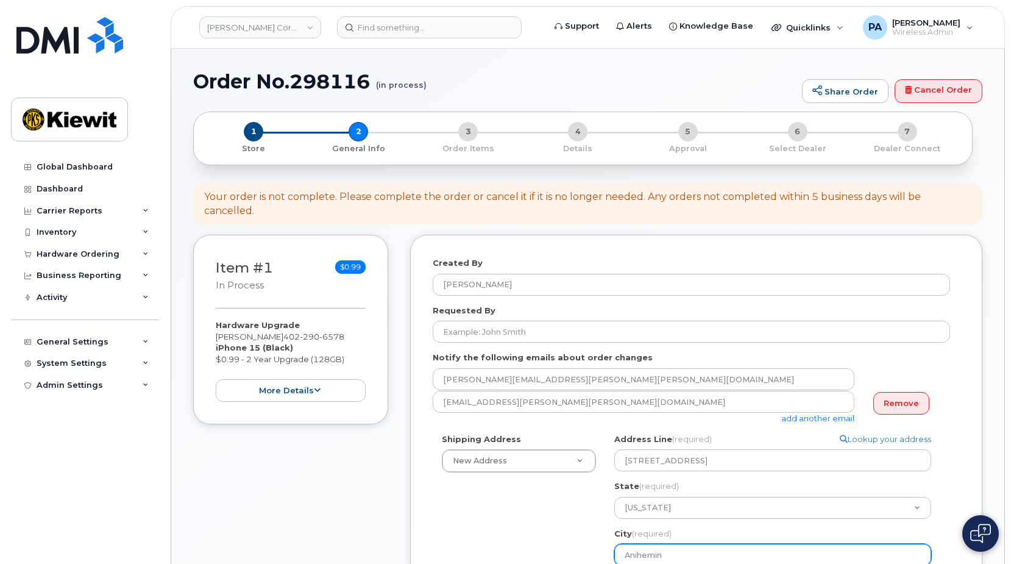
type input "Anihemi"
select select
type input "Anihem"
select select
type input "Anihe"
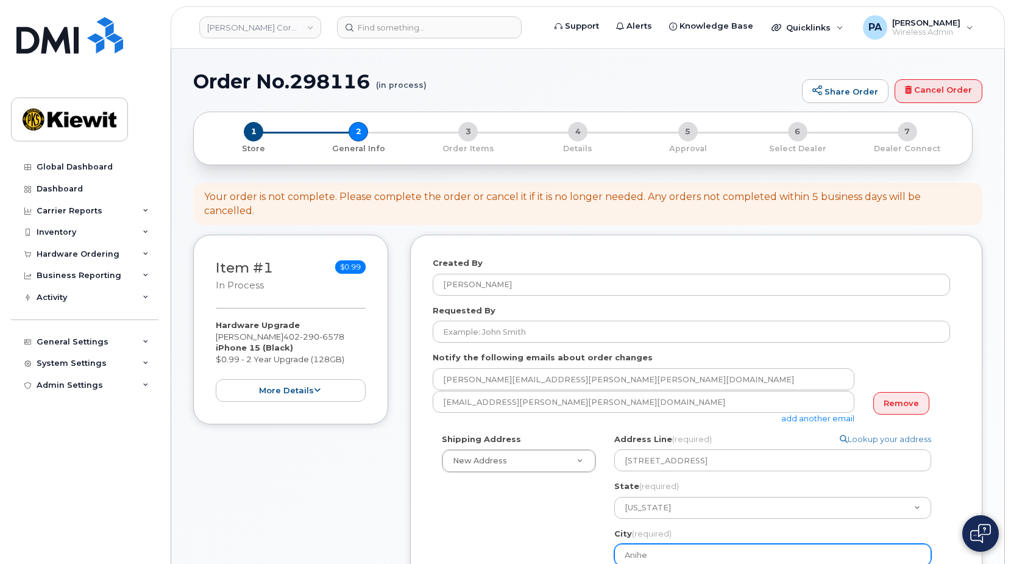
select select
type input "Anih"
select select
type input "Ani"
select select
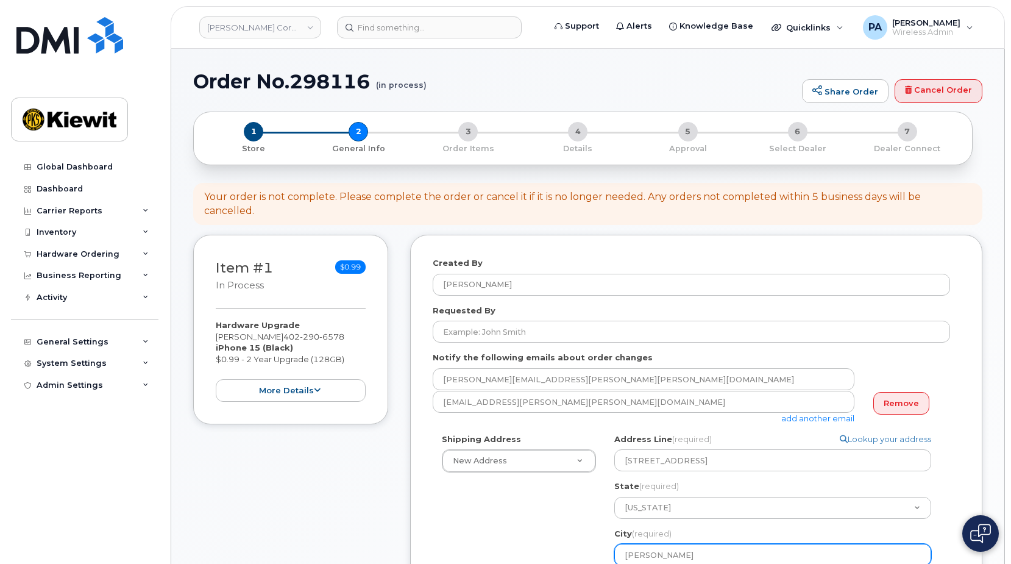
type input "An"
select select
type input "A"
select select
type input "An"
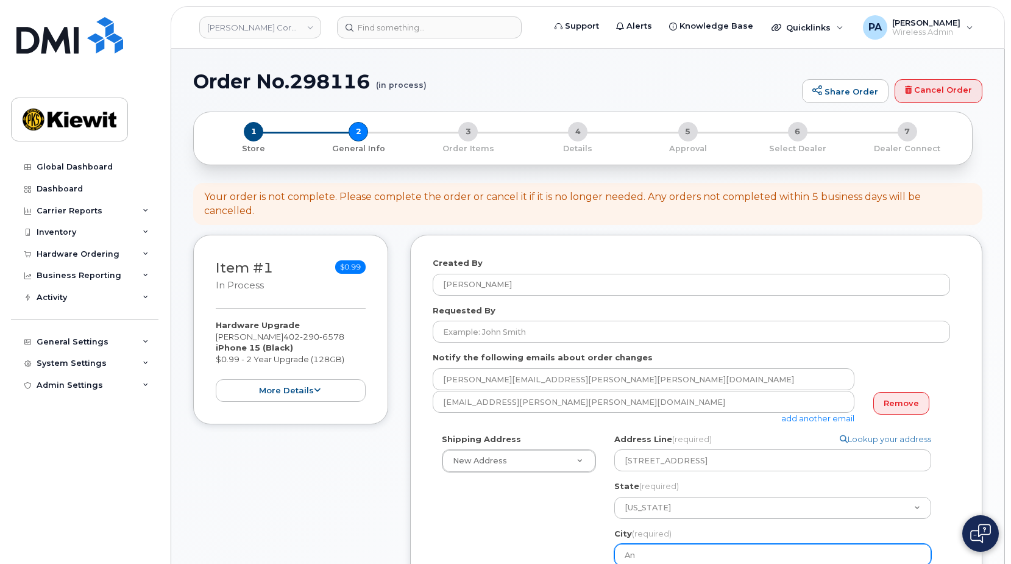
select select
type input "Ani"
select select
type input "Anih"
select select
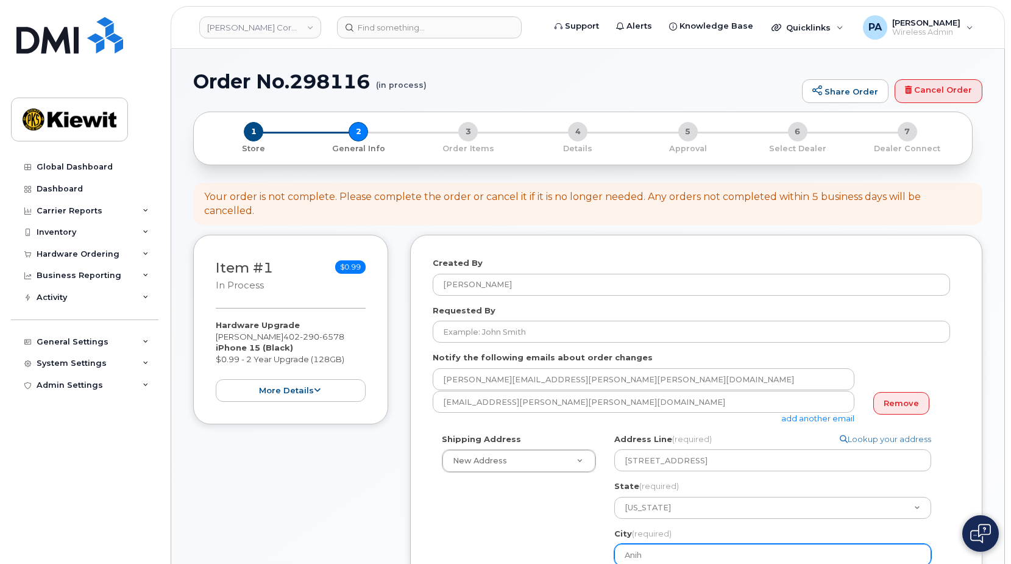
type input "Anihi"
select select
type input "Anihie"
select select
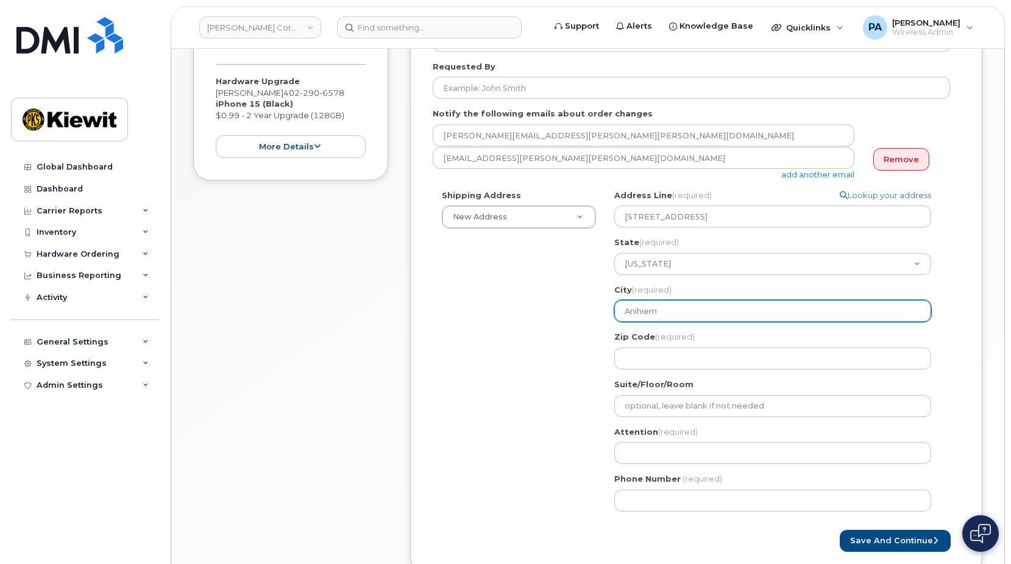
scroll to position [305, 0]
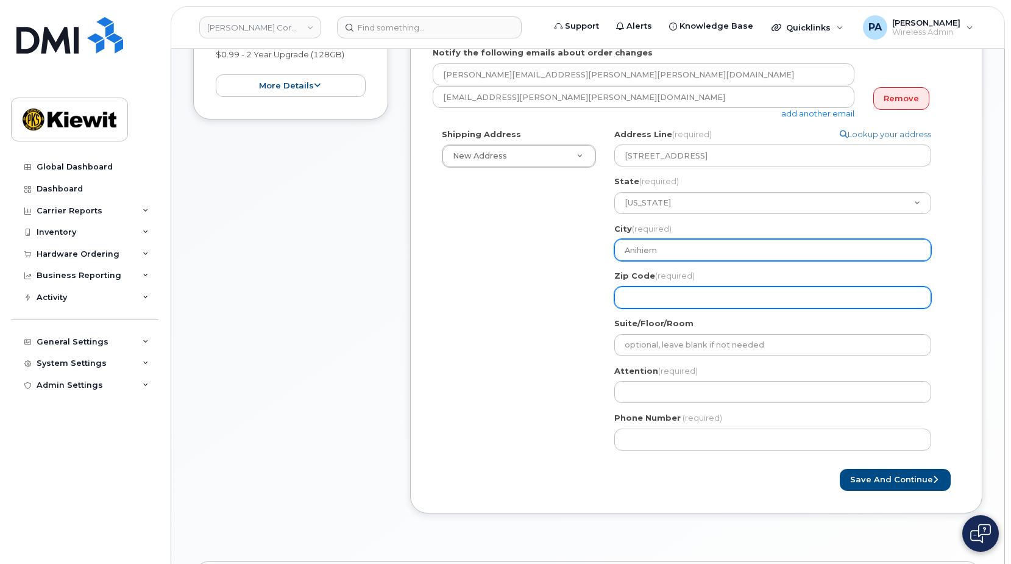
type input "Anihiem"
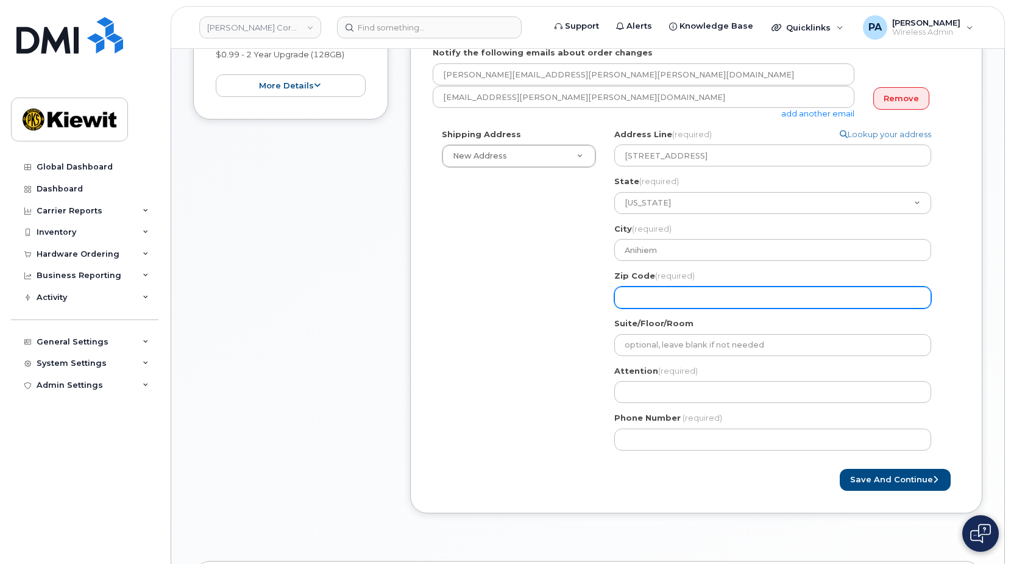
click at [642, 286] on input "Zip Code (required)" at bounding box center [772, 297] width 317 height 22
select select
type input "9"
select select
type input "90"
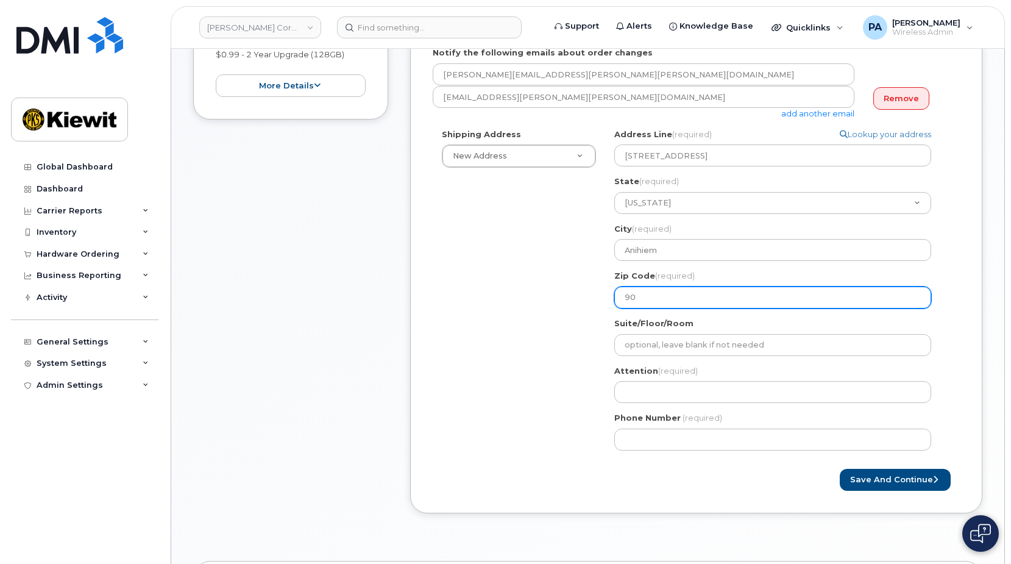
select select
type input "902"
select select
type input "9021"
select select
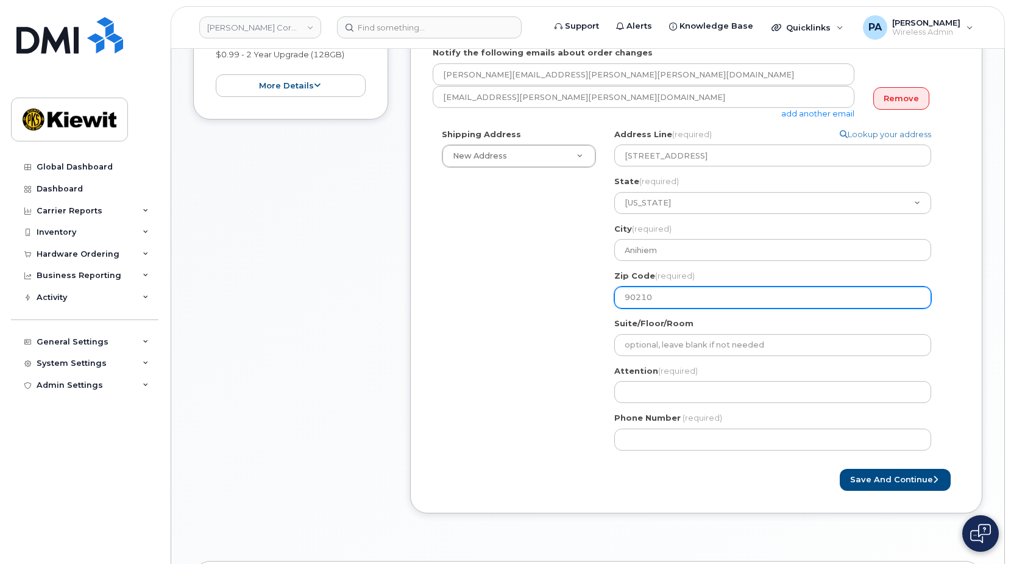
type input "90210"
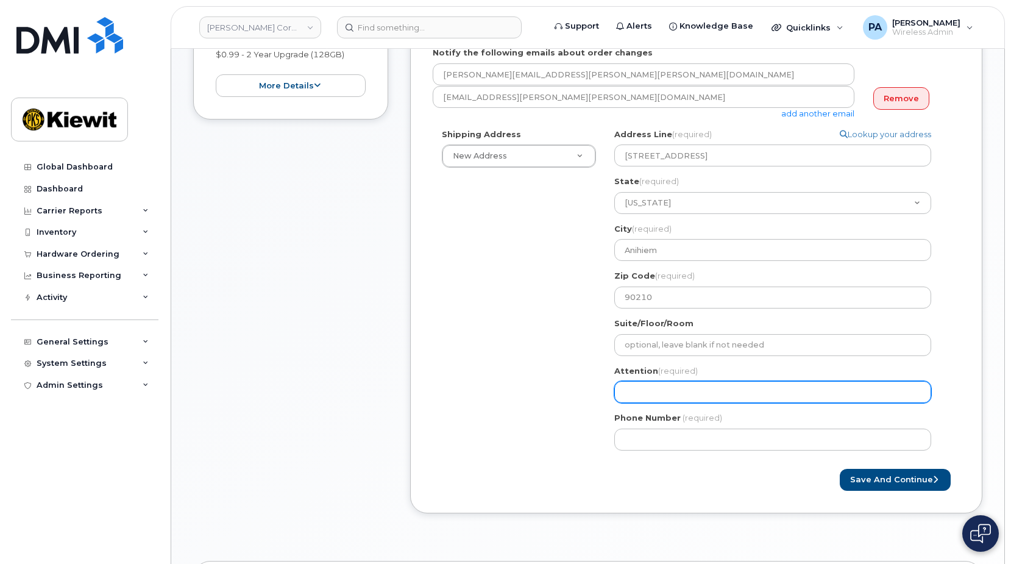
click at [650, 382] on input "Attention (required)" at bounding box center [772, 392] width 317 height 22
select select
type input "P"
select select
type input "Pa"
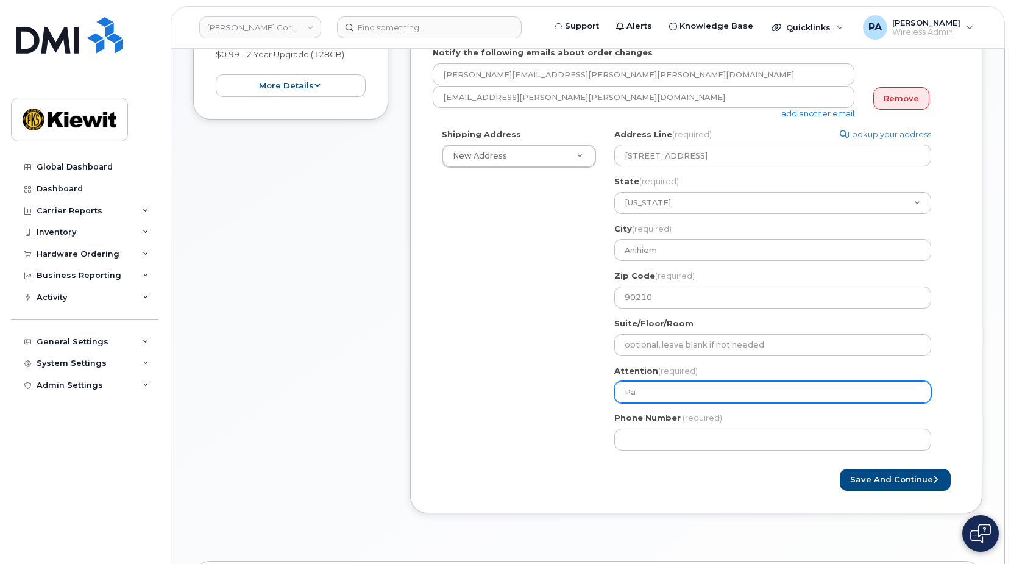
select select
type input "Pau"
select select
type input "Paul"
select select
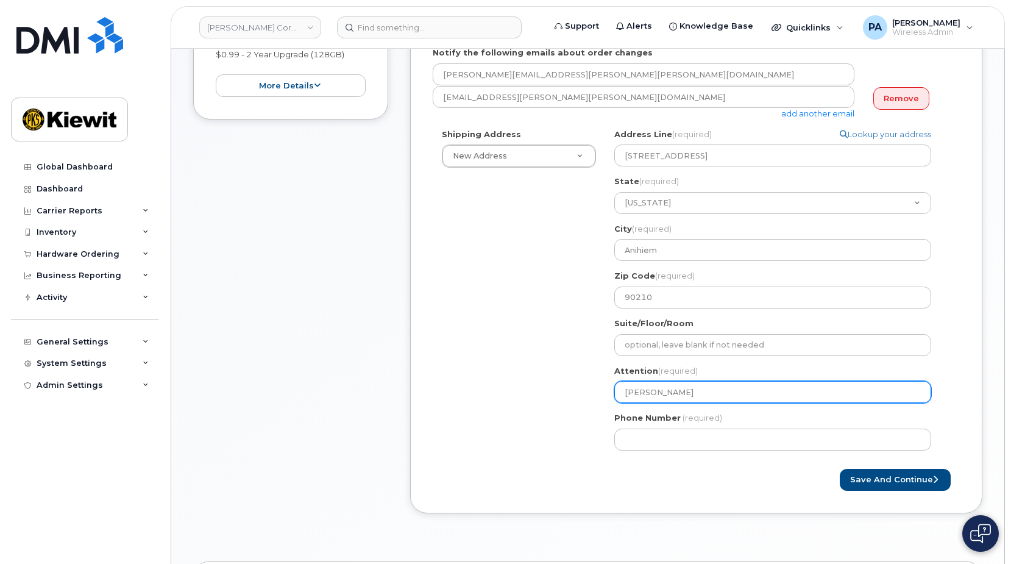
type input "Paul A"
select select
type input "Paul An"
select select
type input "Paul And"
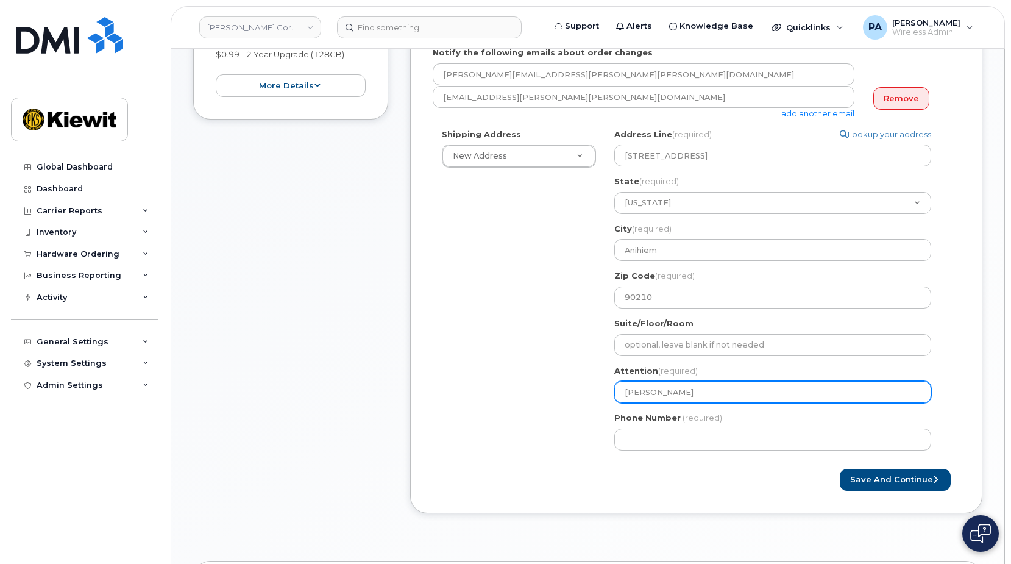
select select
type input "Paul Andr"
select select
type input "Paul Andre"
select select
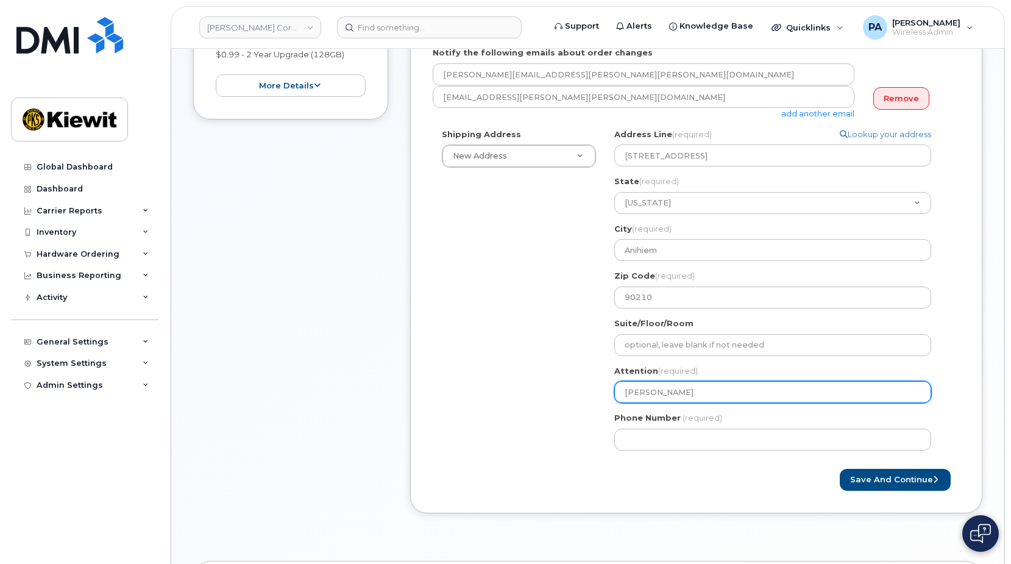
type input "Paul Andrew"
select select
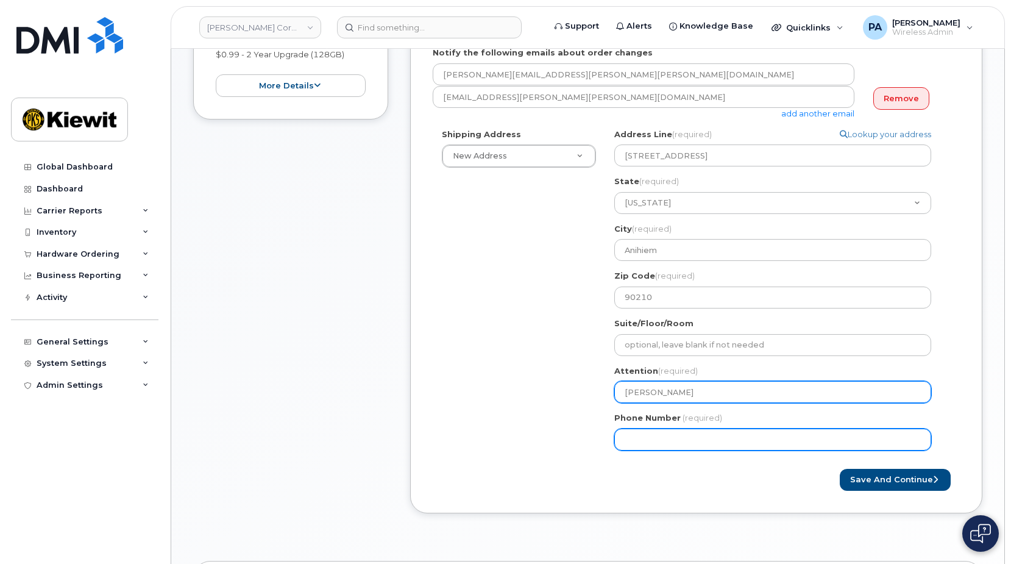
type input "[PERSON_NAME]"
click at [675, 428] on input "Phone Number" at bounding box center [772, 439] width 317 height 22
type input "780819748"
select select
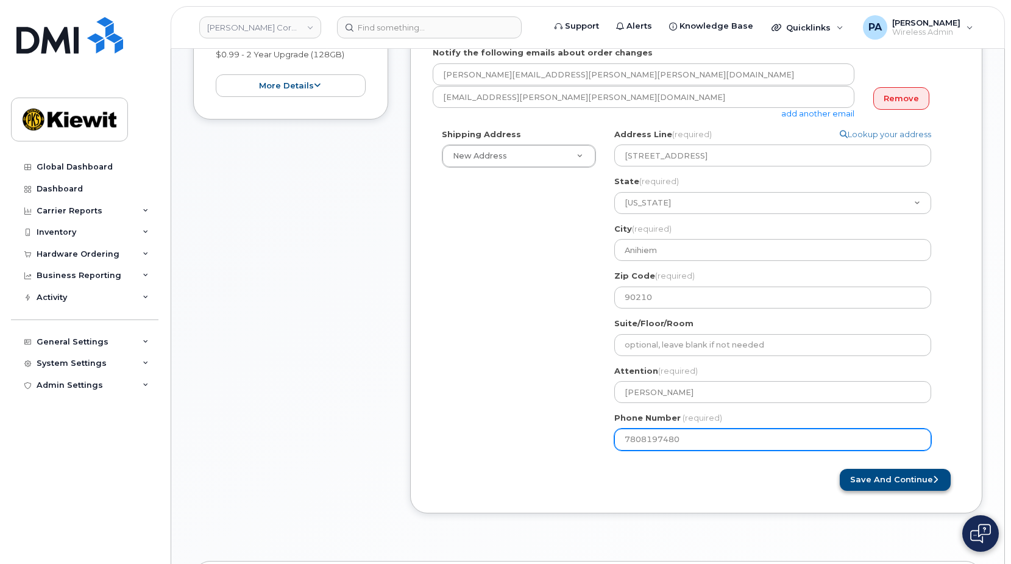
type input "7808197480"
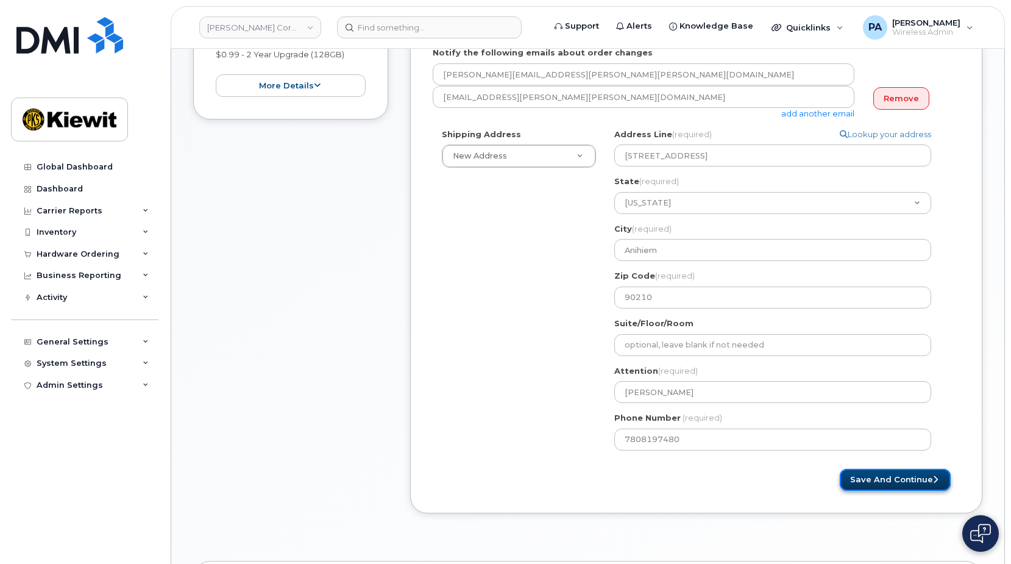
click at [935, 476] on button "Save and Continue" at bounding box center [895, 480] width 111 height 23
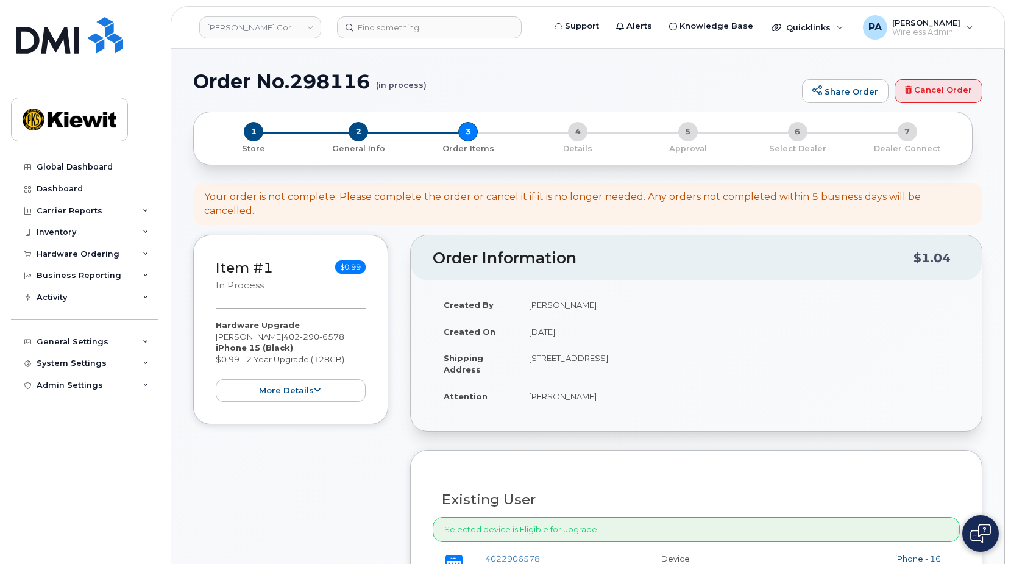
scroll to position [244, 0]
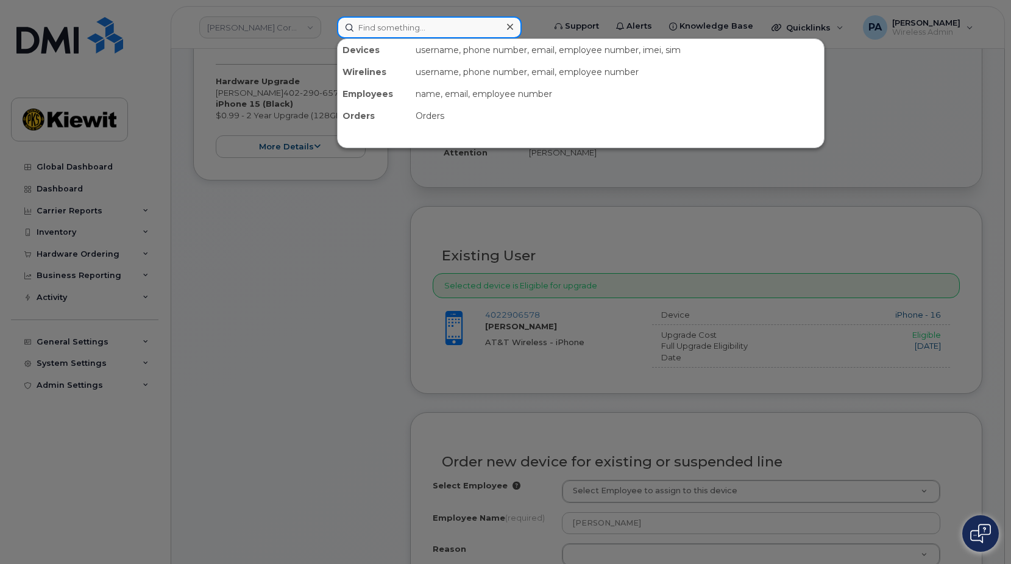
click at [405, 29] on input at bounding box center [429, 27] width 185 height 22
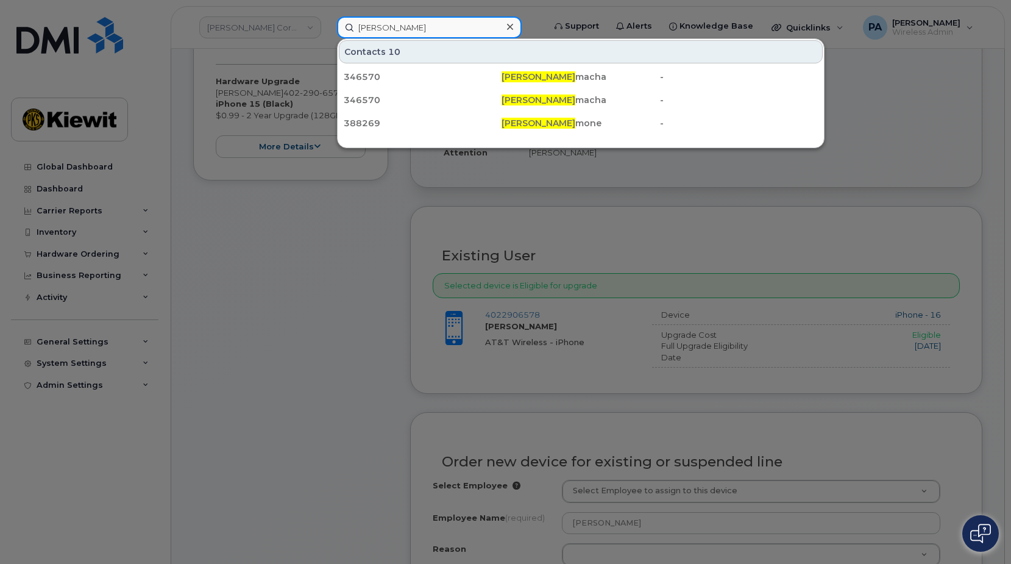
type input "[PERSON_NAME]"
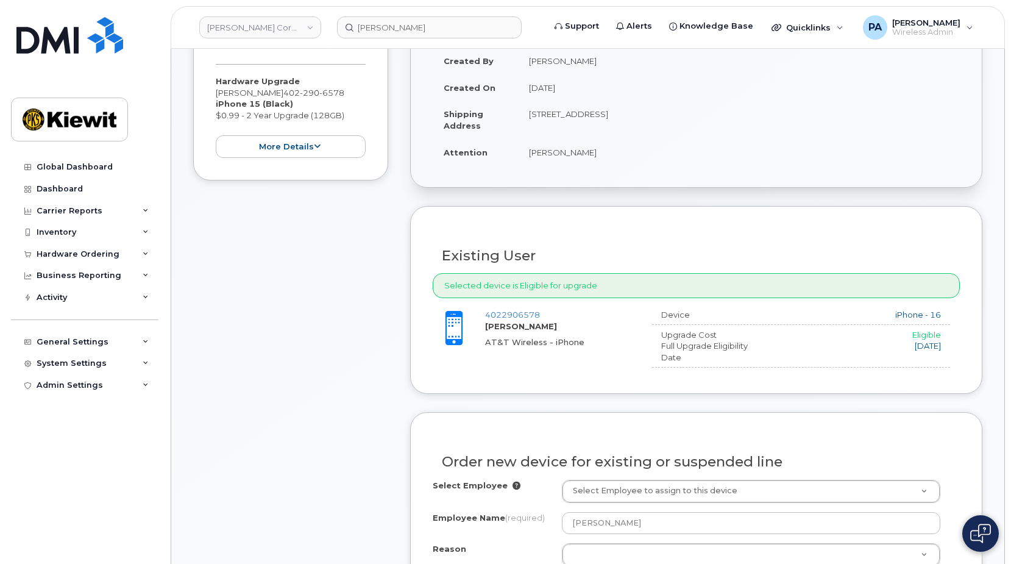
click at [896, 248] on h3 "Existing User" at bounding box center [696, 255] width 509 height 15
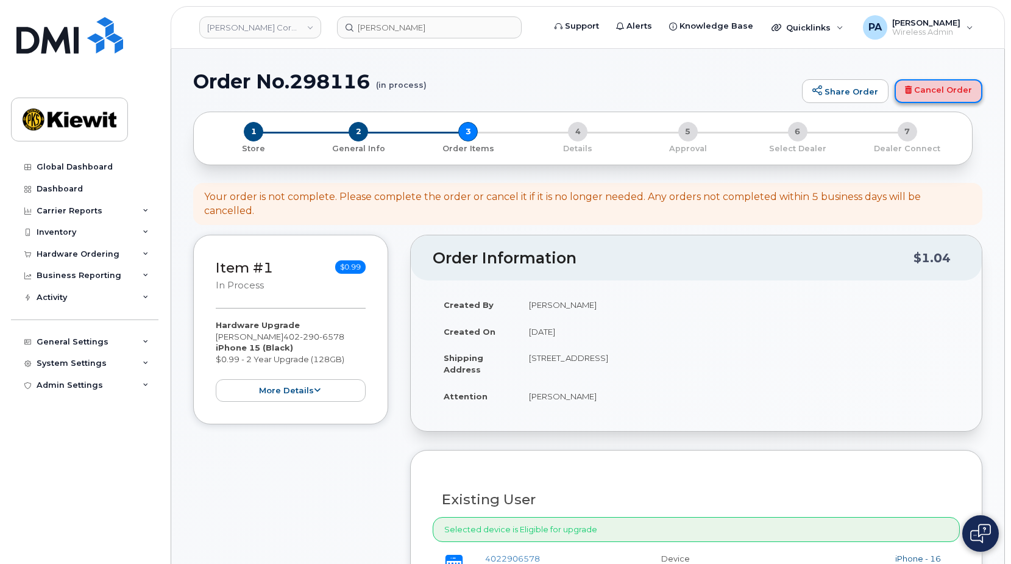
click at [954, 83] on link "Cancel Order" at bounding box center [939, 91] width 88 height 24
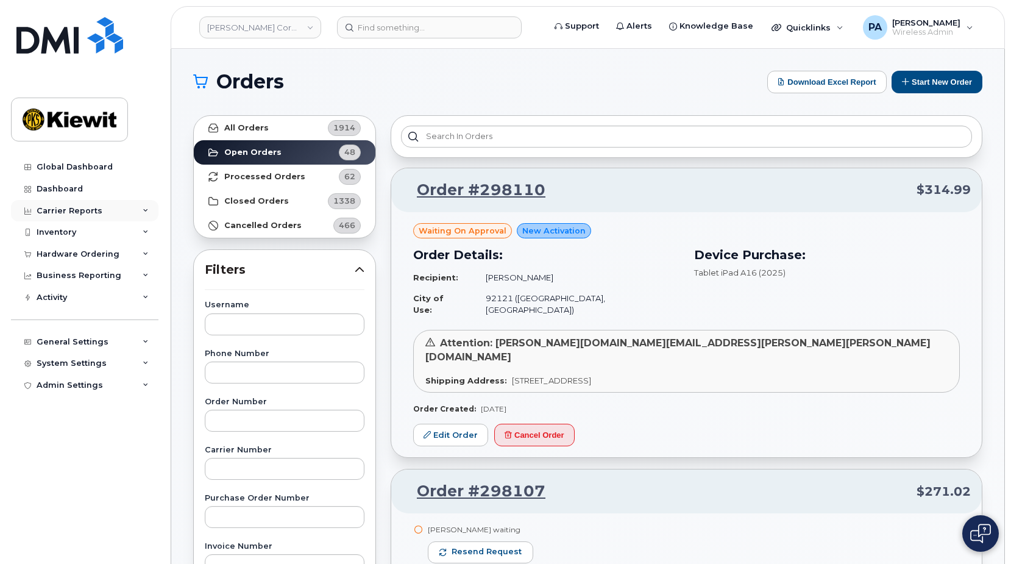
click at [44, 210] on div "Carrier Reports" at bounding box center [70, 211] width 66 height 10
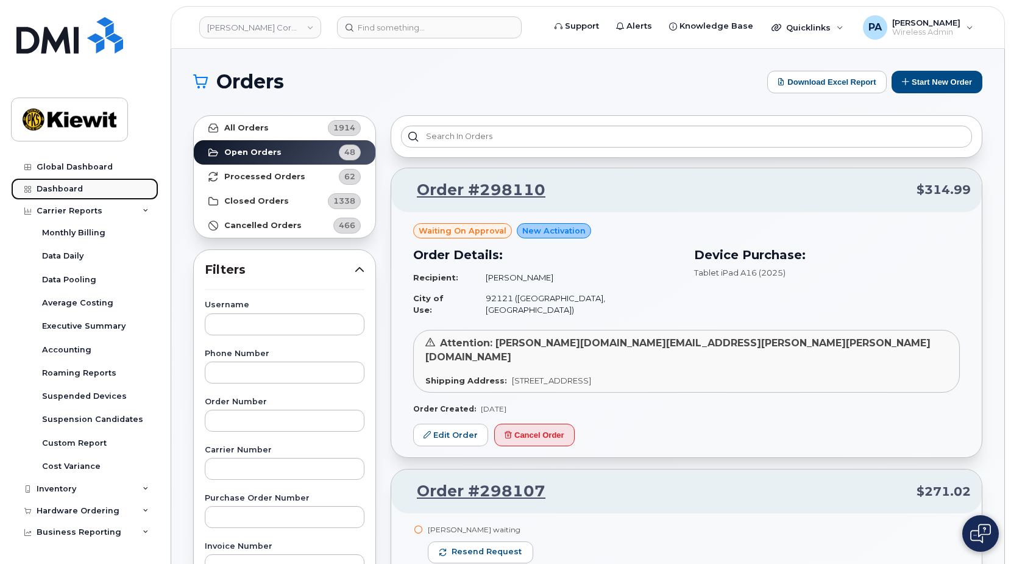
click at [79, 187] on div "Dashboard" at bounding box center [60, 189] width 46 height 10
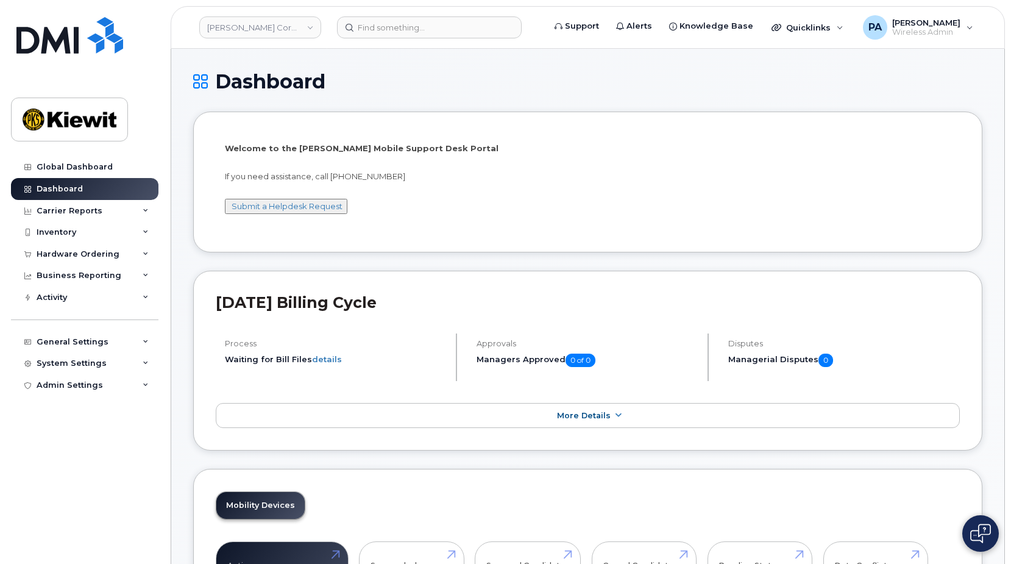
click at [72, 231] on div "Inventory" at bounding box center [57, 232] width 40 height 10
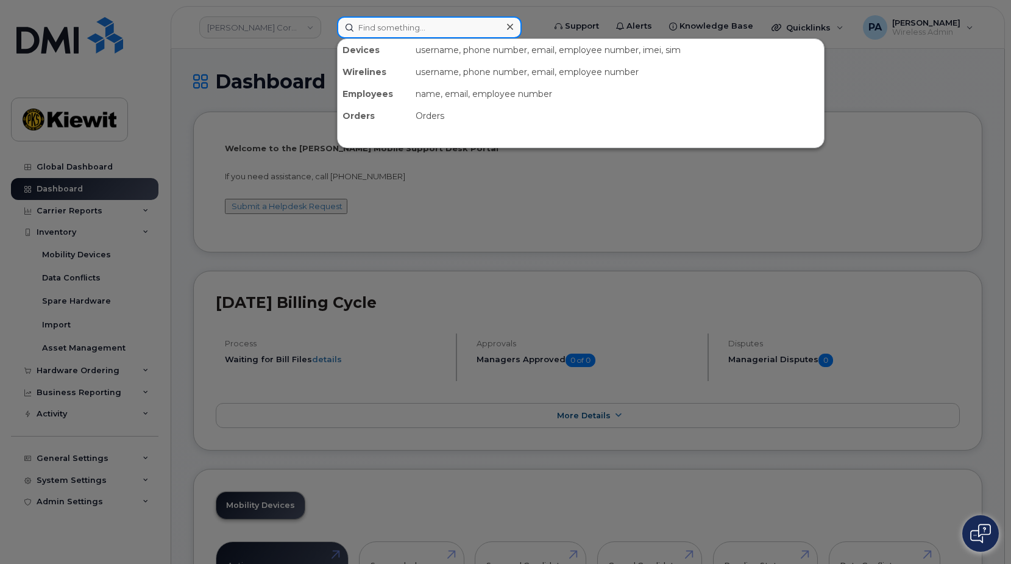
click at [414, 34] on input at bounding box center [429, 27] width 185 height 22
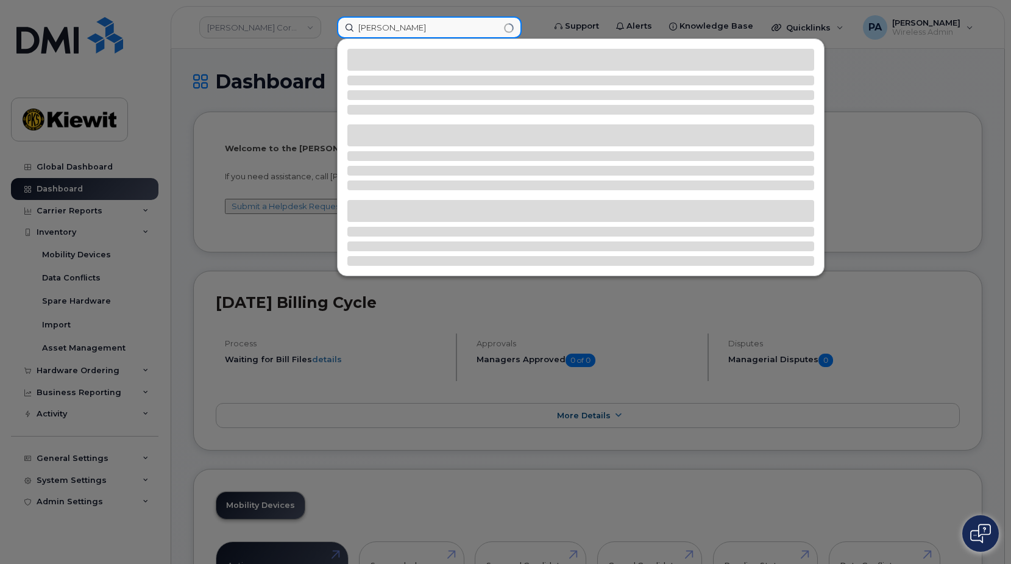
type input "[PERSON_NAME]"
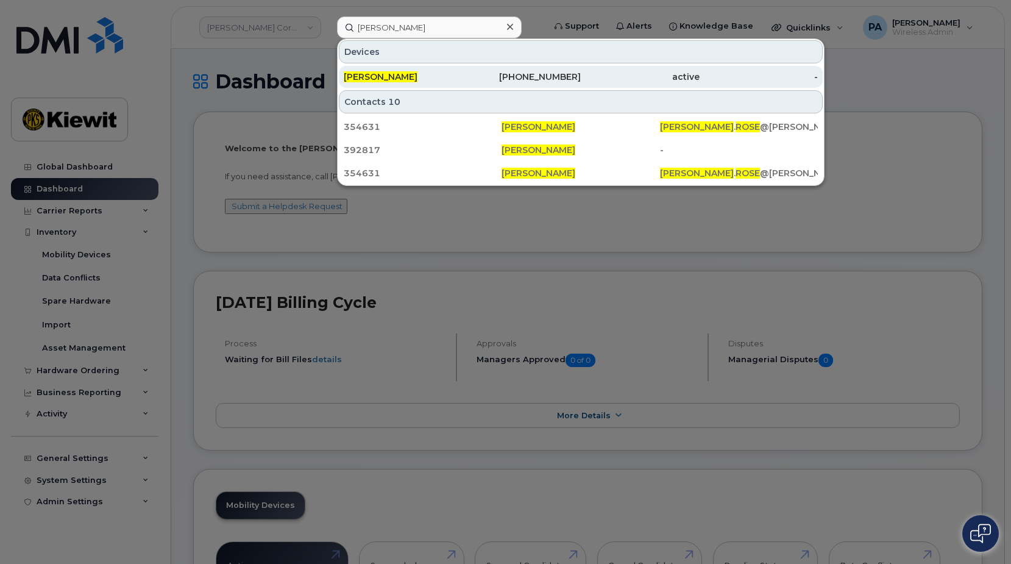
click at [380, 79] on span "[PERSON_NAME]" at bounding box center [381, 76] width 74 height 11
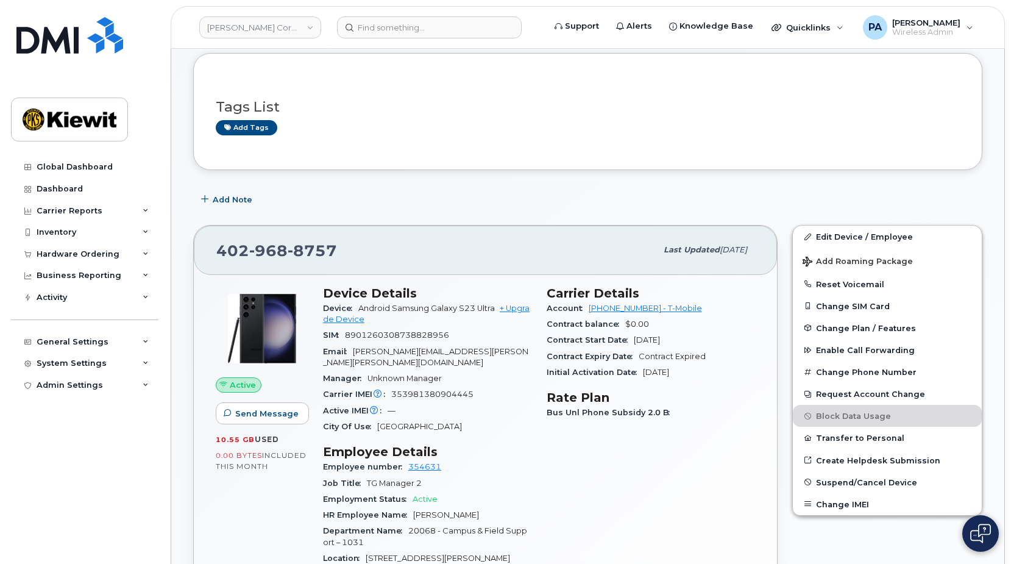
scroll to position [122, 0]
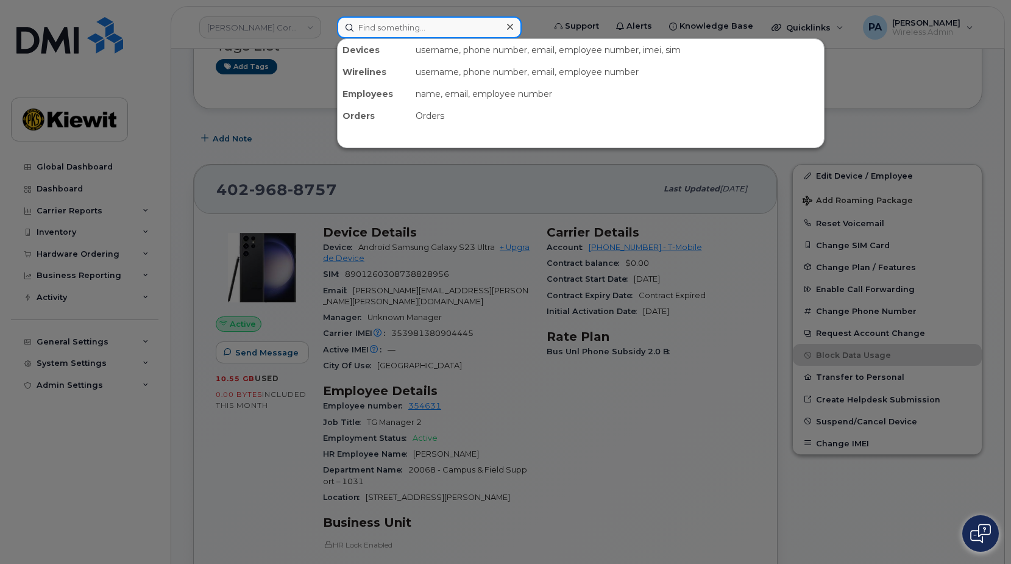
click at [401, 26] on input at bounding box center [429, 27] width 185 height 22
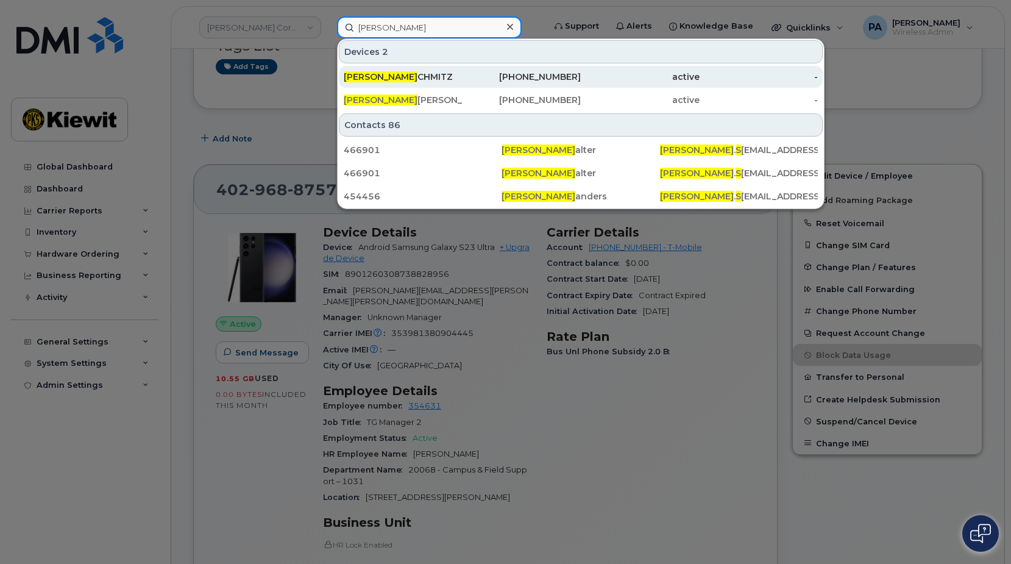
type input "corey s"
click at [396, 75] on div "COREY S CHMITZ" at bounding box center [403, 77] width 119 height 12
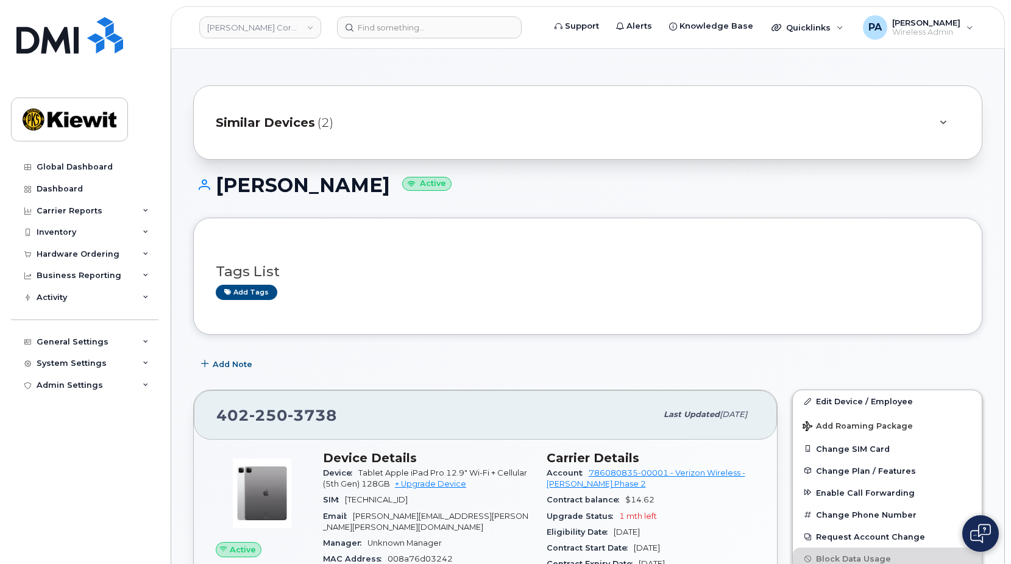
scroll to position [122, 0]
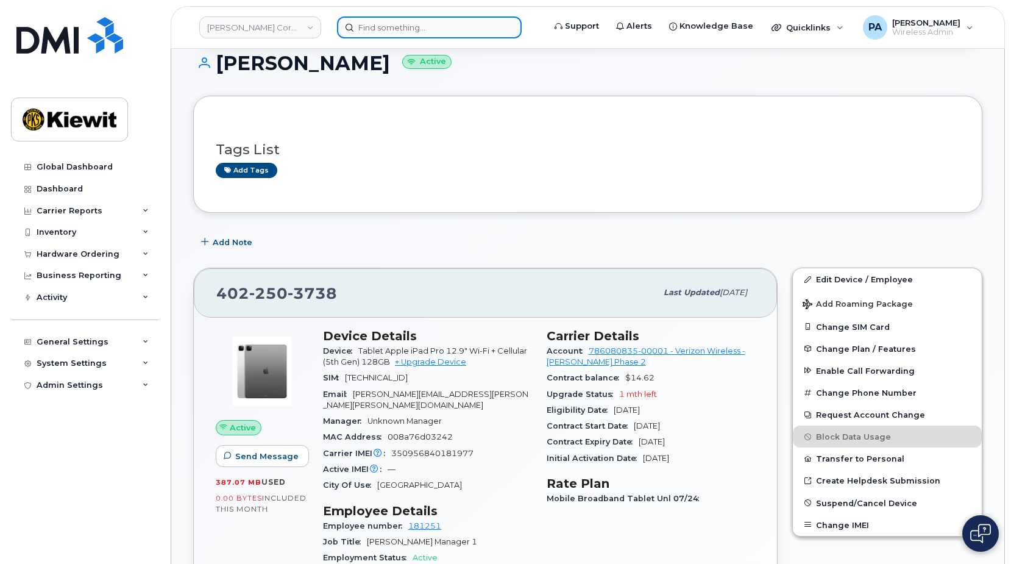
click at [428, 27] on input at bounding box center [429, 27] width 185 height 22
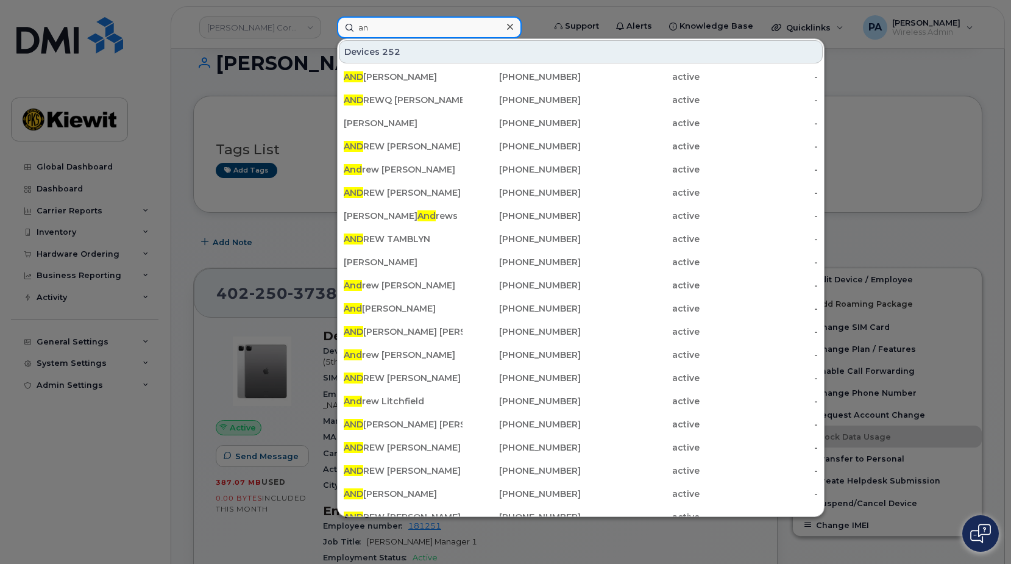
type input "a"
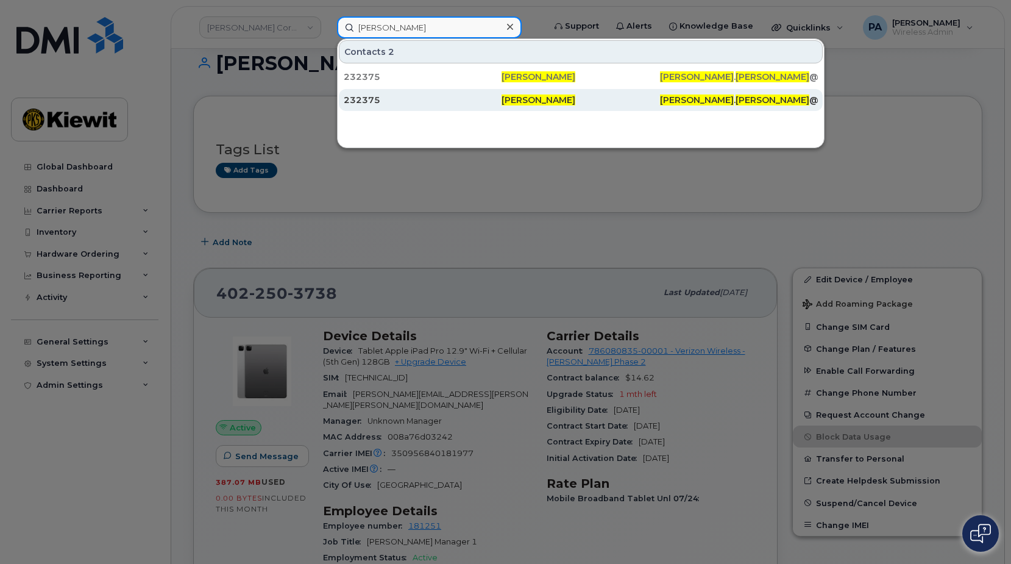
type input "paul Salazar"
click at [368, 102] on div "232375" at bounding box center [423, 100] width 158 height 12
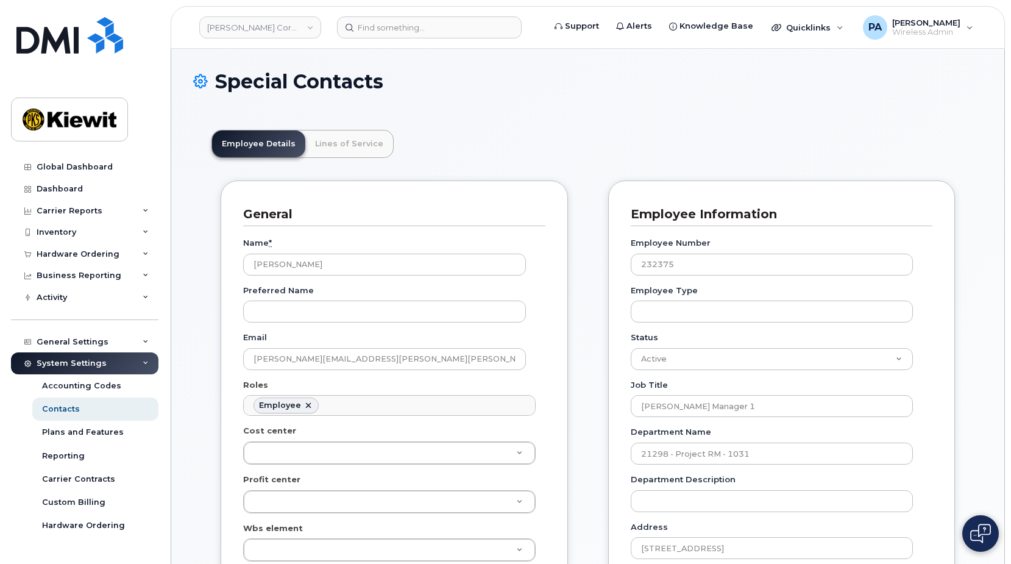
scroll to position [36, 0]
click at [335, 141] on link "Lines of Service" at bounding box center [349, 143] width 88 height 27
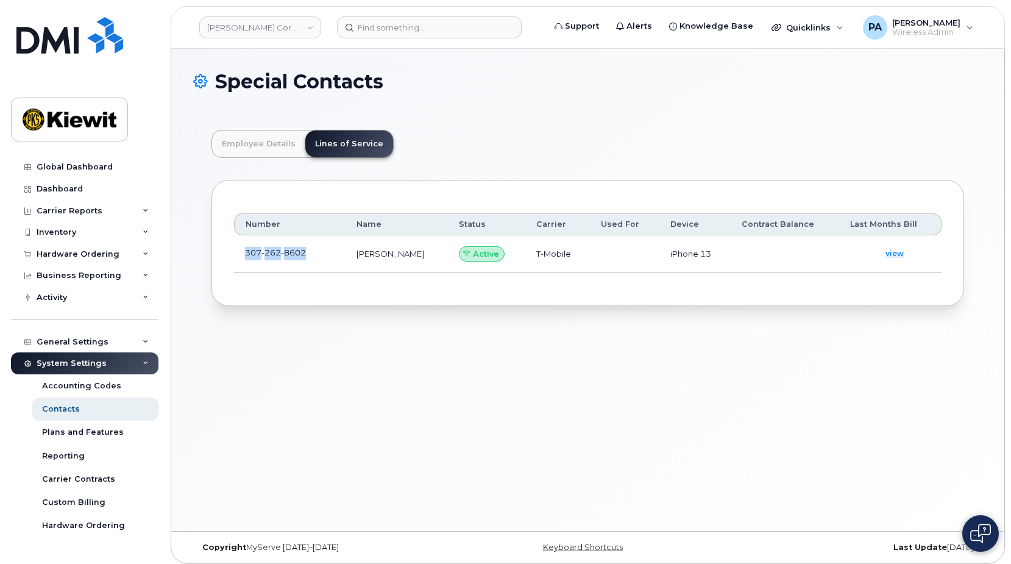
drag, startPoint x: 244, startPoint y: 255, endPoint x: 313, endPoint y: 258, distance: 68.4
click at [313, 258] on td "[PHONE_NUMBER]" at bounding box center [290, 253] width 112 height 37
copy td "[PHONE_NUMBER]"
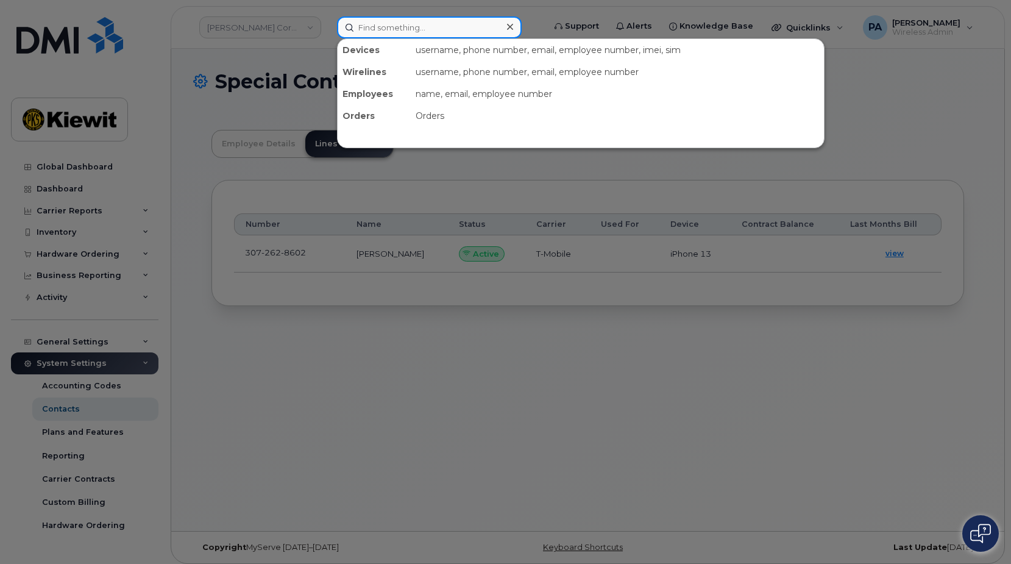
click at [368, 29] on input at bounding box center [429, 27] width 185 height 22
paste input "3072628602"
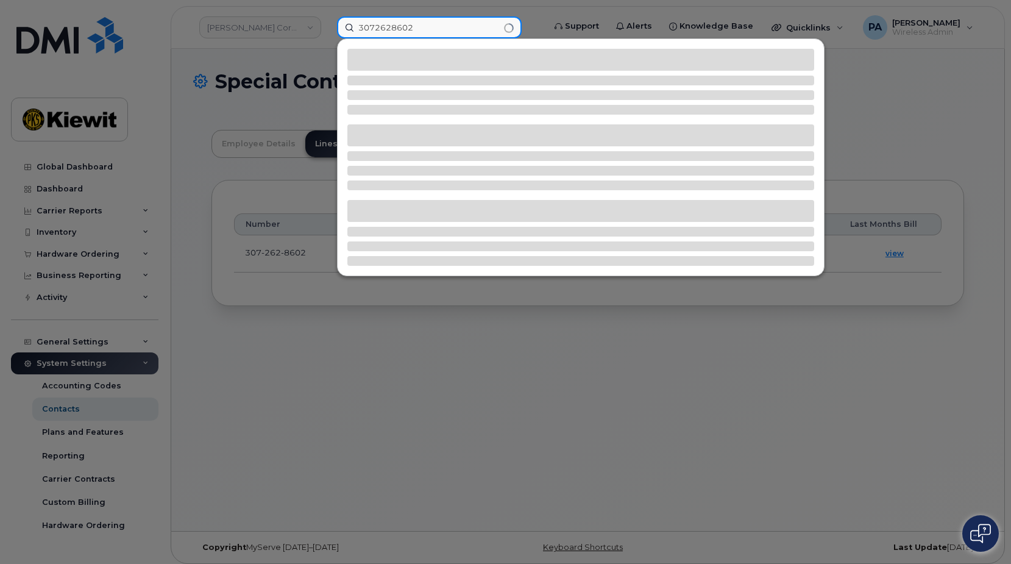
type input "3072628602"
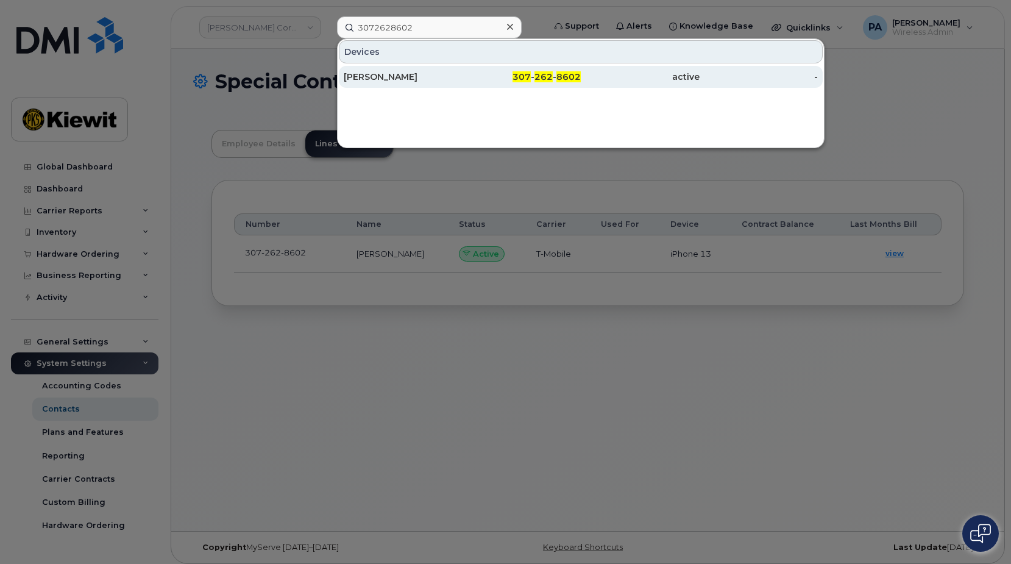
click at [375, 80] on div "[PERSON_NAME]" at bounding box center [403, 77] width 119 height 12
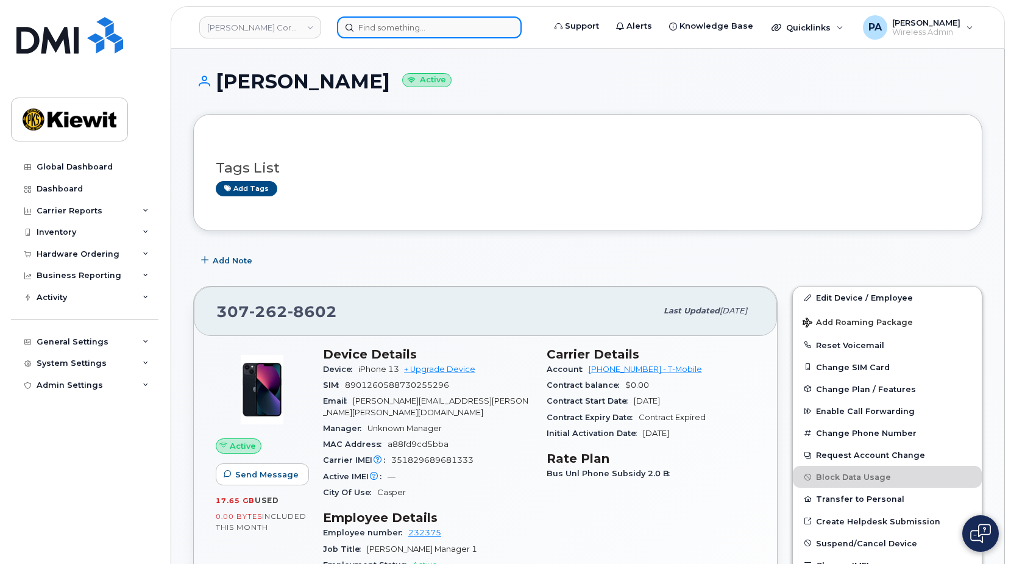
click at [377, 27] on input at bounding box center [429, 27] width 185 height 22
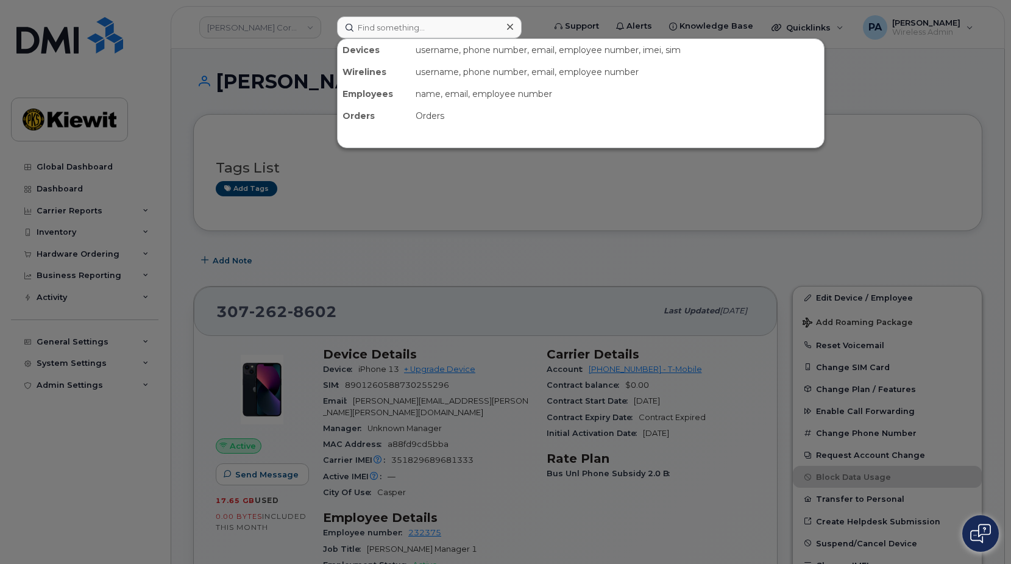
click at [425, 201] on div at bounding box center [505, 282] width 1011 height 564
click at [387, 35] on input at bounding box center [429, 27] width 185 height 22
click at [443, 29] on input at bounding box center [429, 27] width 185 height 22
type input "["
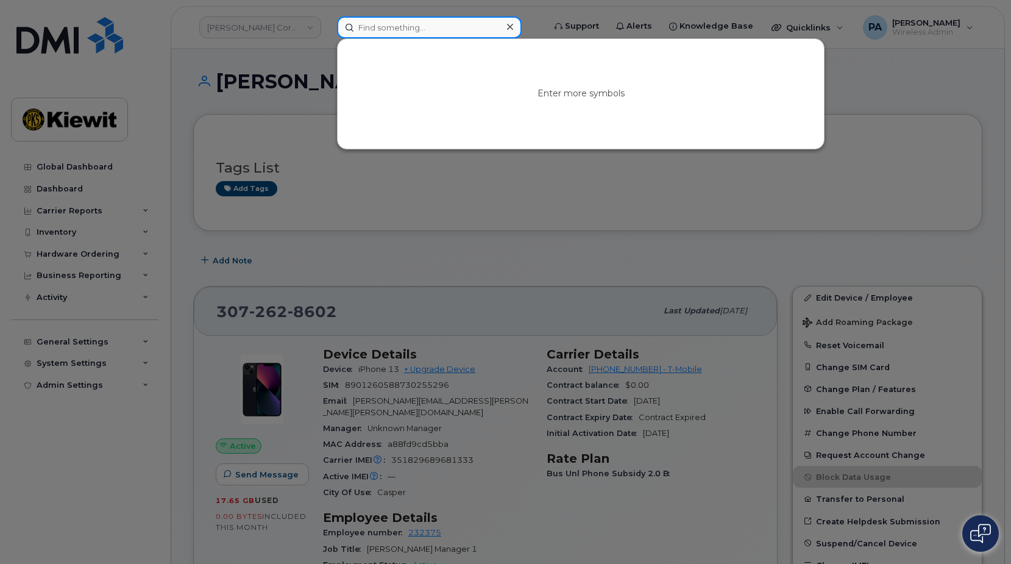
click at [433, 28] on input at bounding box center [429, 27] width 185 height 22
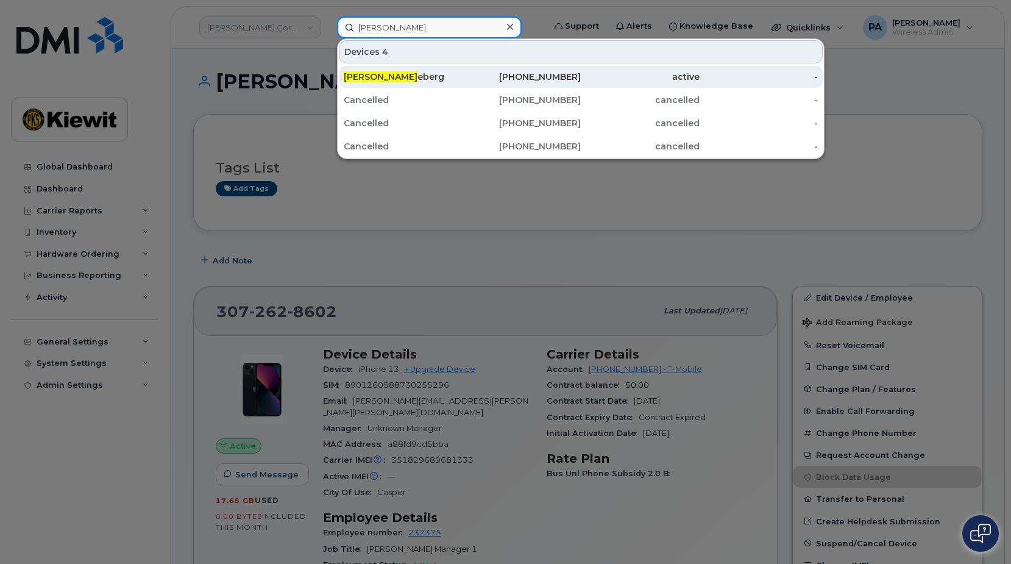
type input "ed ann"
click at [377, 80] on div "Ed Ann eberg" at bounding box center [403, 77] width 119 height 12
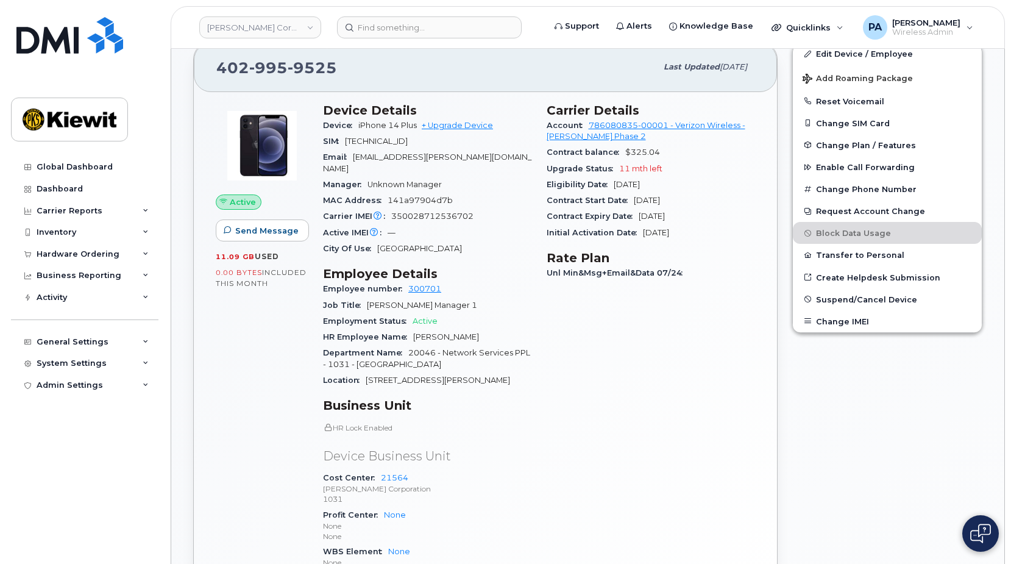
scroll to position [183, 0]
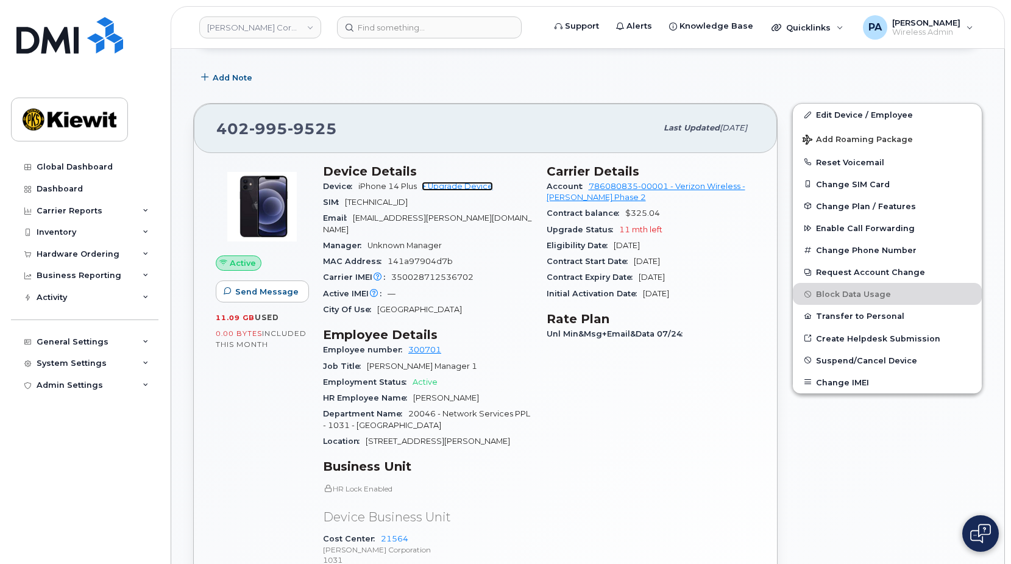
click at [455, 187] on link "+ Upgrade Device" at bounding box center [457, 186] width 71 height 9
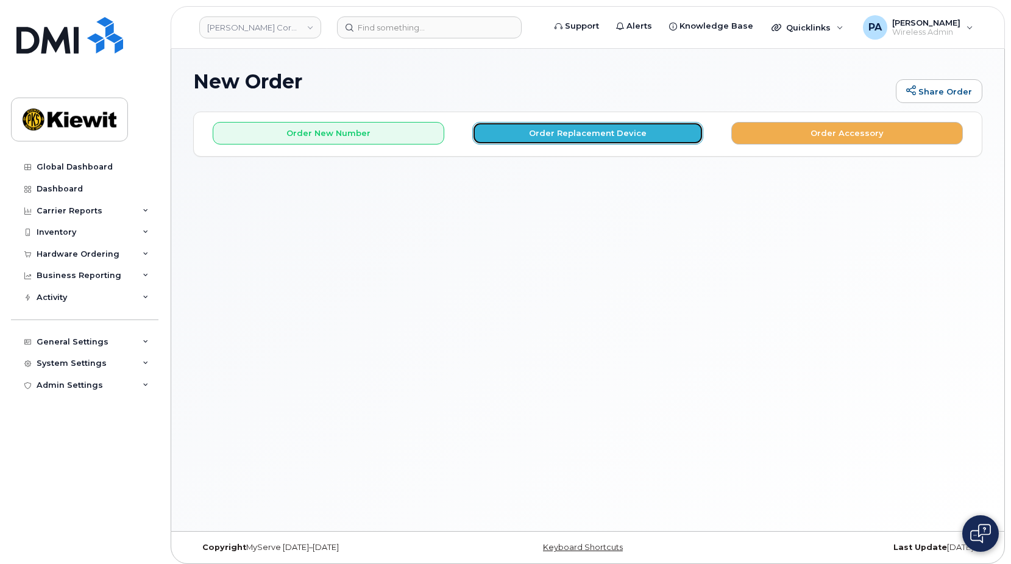
click at [566, 130] on button "Order Replacement Device" at bounding box center [588, 133] width 232 height 23
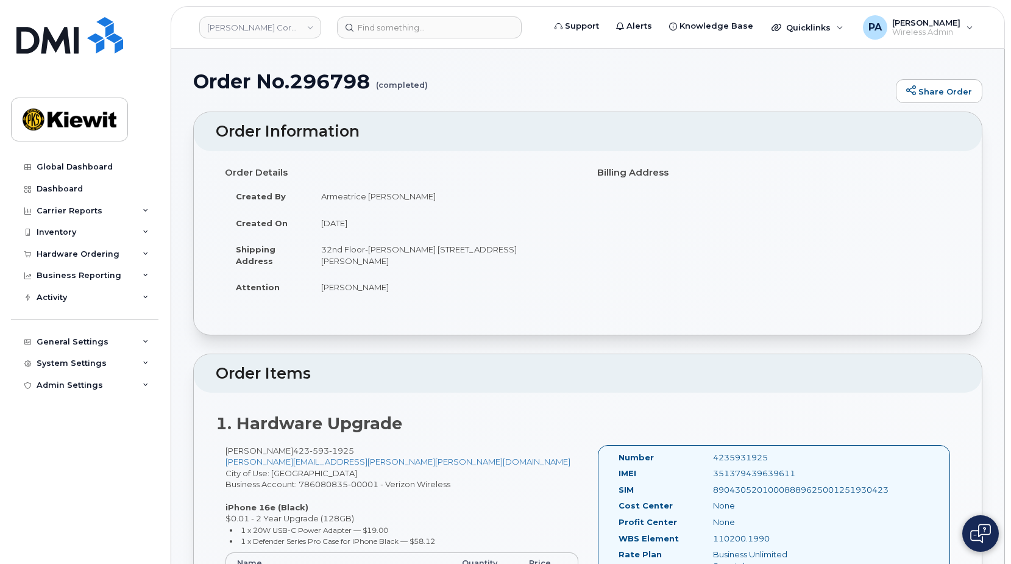
scroll to position [1918, 0]
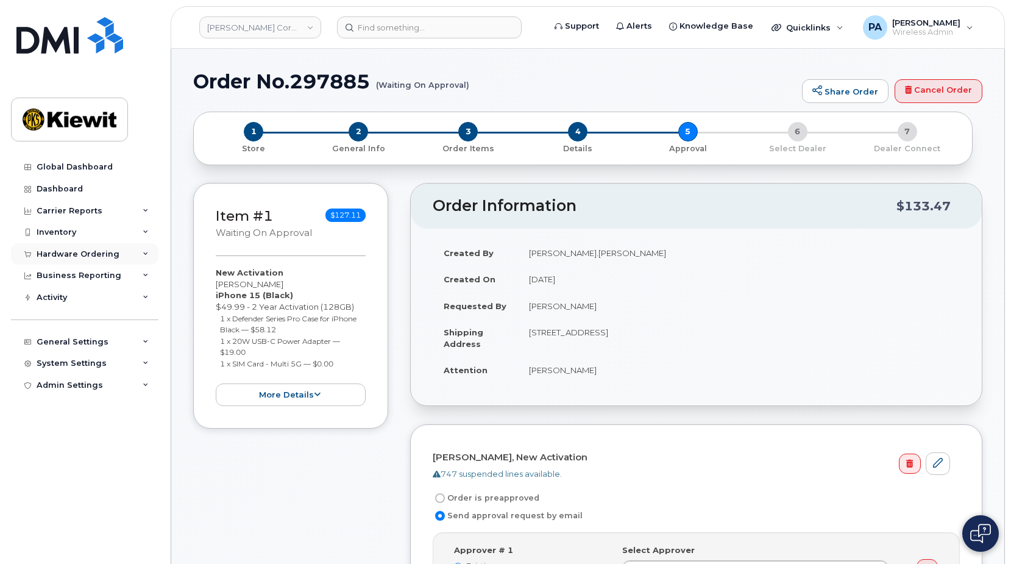
click at [110, 257] on div "Hardware Ordering" at bounding box center [78, 254] width 83 height 10
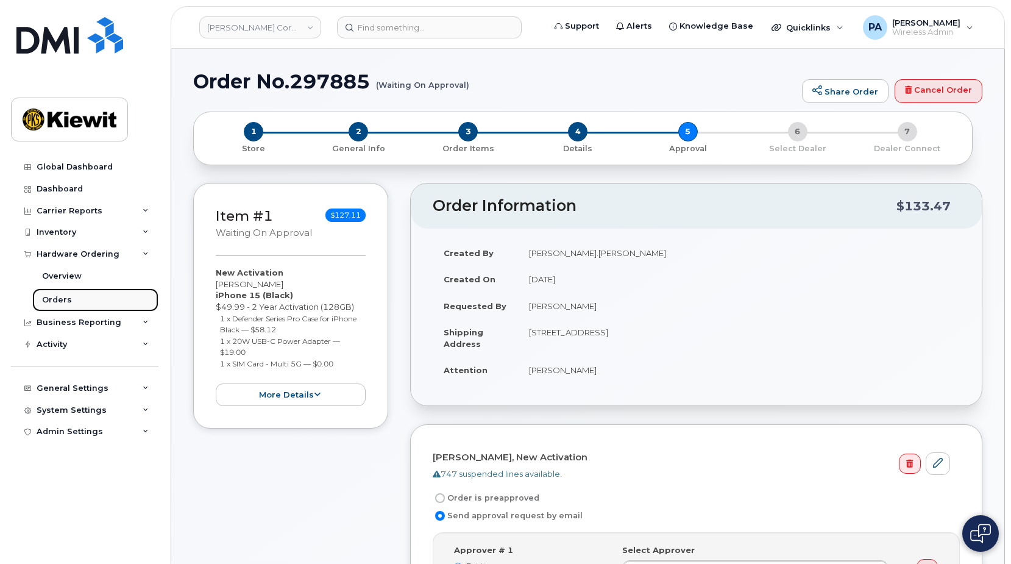
click at [55, 301] on div "Orders" at bounding box center [57, 299] width 30 height 11
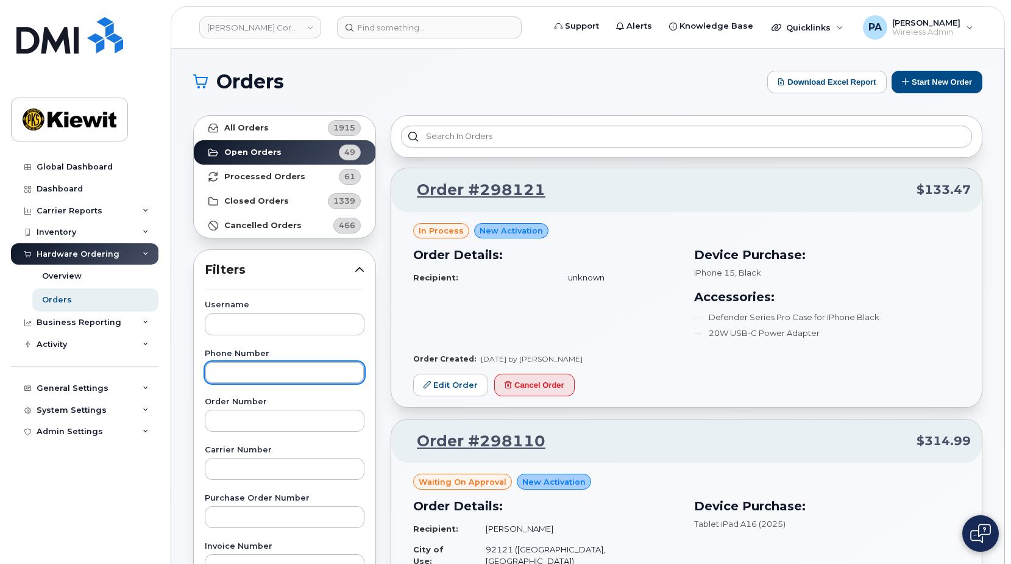
click at [255, 376] on input "text" at bounding box center [285, 372] width 160 height 22
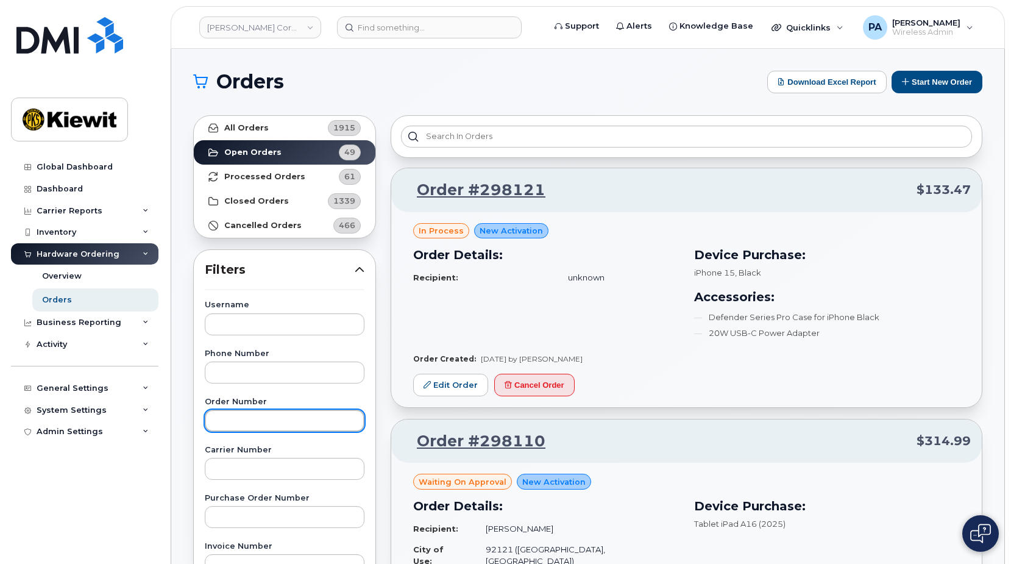
click at [244, 422] on input "text" at bounding box center [285, 421] width 160 height 22
type input "298110"
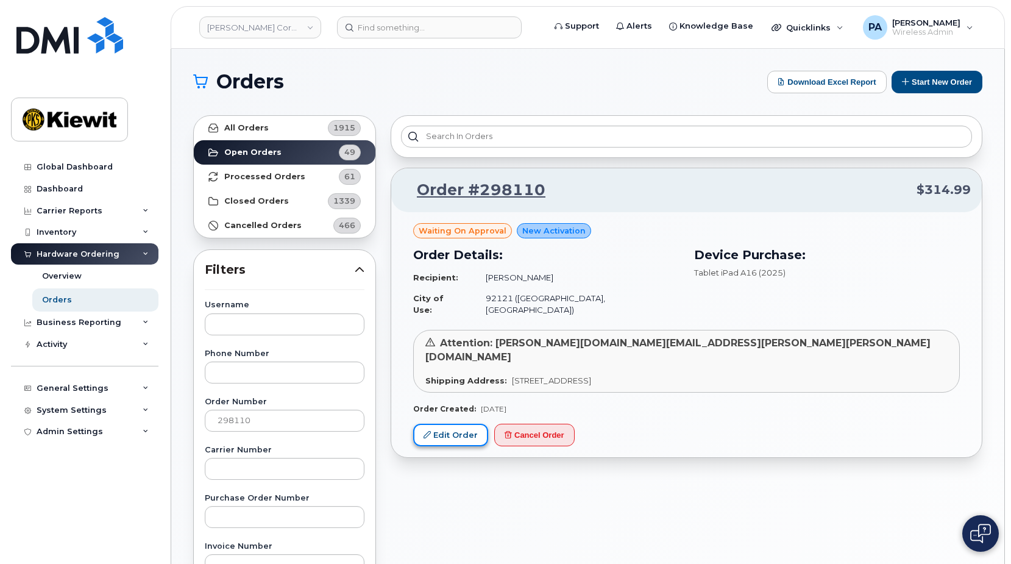
click at [452, 424] on link "Edit Order" at bounding box center [450, 435] width 75 height 23
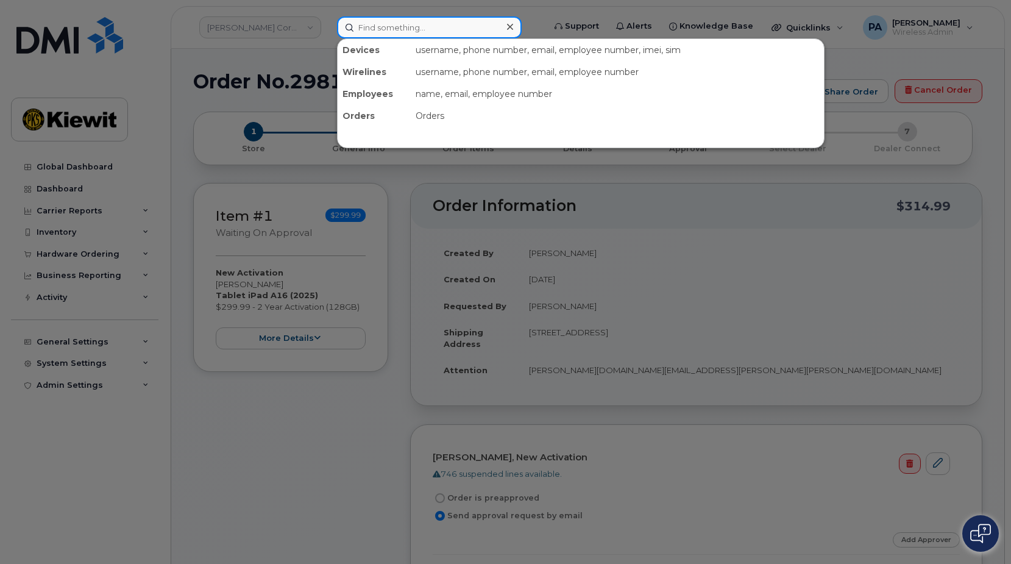
click at [383, 21] on input at bounding box center [429, 27] width 185 height 22
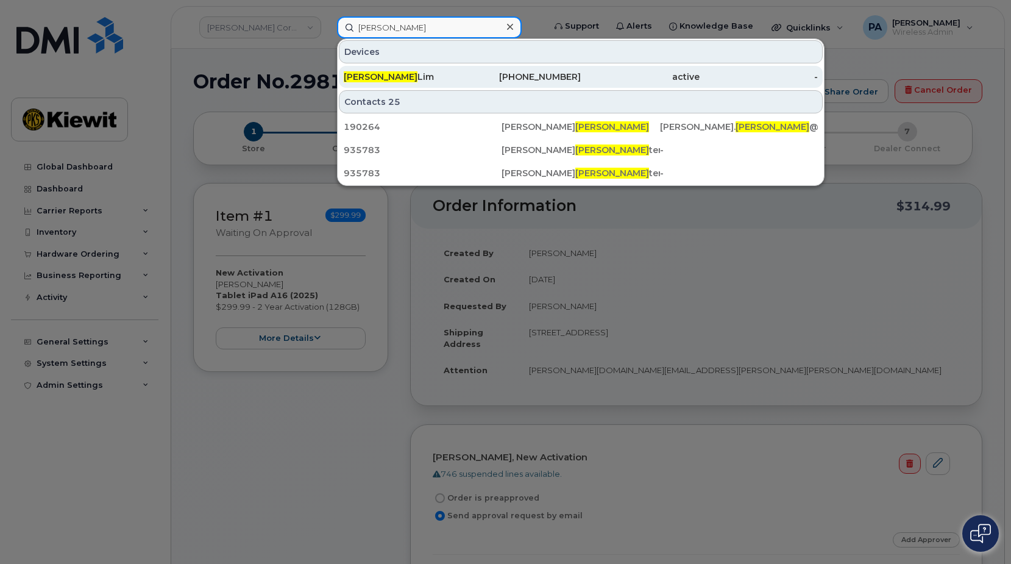
type input "[PERSON_NAME]"
click at [386, 77] on div "[PERSON_NAME]" at bounding box center [403, 77] width 119 height 12
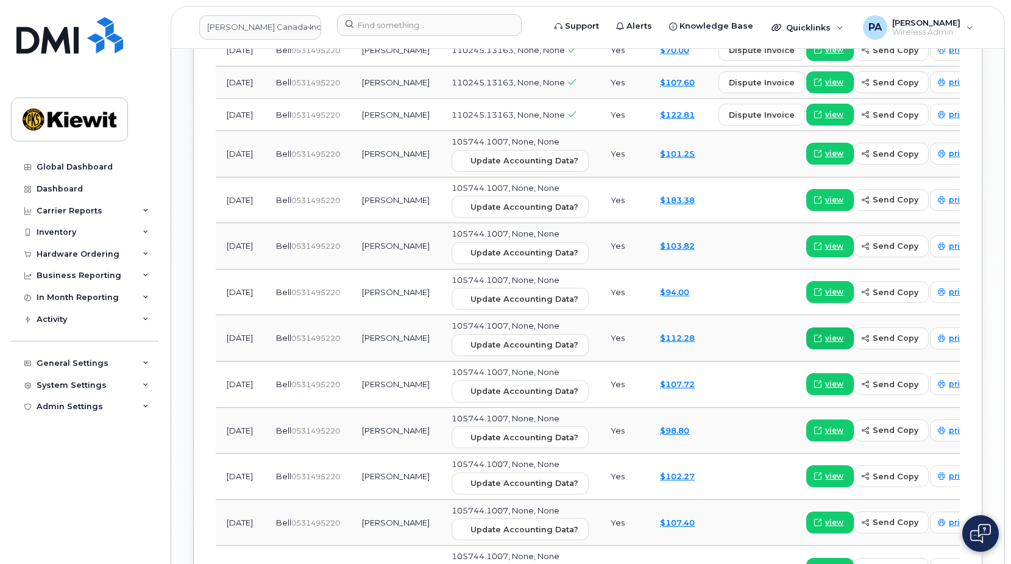
scroll to position [1143, 0]
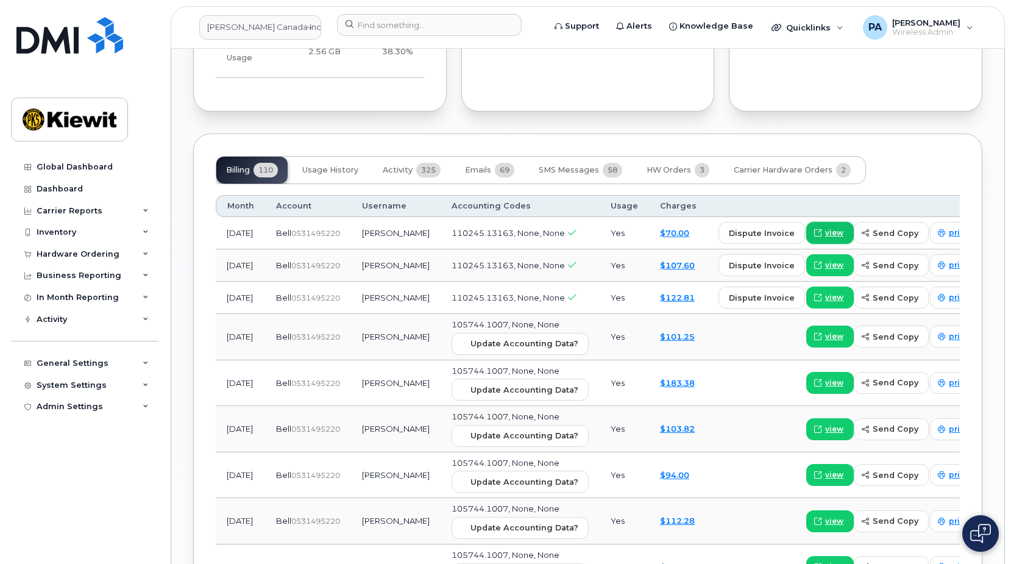
click at [825, 227] on span "view" at bounding box center [834, 232] width 18 height 11
